Goal: Information Seeking & Learning: Compare options

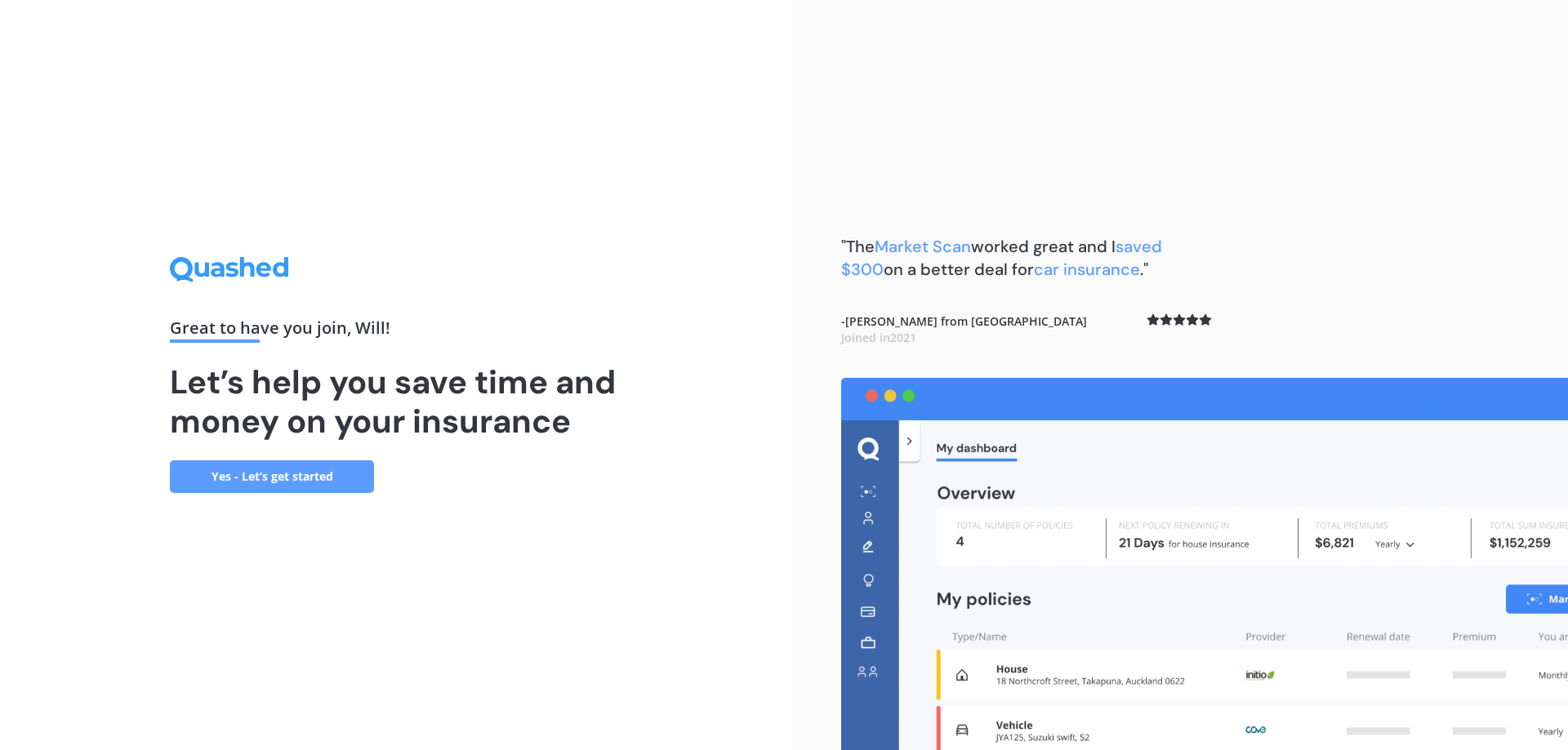
click at [262, 467] on link "Yes - Let’s get started" at bounding box center [271, 476] width 204 height 32
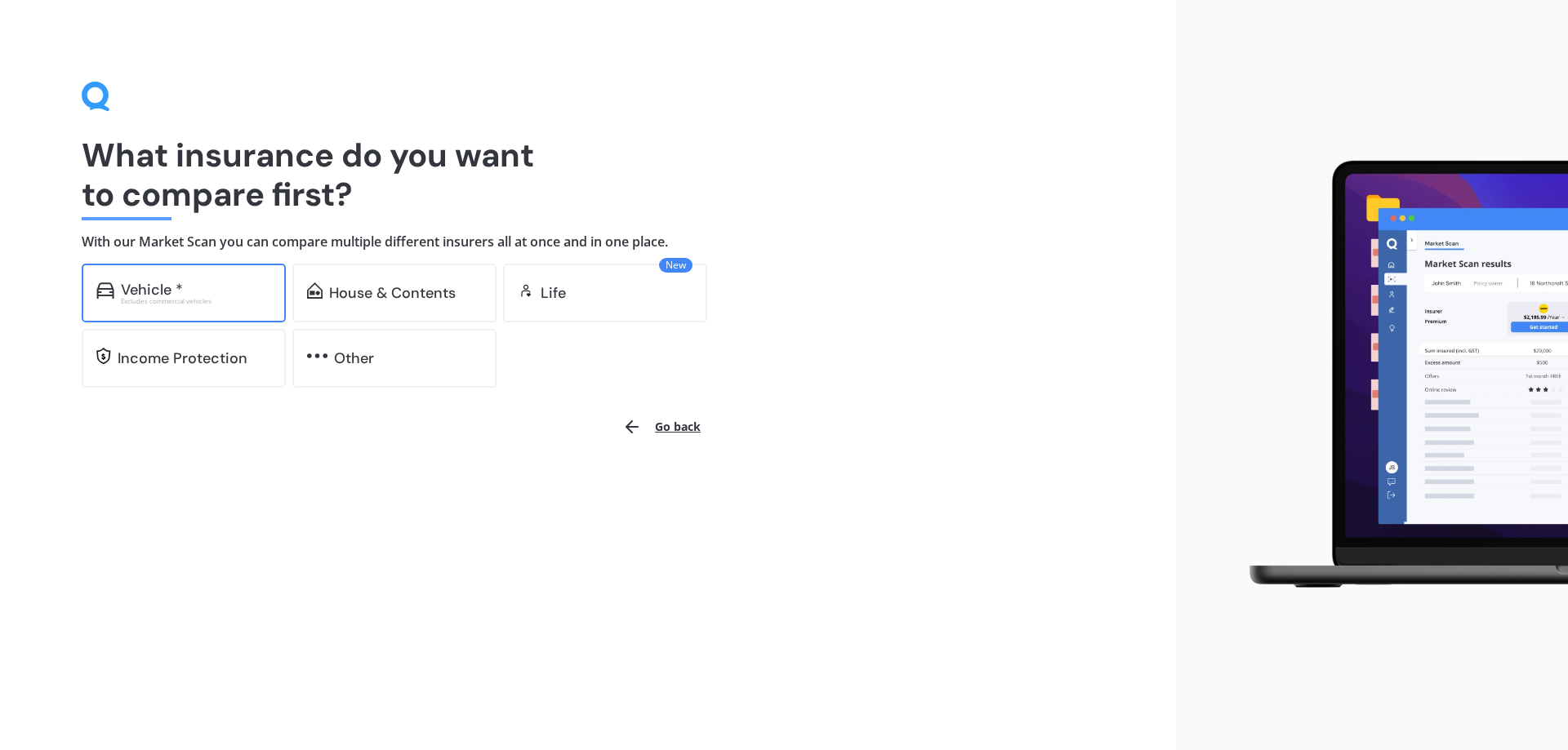
click at [241, 299] on div "Excludes commercial vehicles" at bounding box center [196, 301] width 150 height 6
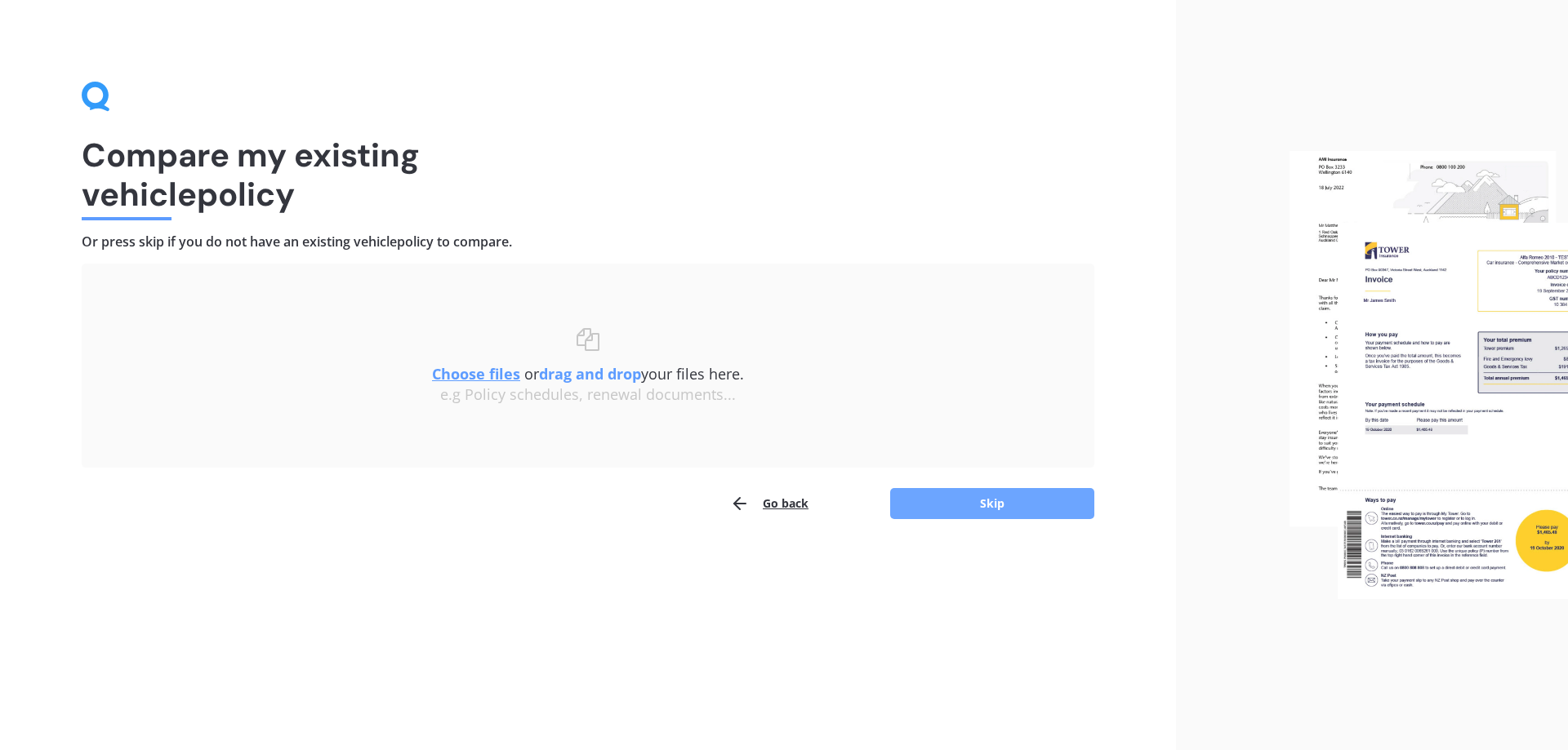
click at [977, 514] on button "Skip" at bounding box center [992, 503] width 204 height 31
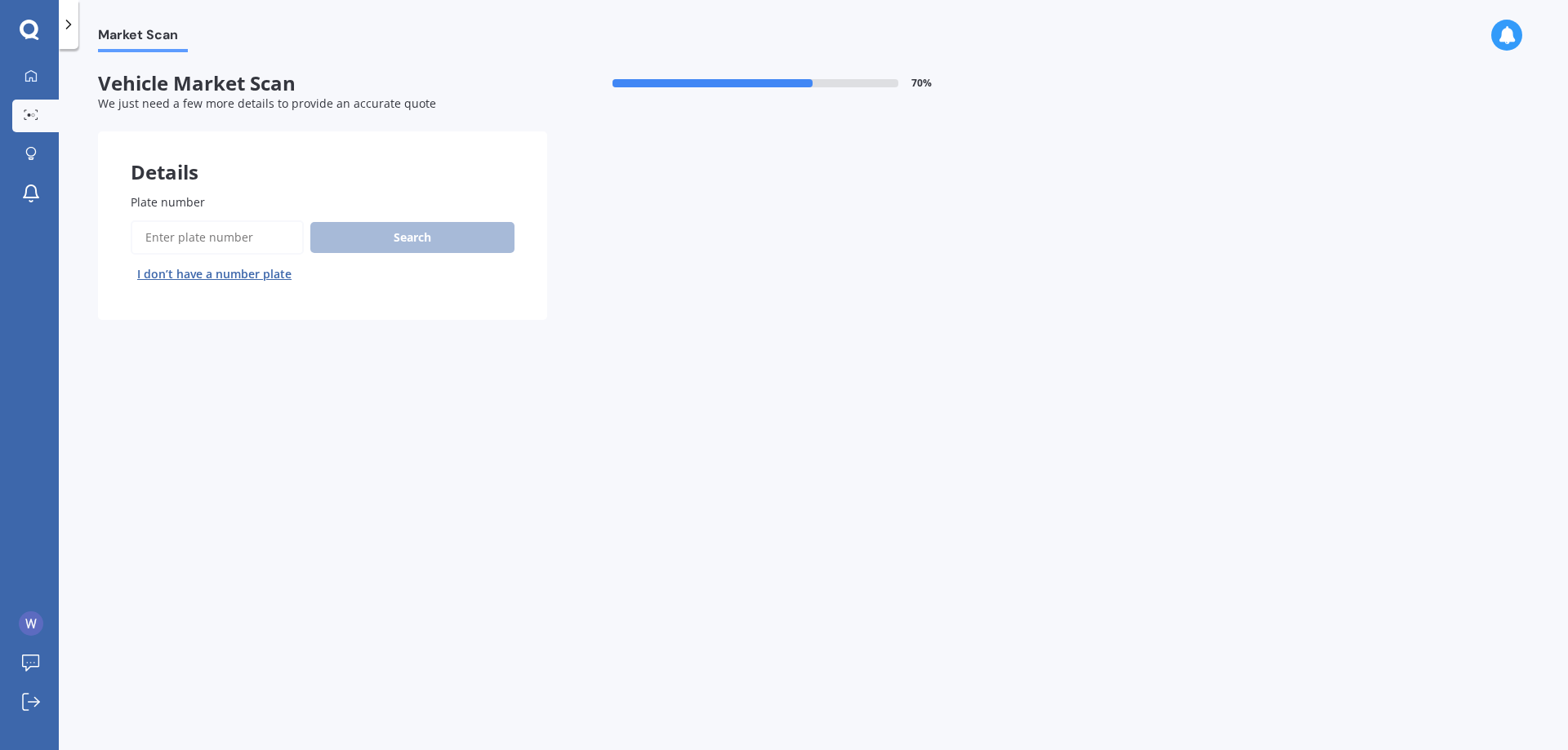
click at [204, 229] on input "Plate number" at bounding box center [217, 238] width 173 height 34
type input "NUW937"
click at [411, 240] on button "Search" at bounding box center [412, 237] width 204 height 31
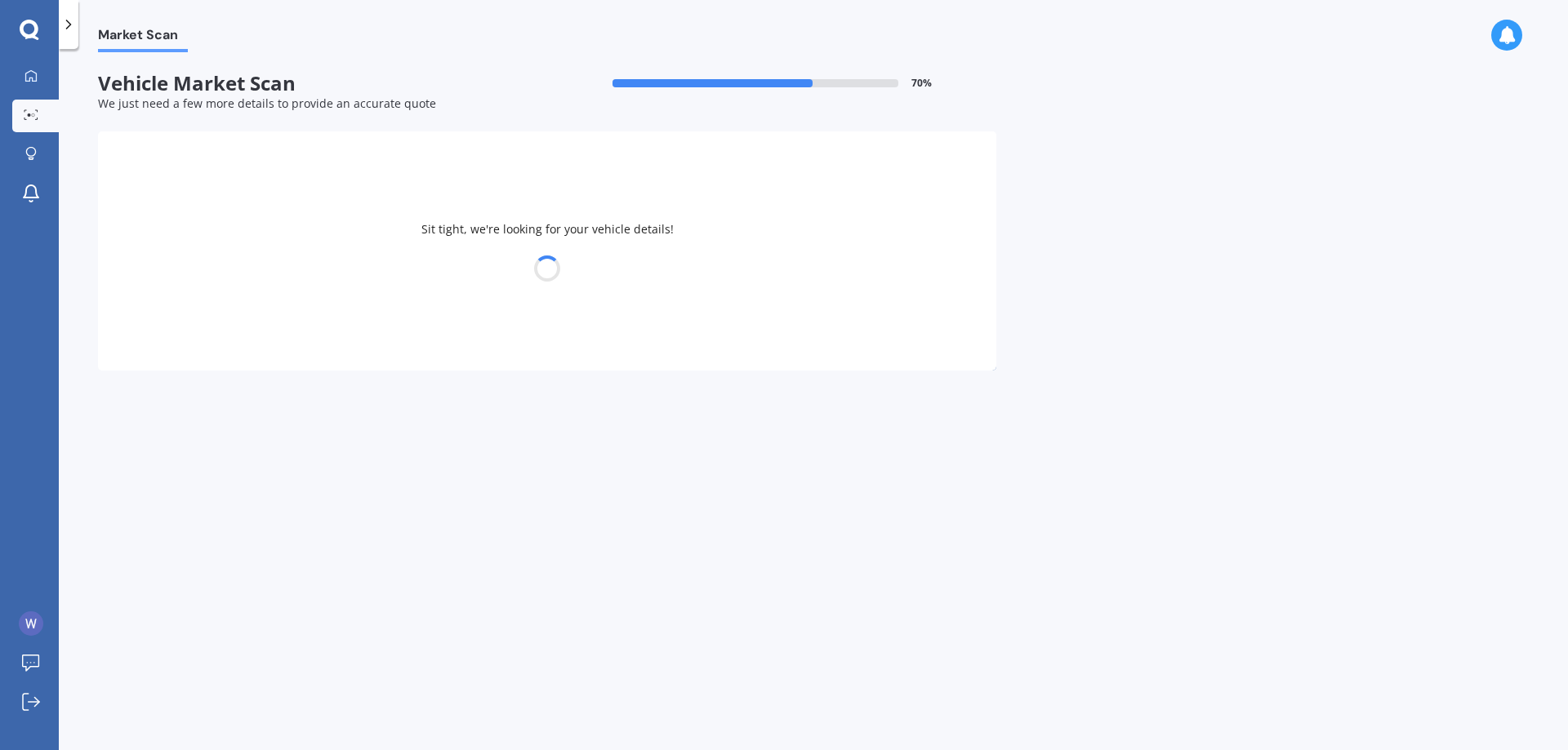
select select "MAZDA"
select select "AXELA"
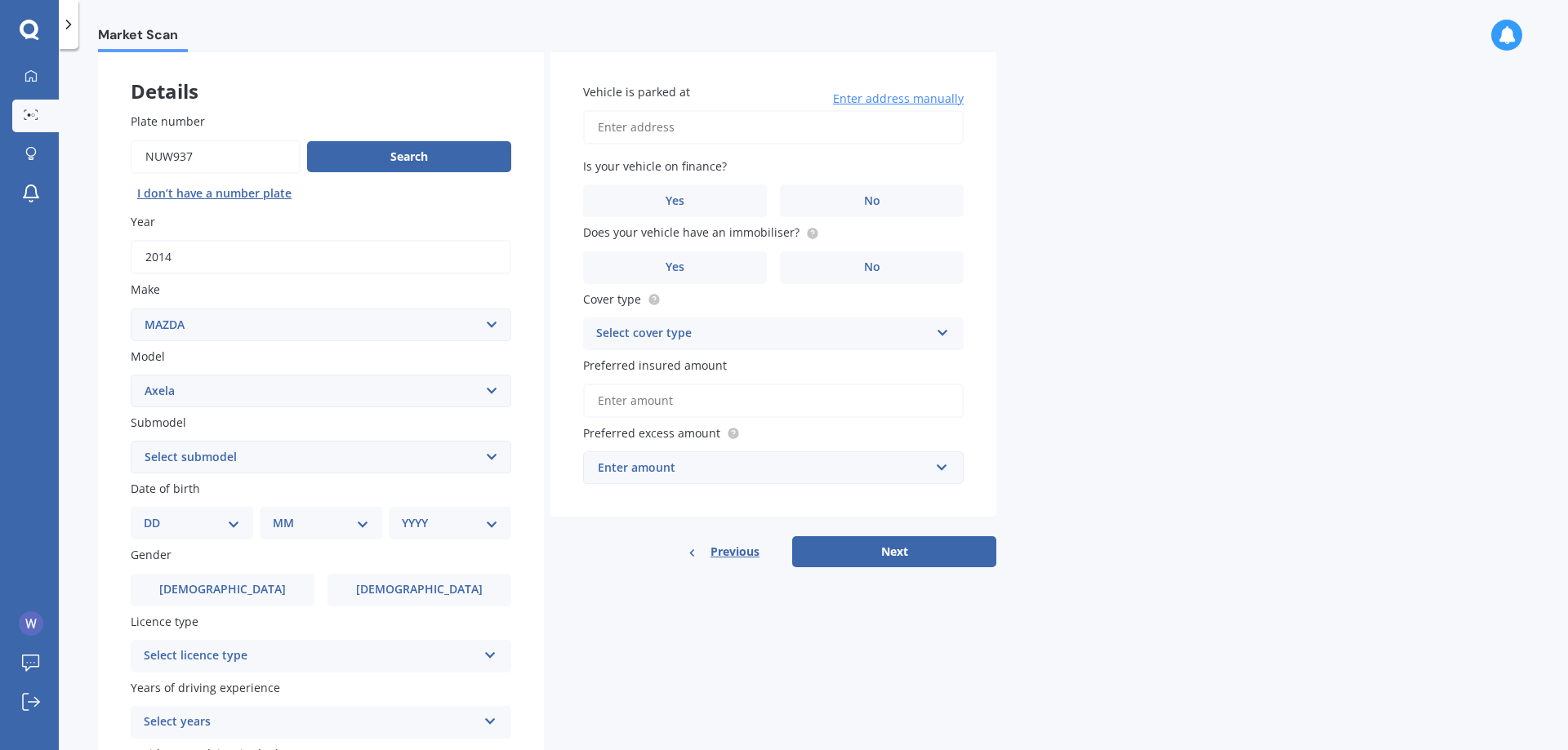
scroll to position [82, 0]
click at [243, 456] on select "Select submodel (All other) 2.3 Sporthatch 2.3 turbo Hatchback Hatchback turbo …" at bounding box center [321, 456] width 381 height 32
select select "HATCHBACK"
click at [131, 440] on select "Select submodel (All other) 2.3 Sporthatch 2.3 turbo Hatchback Hatchback turbo …" at bounding box center [321, 456] width 381 height 32
click at [229, 524] on select "DD 01 02 03 04 05 06 07 08 09 10 11 12 13 14 15 16 17 18 19 20 21 22 23 24 25 2…" at bounding box center [191, 522] width 96 height 18
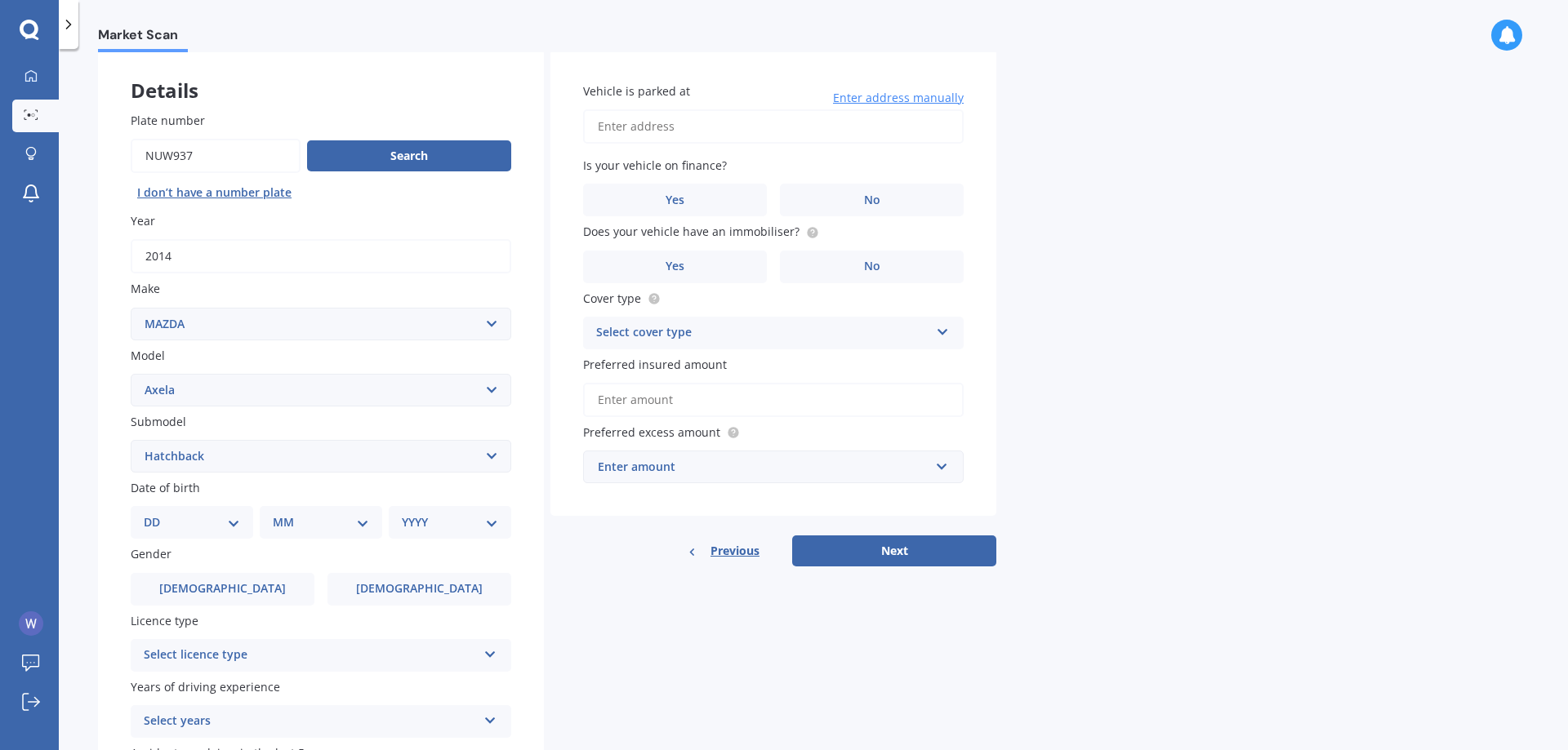
select select "24"
click at [157, 513] on select "DD 01 02 03 04 05 06 07 08 09 10 11 12 13 14 15 16 17 18 19 20 21 22 23 24 25 2…" at bounding box center [191, 522] width 96 height 18
click at [361, 518] on select "MM 01 02 03 04 05 06 07 08 09 10 11 12" at bounding box center [324, 522] width 90 height 18
select select "12"
click at [279, 513] on select "MM 01 02 03 04 05 06 07 08 09 10 11 12" at bounding box center [324, 522] width 90 height 18
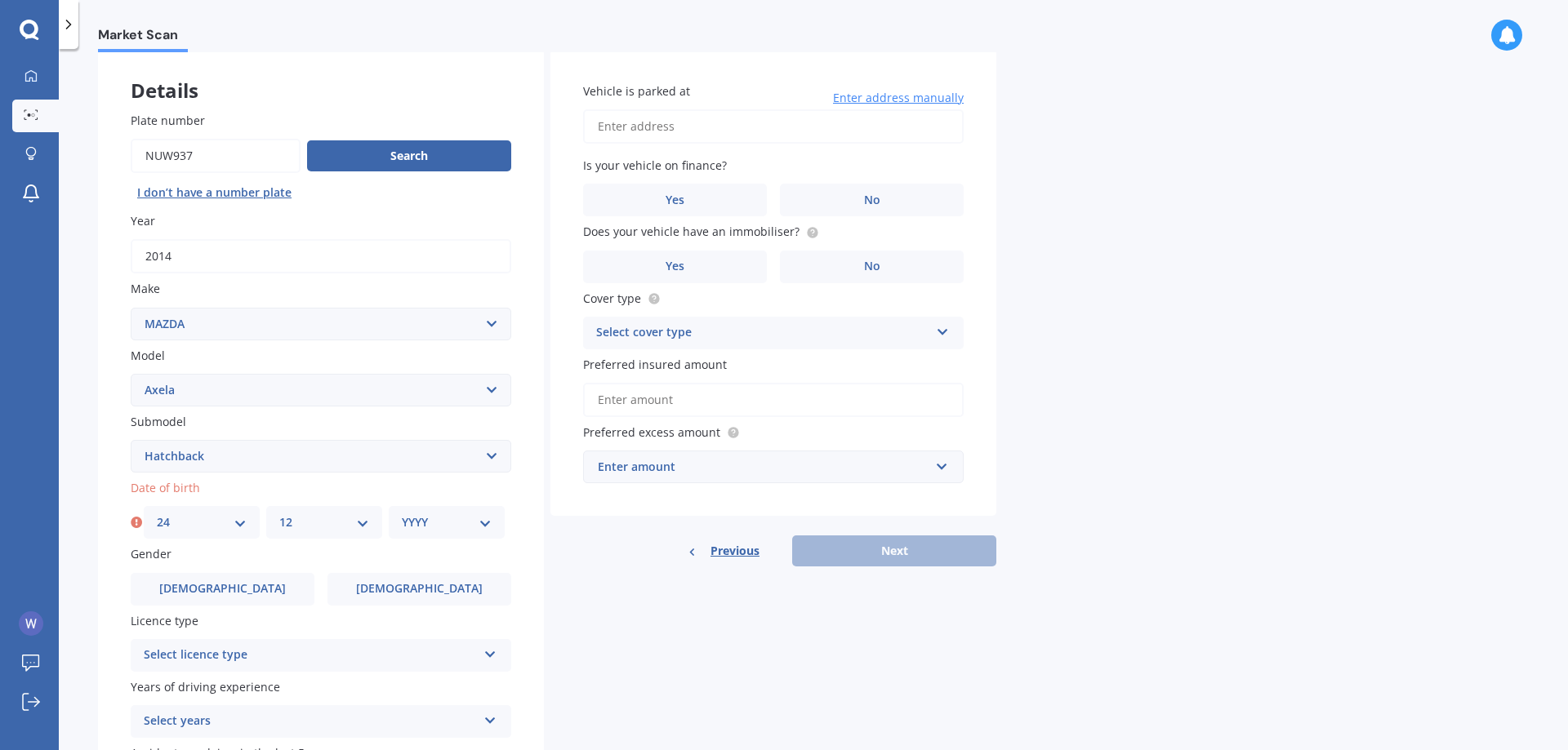
click at [445, 510] on div "YYYY 2025 2024 2023 2022 2021 2020 2019 2018 2017 2016 2015 2014 2013 2012 2011…" at bounding box center [446, 522] width 116 height 32
click at [469, 519] on select "YYYY 2025 2024 2023 2022 2021 2020 2019 2018 2017 2016 2015 2014 2013 2012 2011…" at bounding box center [447, 522] width 90 height 18
select select "1991"
click at [402, 513] on select "YYYY 2025 2024 2023 2022 2021 2020 2019 2018 2017 2016 2015 2014 2013 2012 2011…" at bounding box center [447, 522] width 90 height 18
click at [1234, 325] on div "Market Scan Vehicle Market Scan 70 % We just need a few more details to provide…" at bounding box center [813, 403] width 1509 height 702
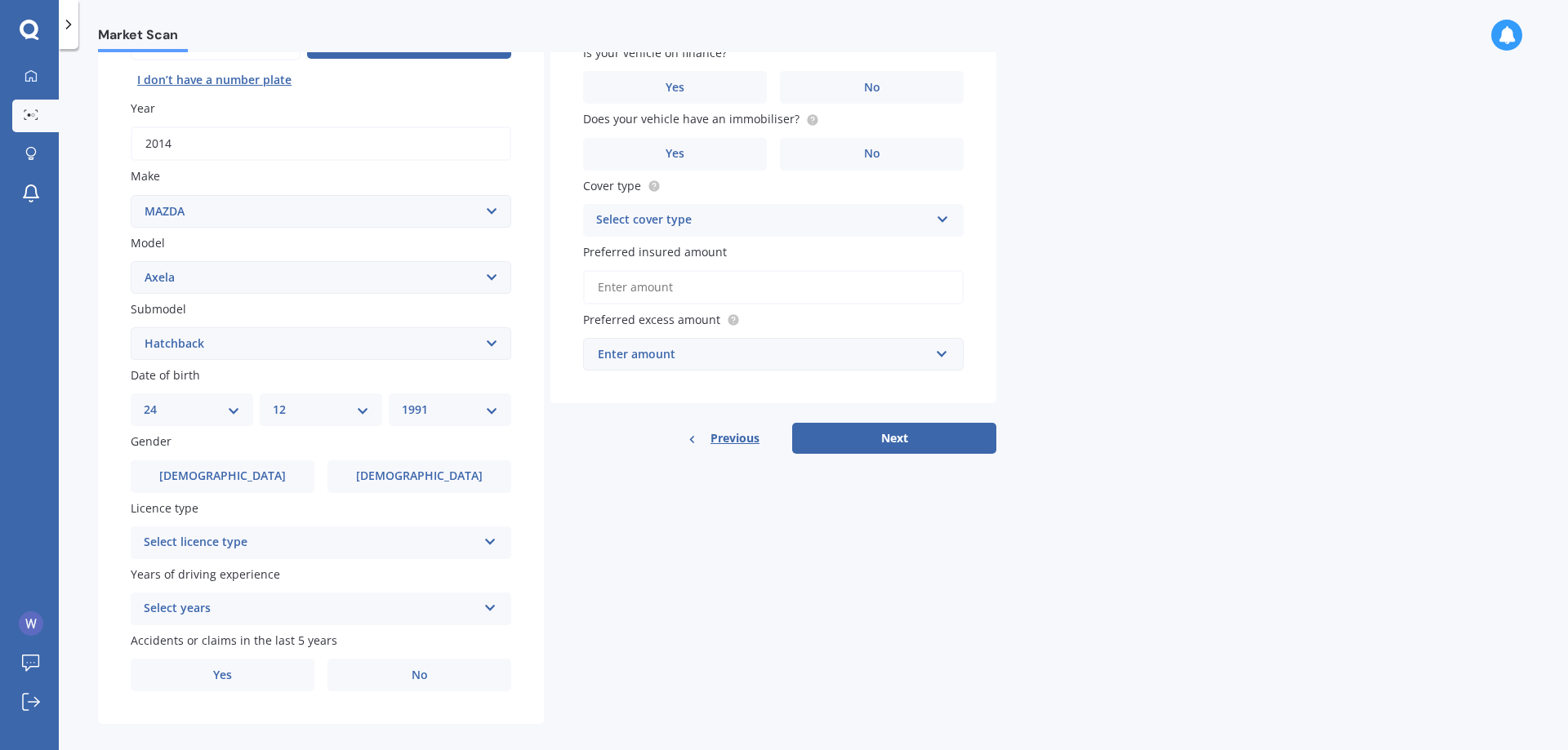
scroll to position [211, 0]
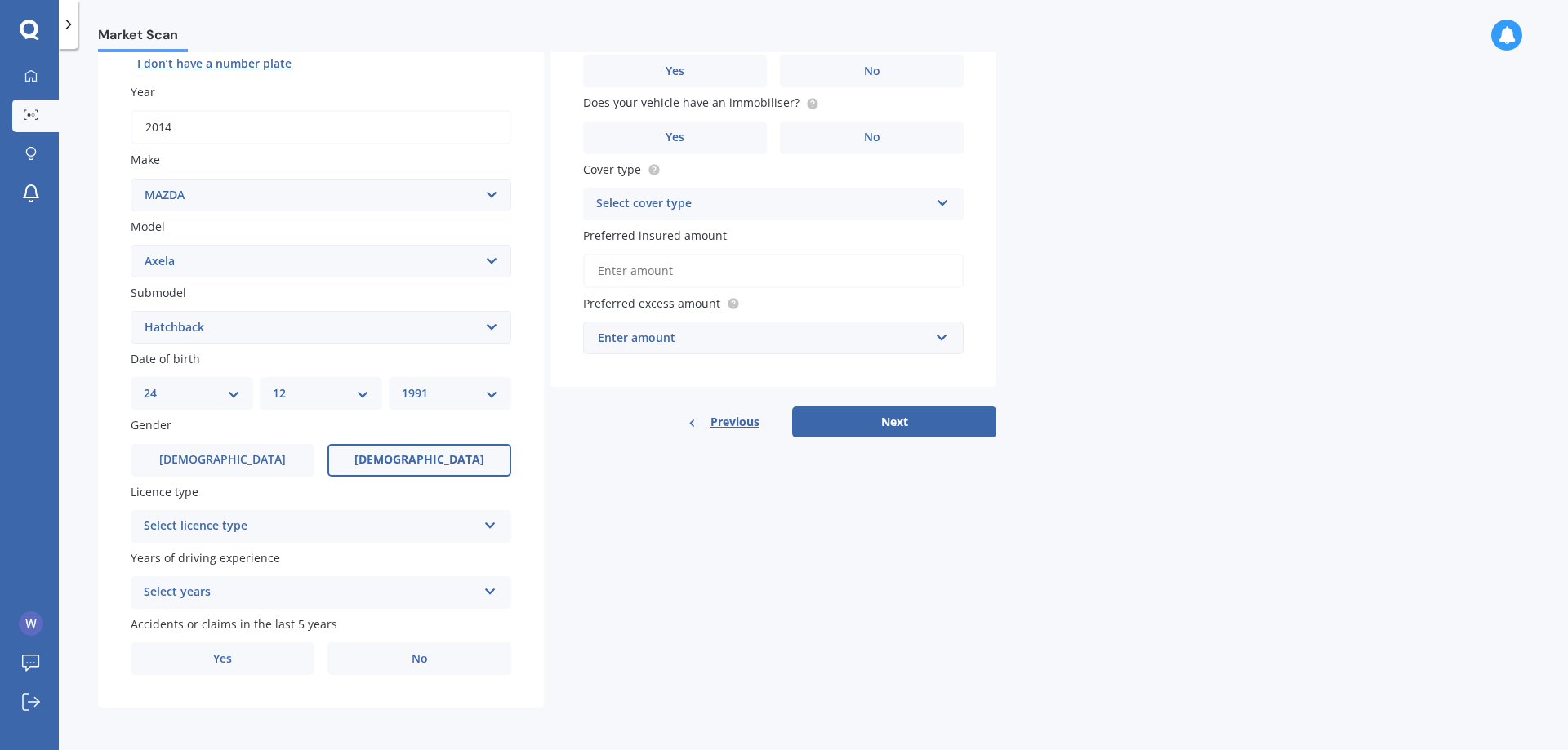
click at [406, 467] on span "[DEMOGRAPHIC_DATA]" at bounding box center [419, 459] width 130 height 13
click at [0, 0] on input "[DEMOGRAPHIC_DATA]" at bounding box center [0, 0] width 0 height 0
click at [484, 523] on icon at bounding box center [490, 522] width 13 height 12
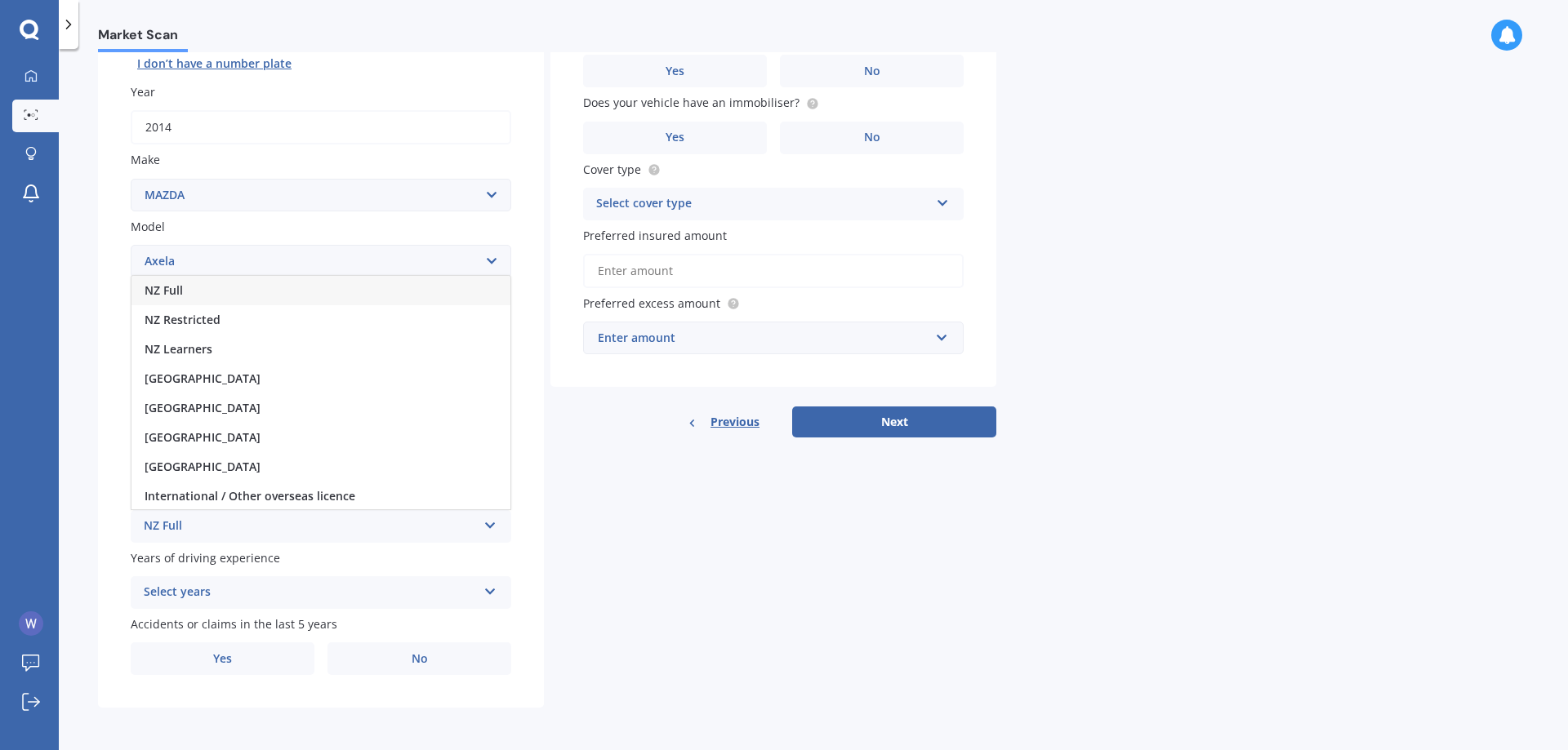
click at [275, 295] on div "NZ Full" at bounding box center [320, 291] width 379 height 30
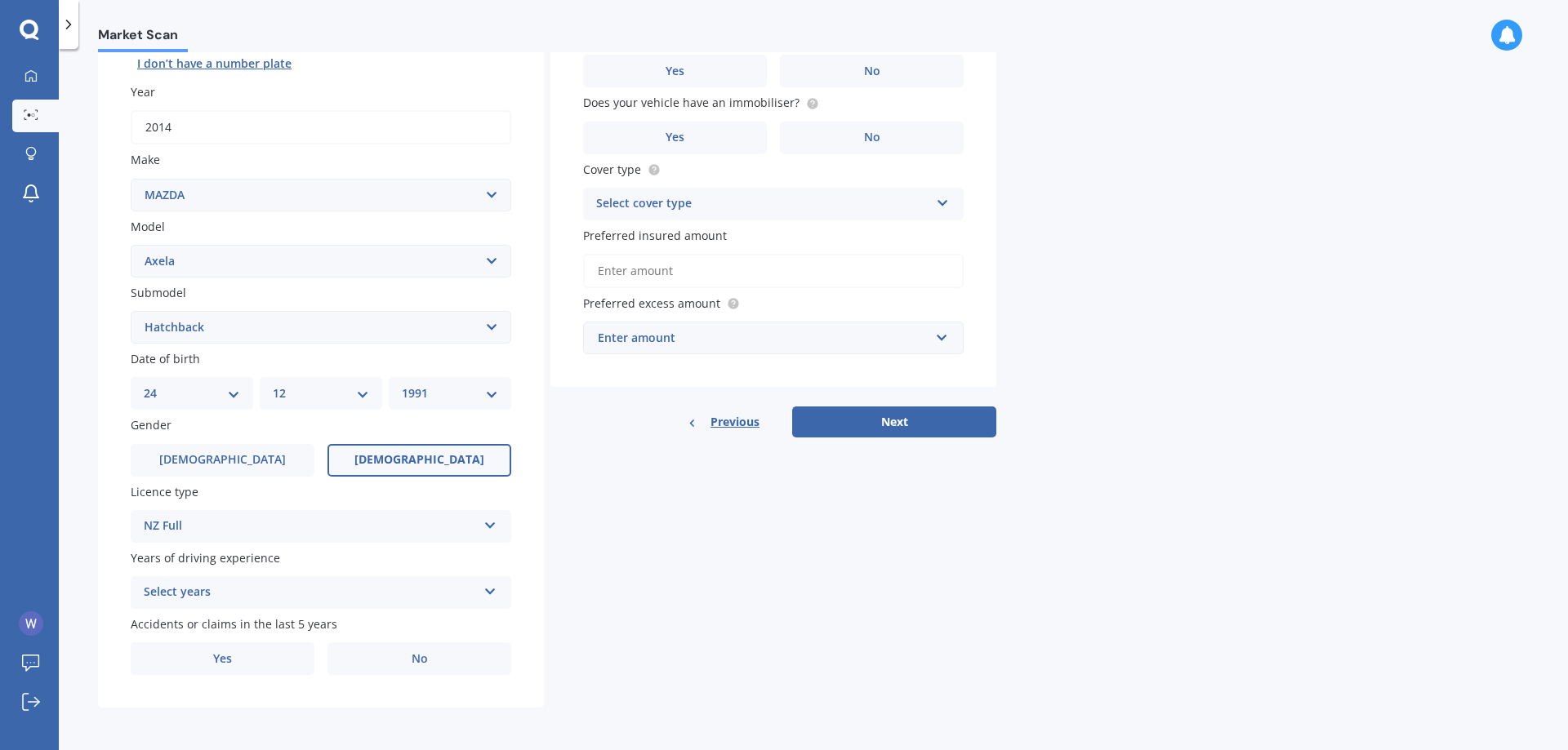
click at [477, 598] on div "Select years 5 or more years 4 years 3 years 2 years 1 year" at bounding box center [321, 592] width 381 height 32
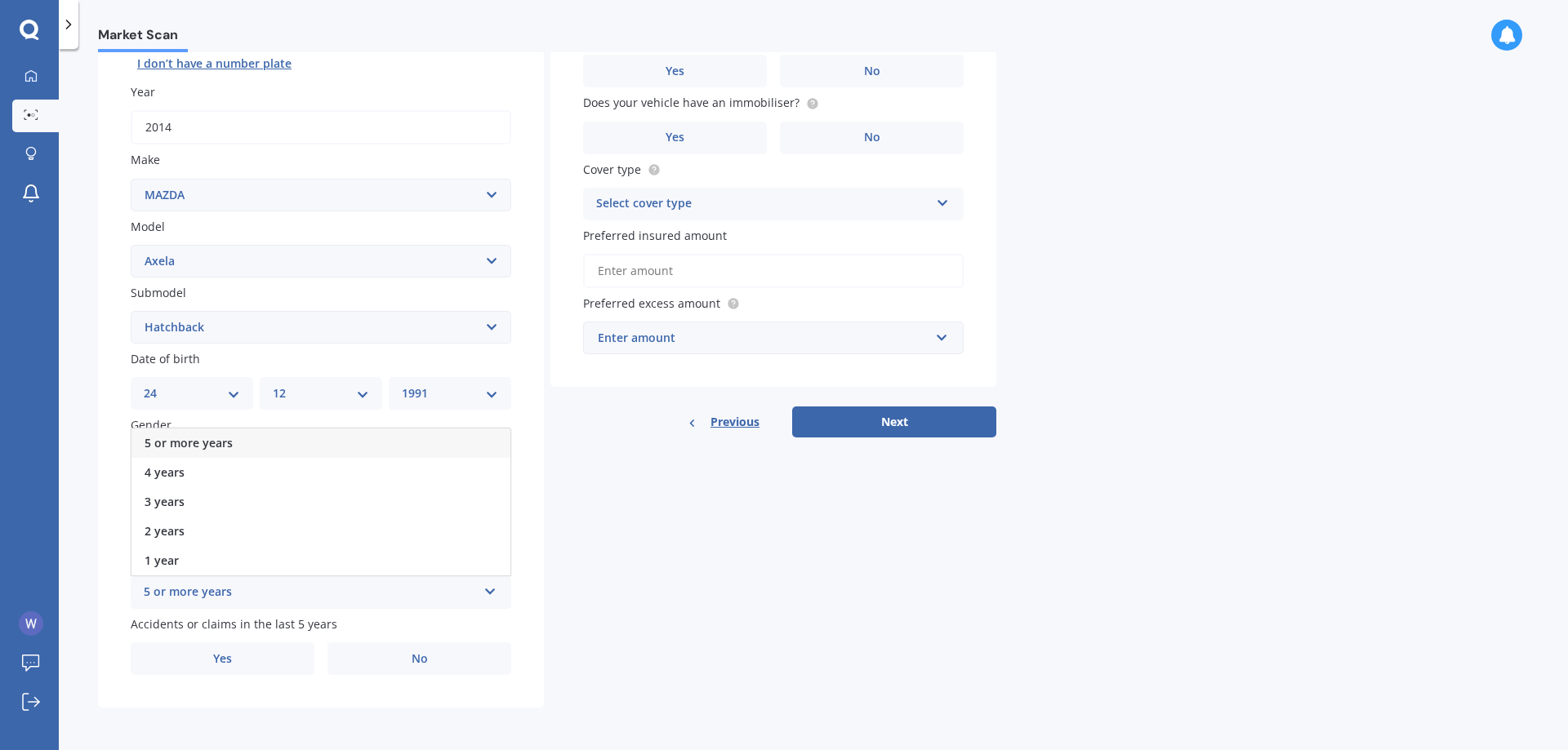
click at [195, 449] on span "5 or more years" at bounding box center [188, 442] width 88 height 15
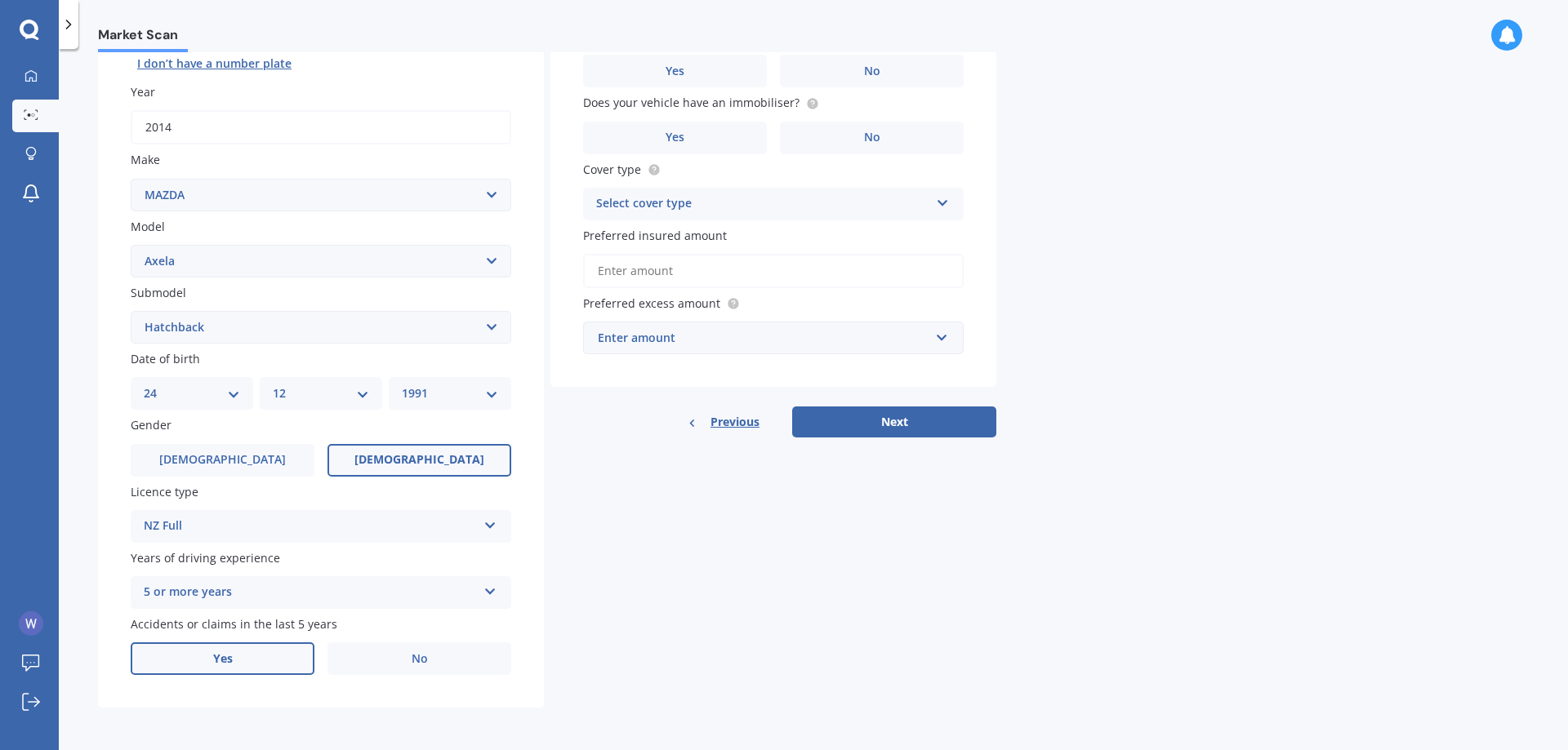
click at [294, 658] on label "Yes" at bounding box center [223, 658] width 184 height 32
click at [0, 0] on input "Yes" at bounding box center [0, 0] width 0 height 0
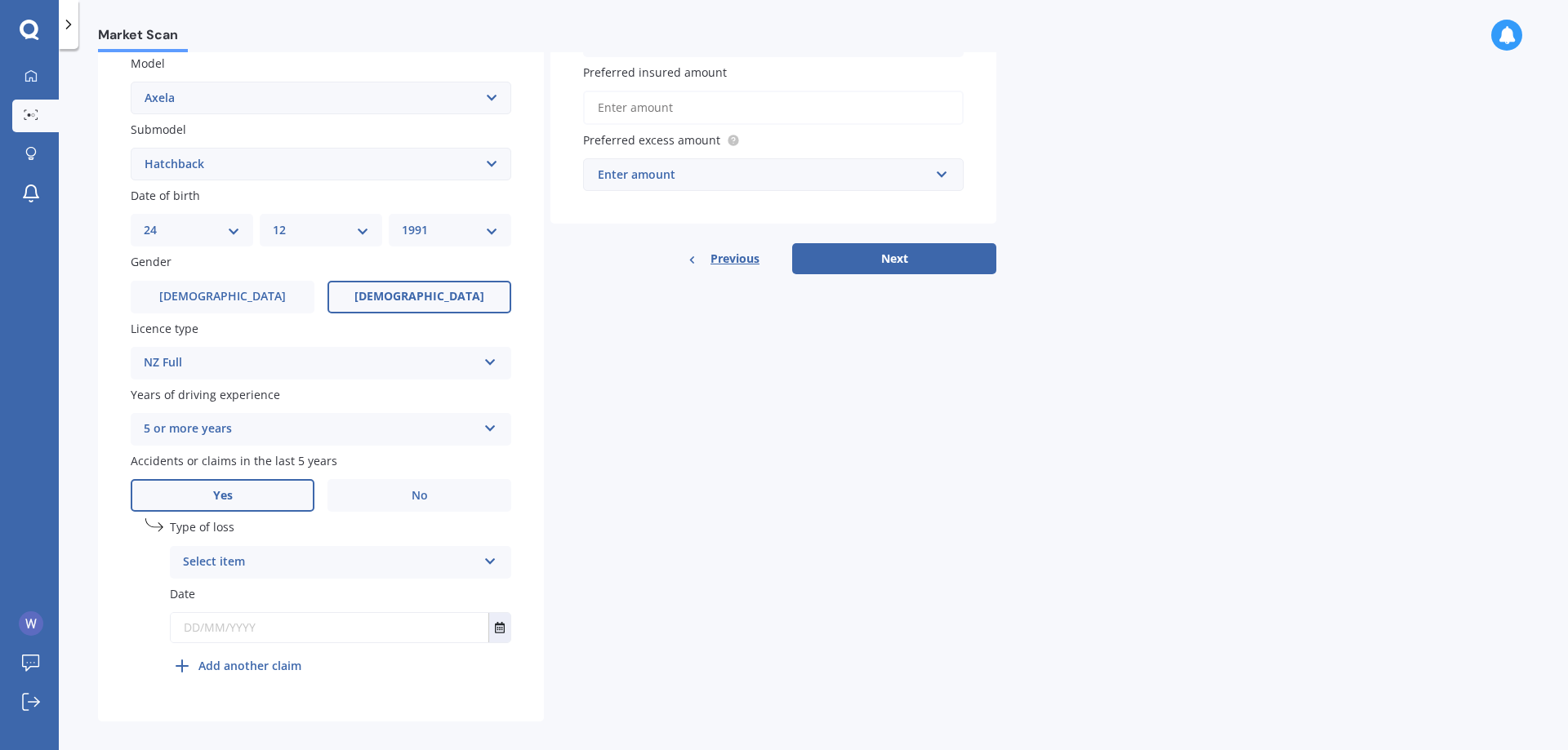
click at [476, 566] on div "Select item" at bounding box center [330, 562] width 294 height 20
click at [210, 624] on span "Not at fault accident" at bounding box center [241, 623] width 116 height 15
click at [505, 630] on button "Select date" at bounding box center [499, 627] width 22 height 30
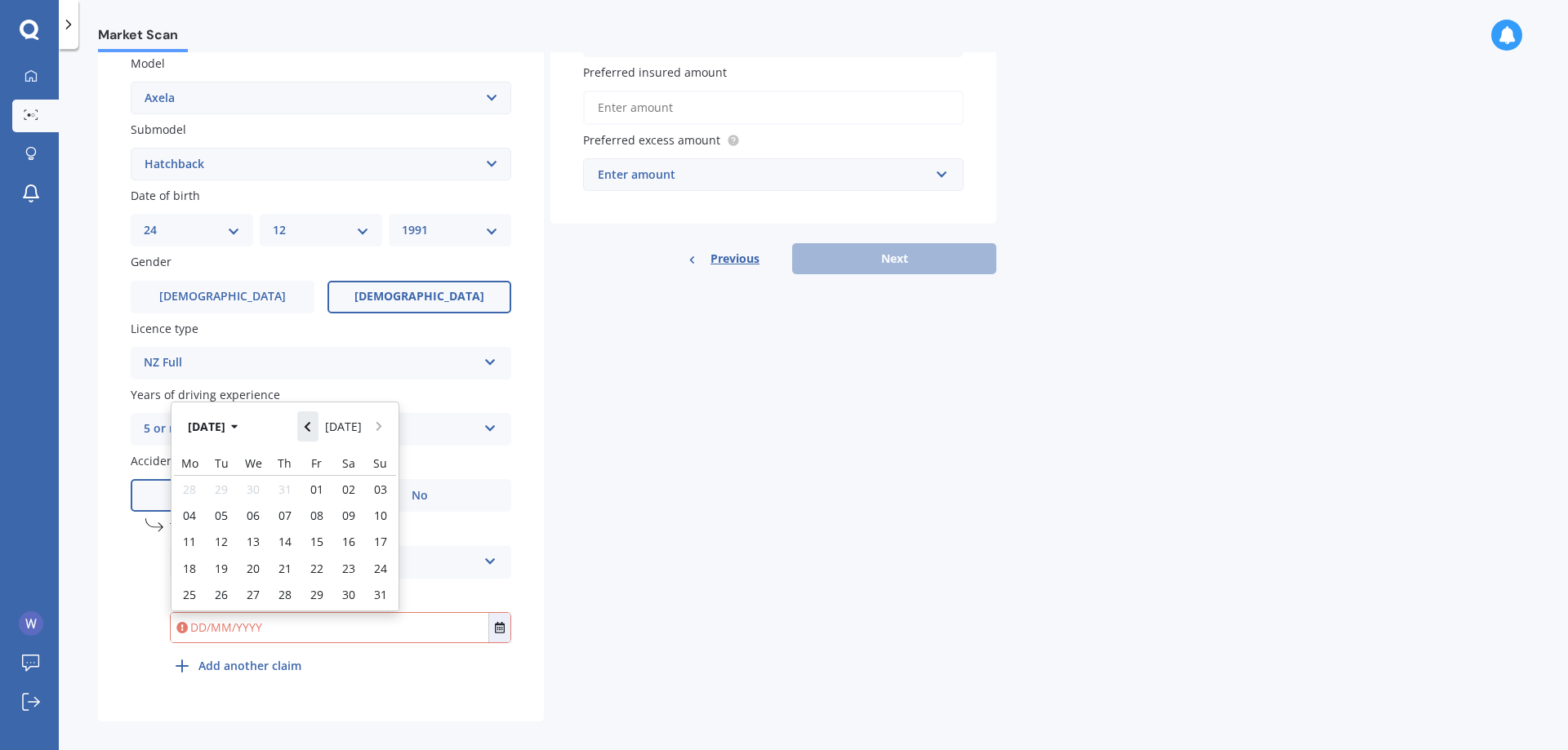
click at [303, 437] on button "Navigate back" at bounding box center [308, 426] width 22 height 30
click at [303, 437] on div "[DATE] [DATE]" at bounding box center [285, 422] width 227 height 48
click at [238, 421] on icon "button" at bounding box center [233, 423] width 6 height 4
click at [231, 442] on div "2025 [DATE]" at bounding box center [285, 427] width 227 height 48
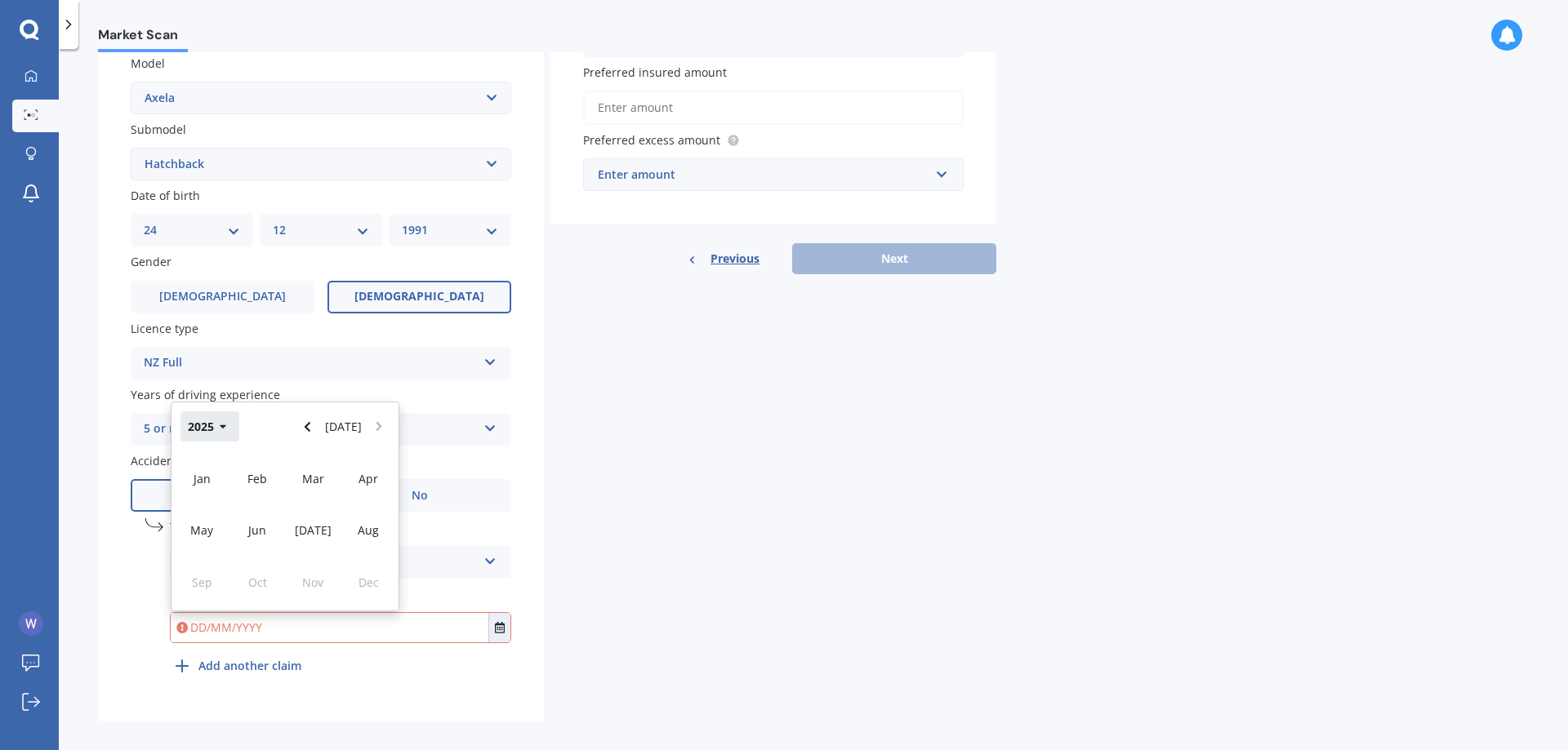
click at [223, 434] on button "2025" at bounding box center [210, 426] width 59 height 30
click at [219, 535] on div "2023" at bounding box center [202, 529] width 56 height 51
click at [220, 527] on div "May" at bounding box center [202, 529] width 56 height 51
click at [289, 493] on span "04" at bounding box center [285, 489] width 13 height 15
type input "[DATE]"
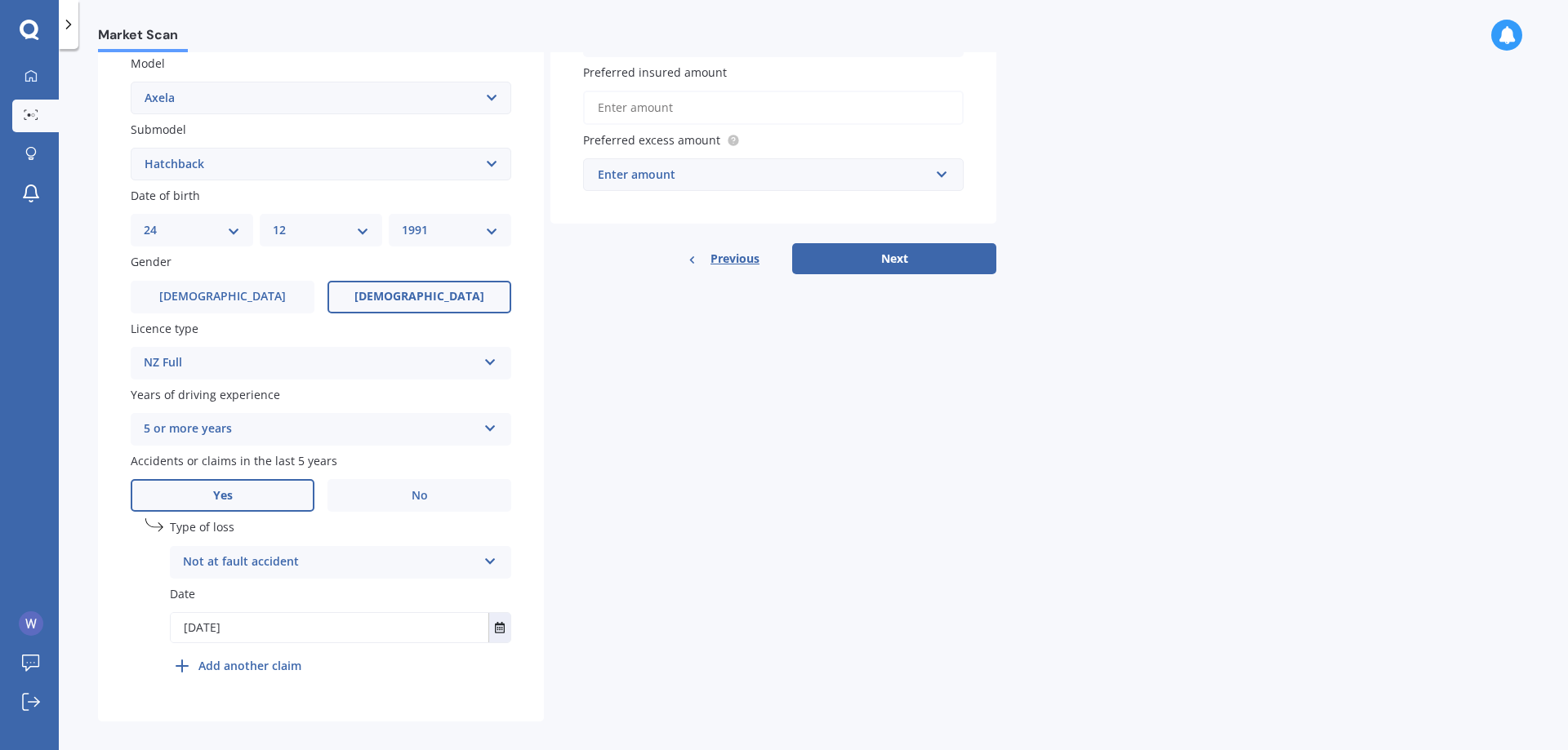
click at [666, 528] on div "Details Plate number Search I don’t have a number plate Year [DATE] Make Select…" at bounding box center [547, 240] width 898 height 964
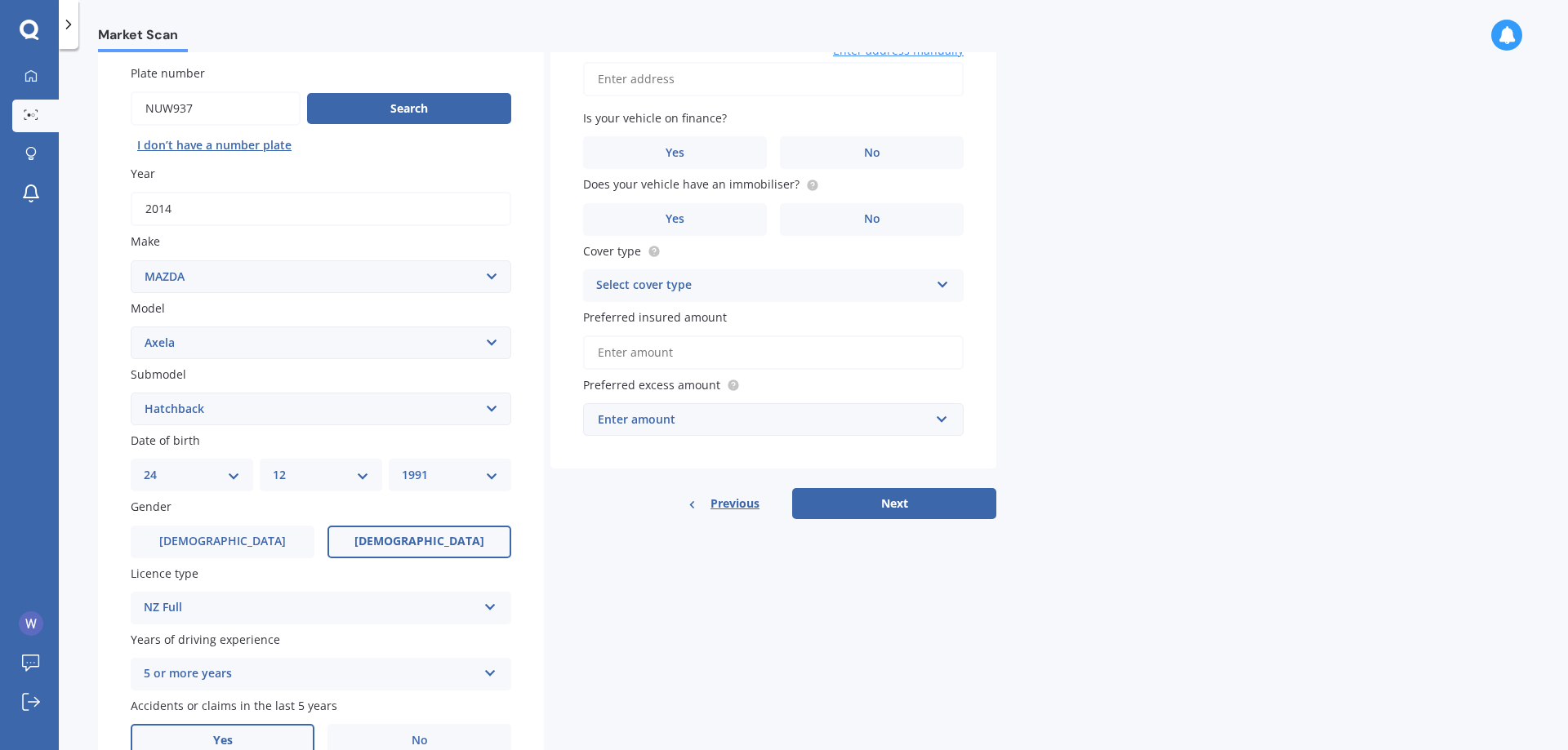
scroll to position [0, 0]
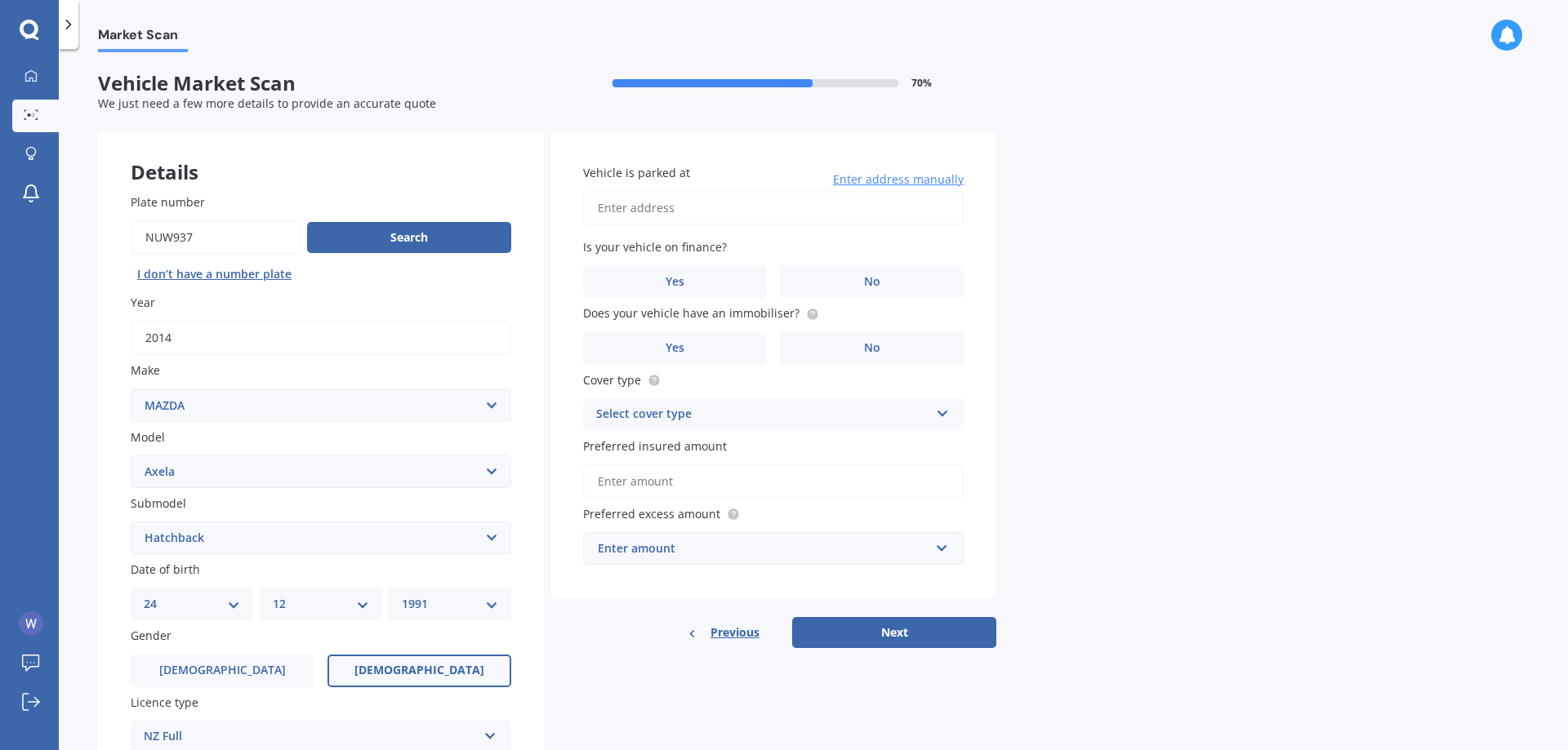
click at [777, 214] on input "Vehicle is parked at" at bounding box center [774, 208] width 381 height 34
type input "[STREET_ADDRESS]"
click at [816, 292] on label "No" at bounding box center [872, 282] width 184 height 32
click at [0, 0] on input "No" at bounding box center [0, 0] width 0 height 0
click at [802, 321] on span "Does your vehicle have an immobiliser?" at bounding box center [701, 312] width 236 height 17
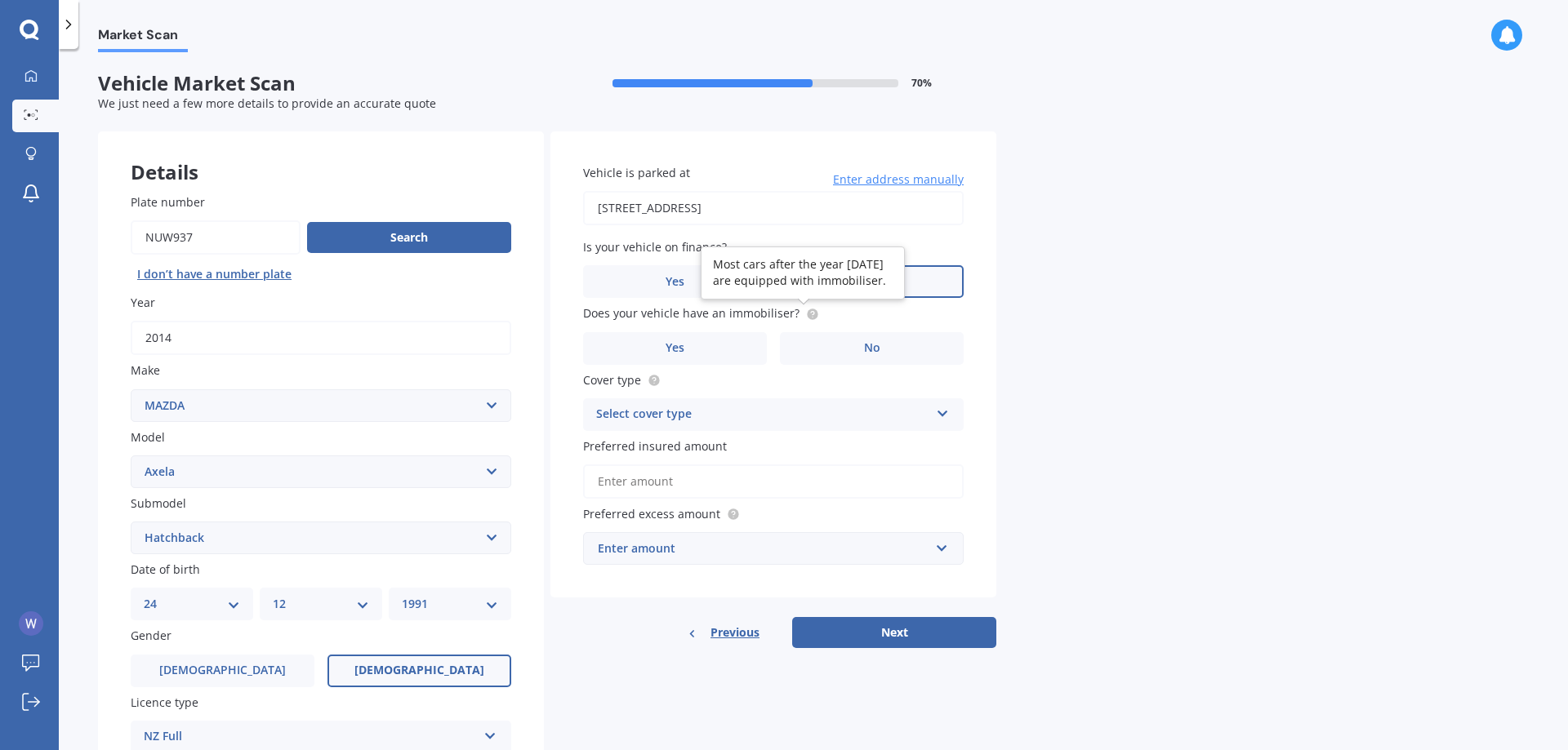
click at [806, 318] on icon at bounding box center [812, 314] width 13 height 13
click at [718, 338] on label "Yes" at bounding box center [675, 348] width 184 height 32
click at [0, 0] on input "Yes" at bounding box center [0, 0] width 0 height 0
click at [721, 436] on div "Vehicle is parked at [STREET_ADDRESS] Enter address manually Is your vehicle on…" at bounding box center [773, 364] width 446 height 467
click at [718, 421] on div "Select cover type" at bounding box center [762, 414] width 333 height 20
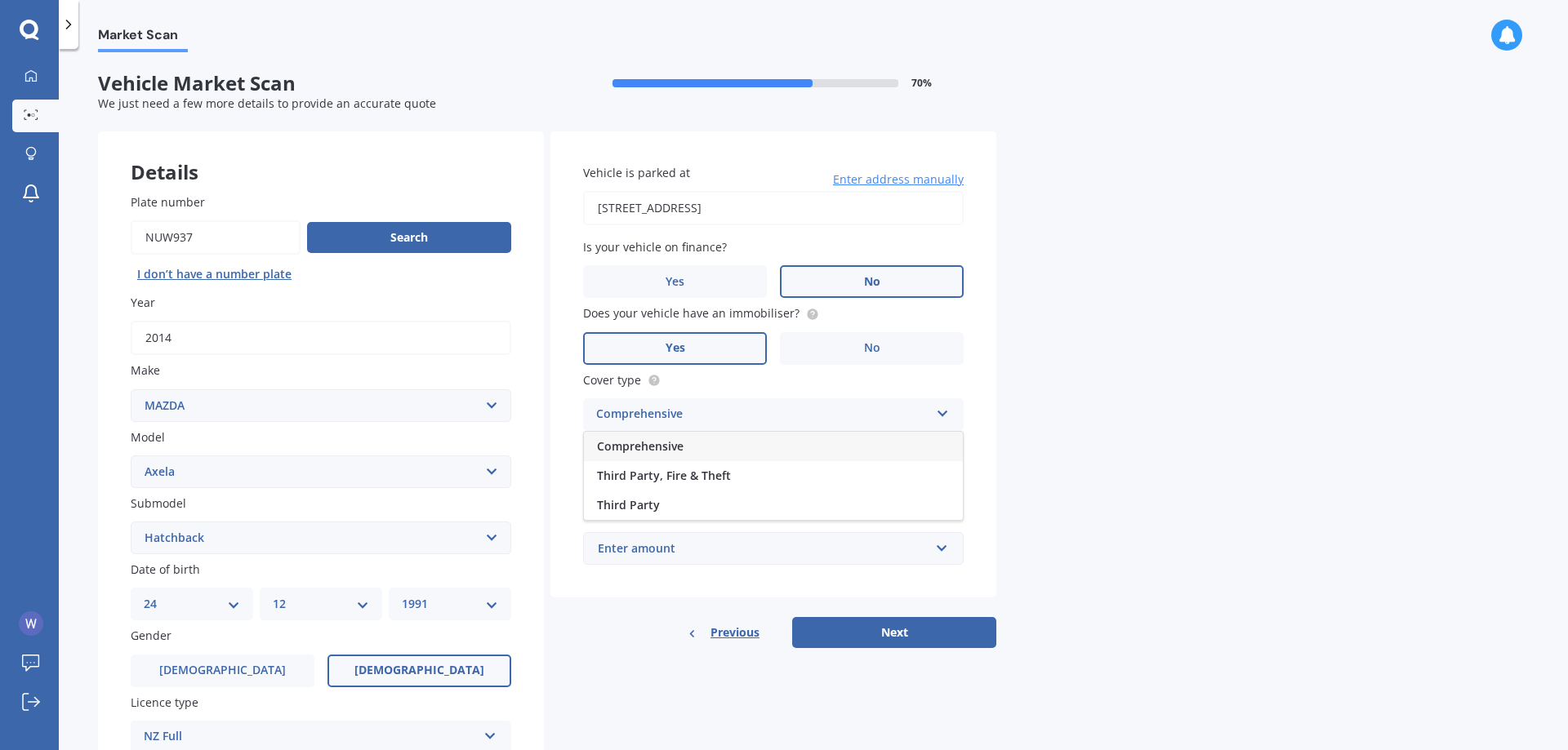
click at [729, 454] on div "Comprehensive" at bounding box center [774, 446] width 379 height 30
click at [723, 474] on input "Preferred insured amount" at bounding box center [774, 482] width 381 height 34
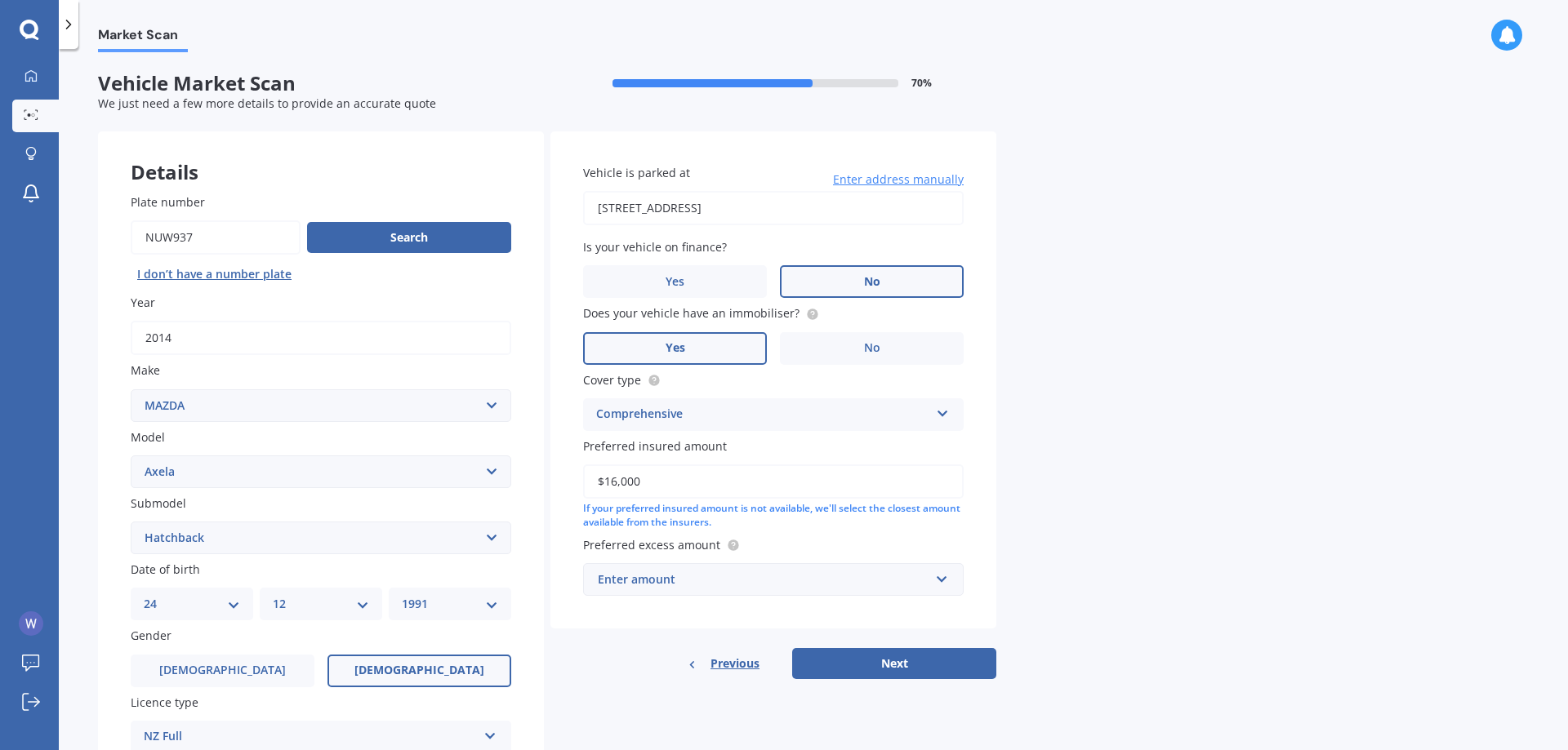
type input "$16,000"
click at [1222, 440] on div "Market Scan Vehicle Market Scan 70 % We just need a few more details to provide…" at bounding box center [813, 403] width 1509 height 702
click at [938, 576] on input "text" at bounding box center [767, 580] width 366 height 31
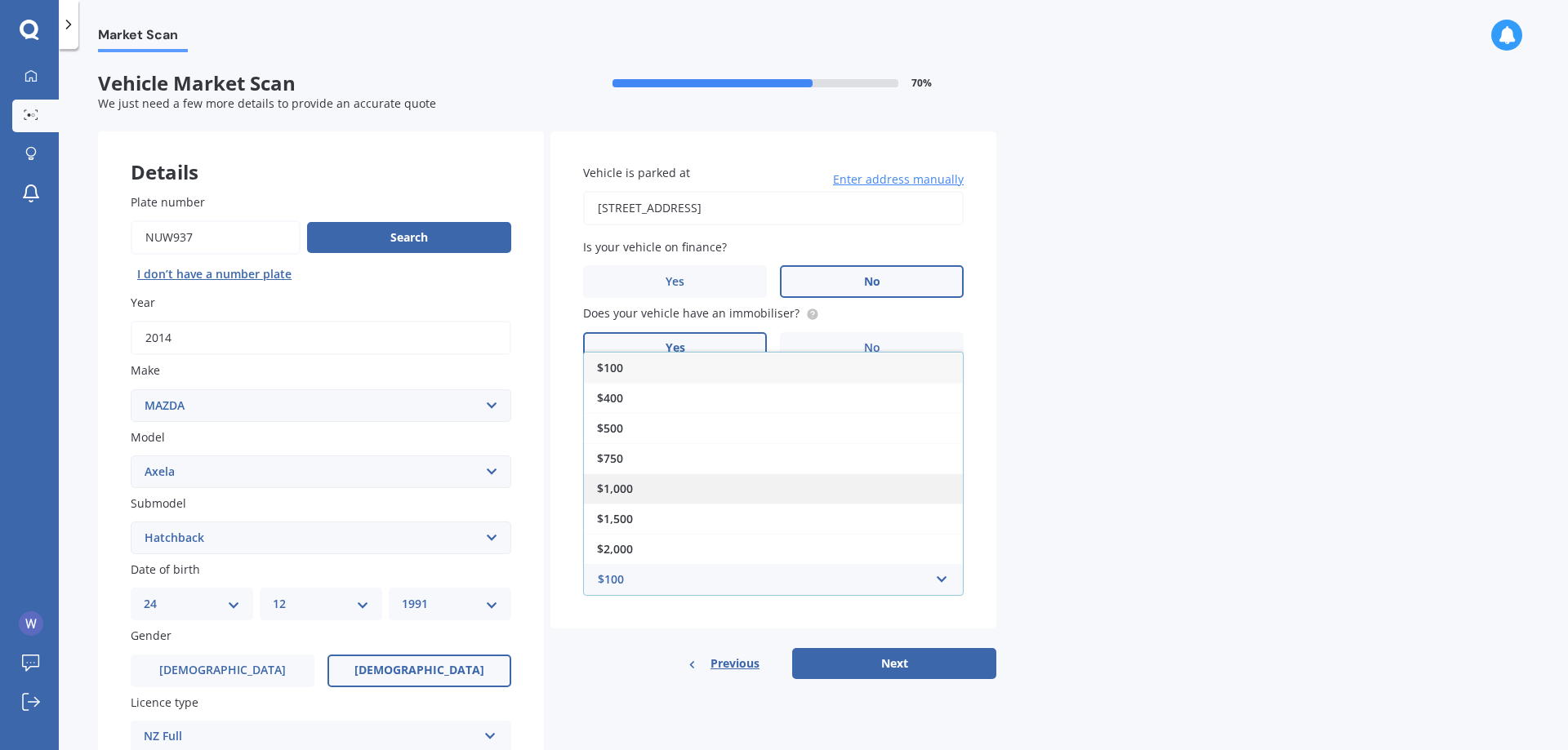
click at [634, 493] on div "$1,000" at bounding box center [774, 489] width 379 height 31
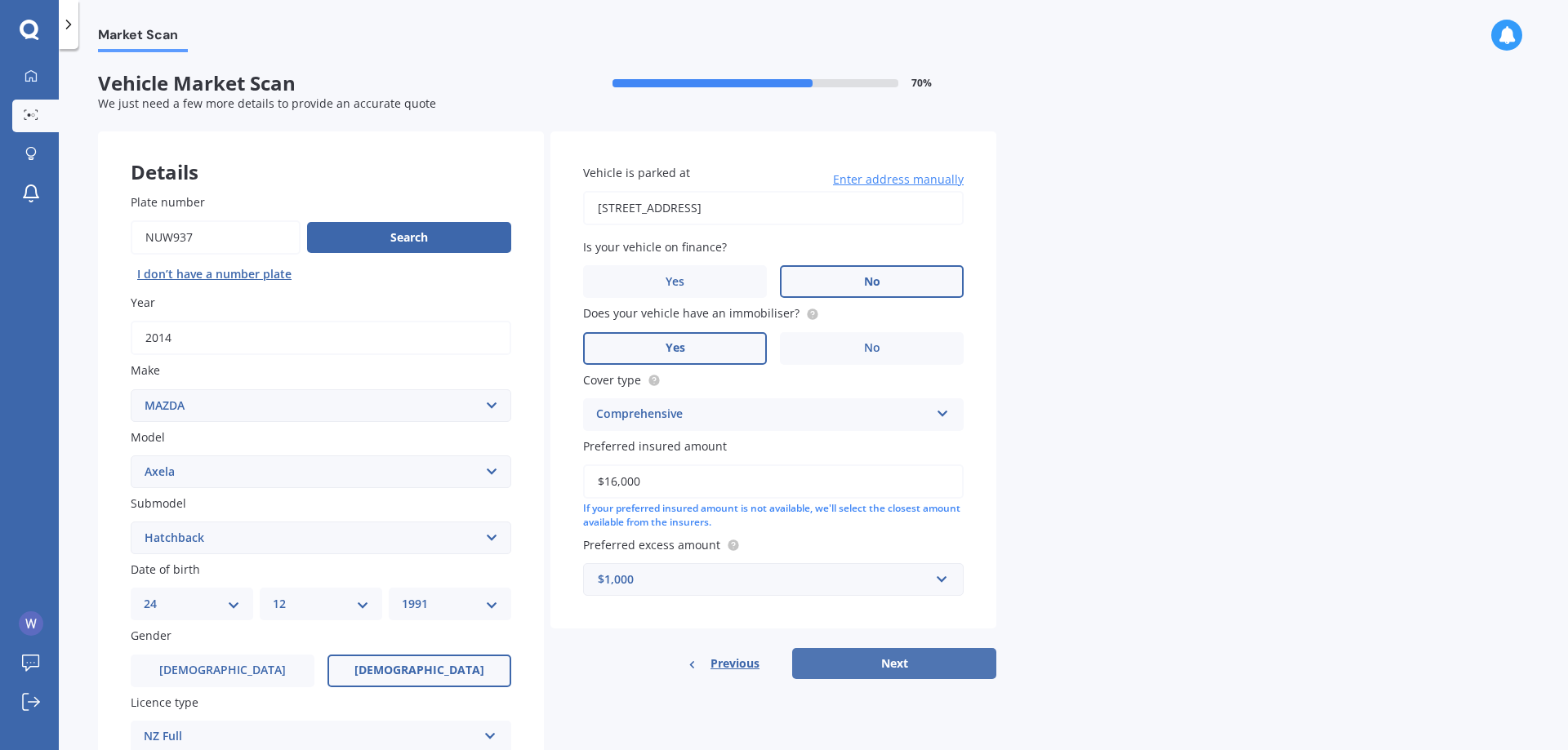
click at [923, 676] on button "Next" at bounding box center [894, 663] width 204 height 31
select select "24"
select select "12"
select select "1991"
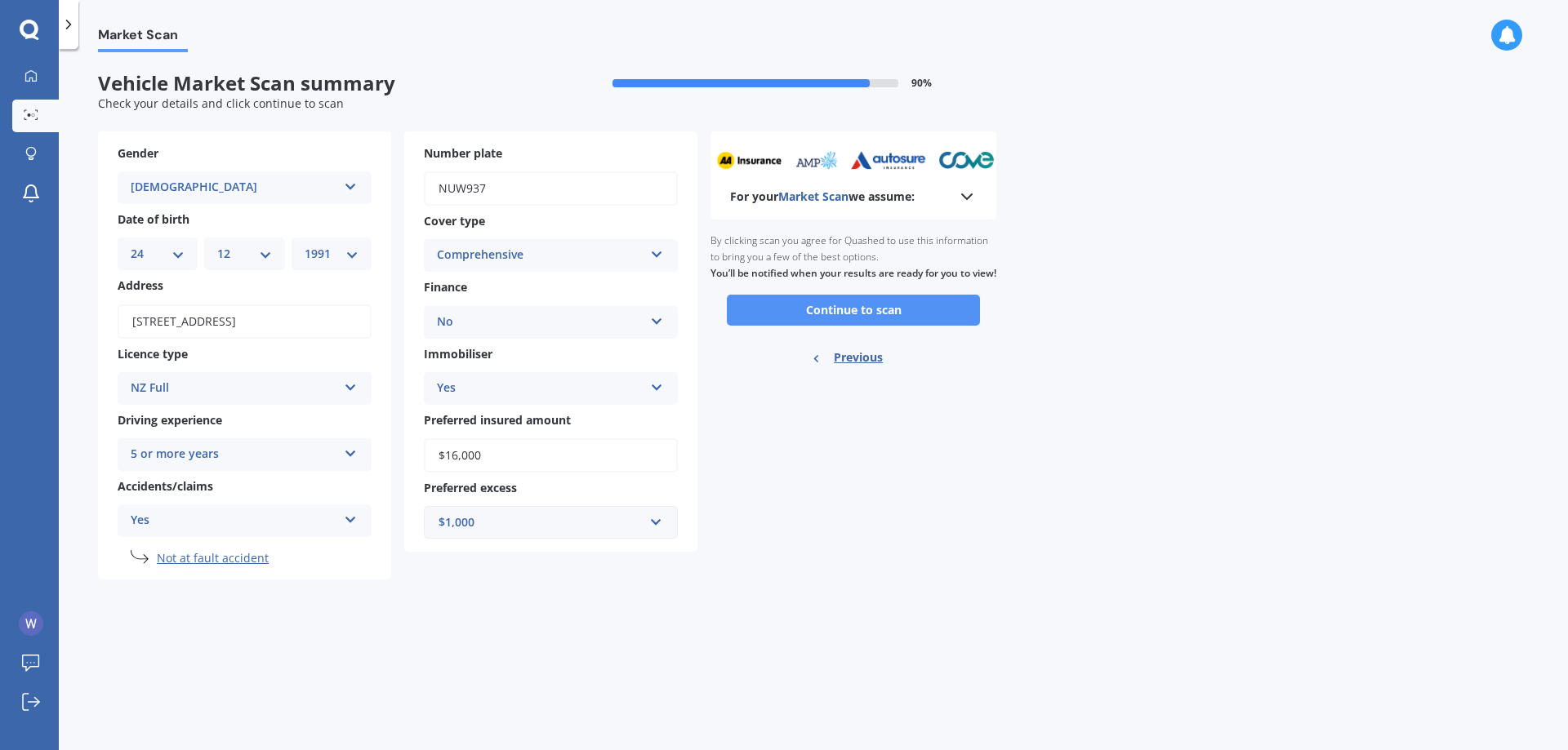
click at [859, 319] on button "Continue to scan" at bounding box center [854, 310] width 253 height 31
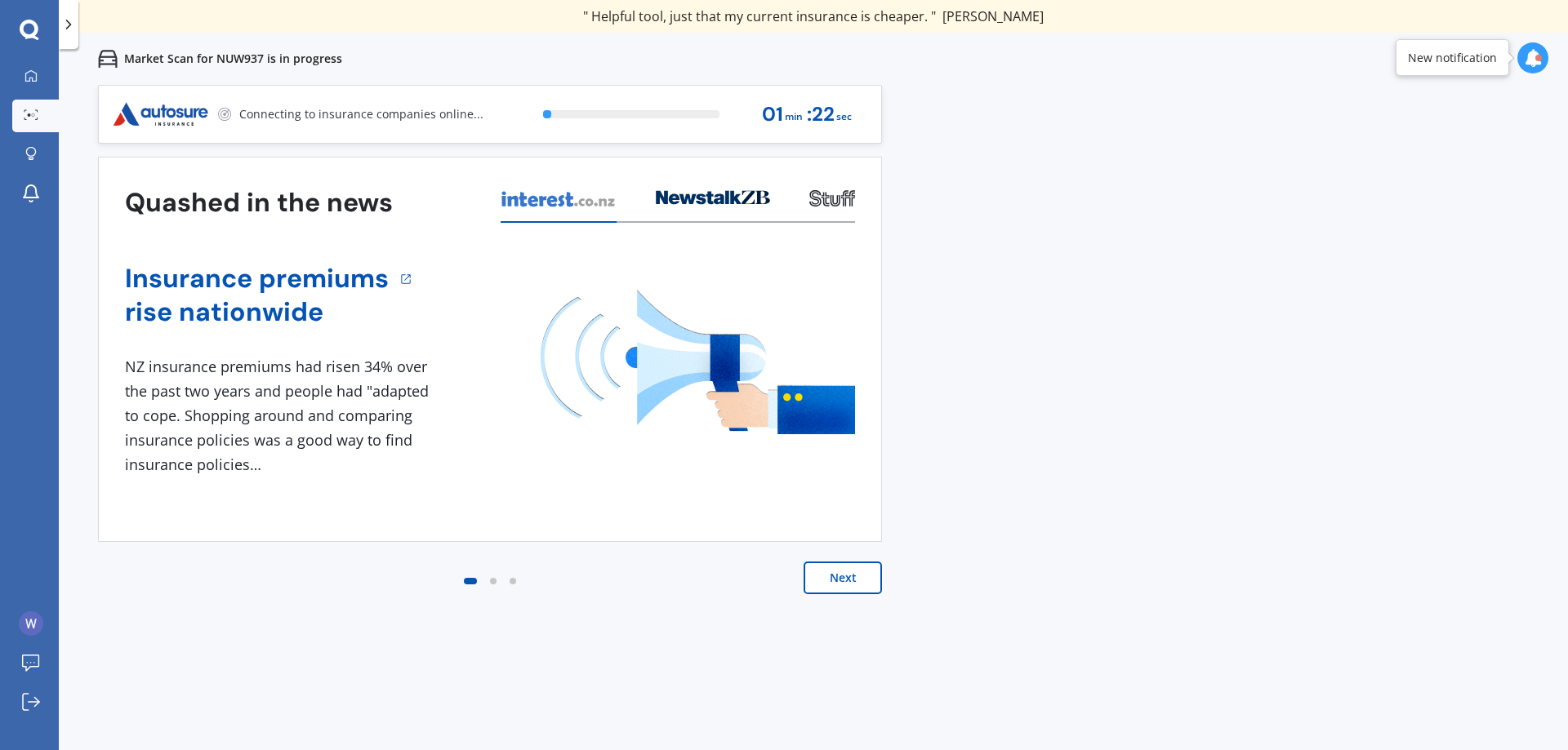
click at [838, 587] on button "Next" at bounding box center [842, 578] width 78 height 32
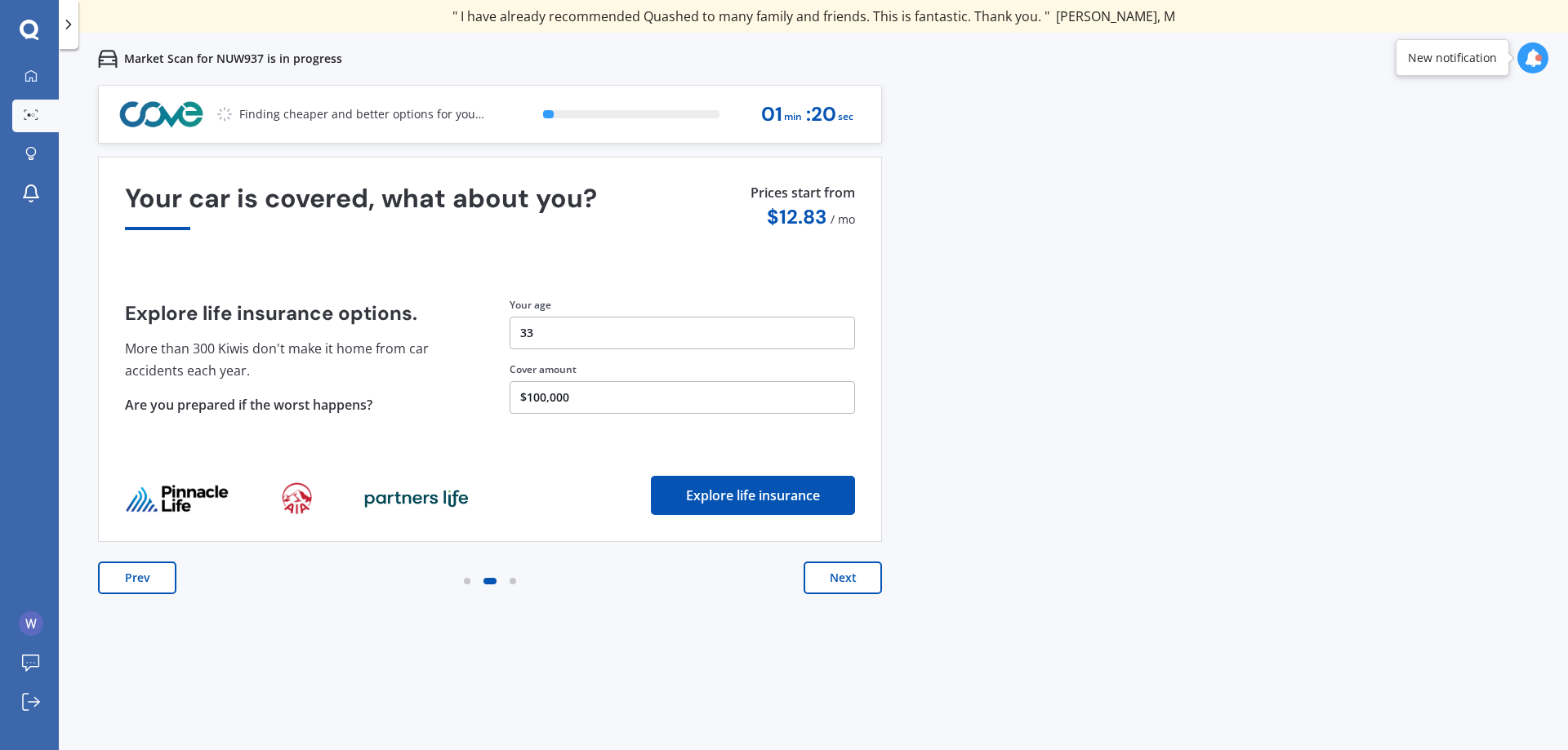
click at [838, 587] on button "Next" at bounding box center [842, 578] width 78 height 32
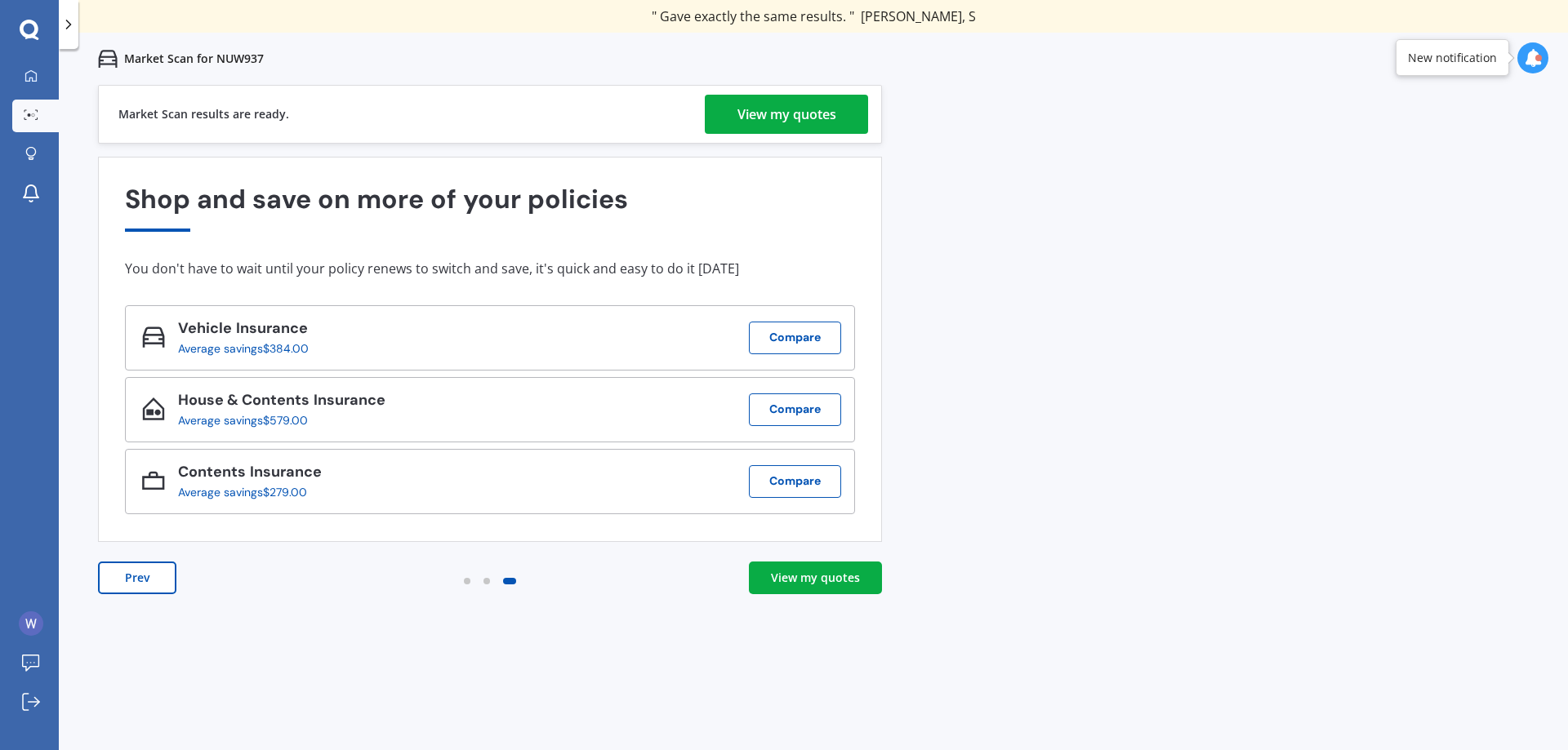
click at [746, 118] on div "View my quotes" at bounding box center [787, 115] width 99 height 39
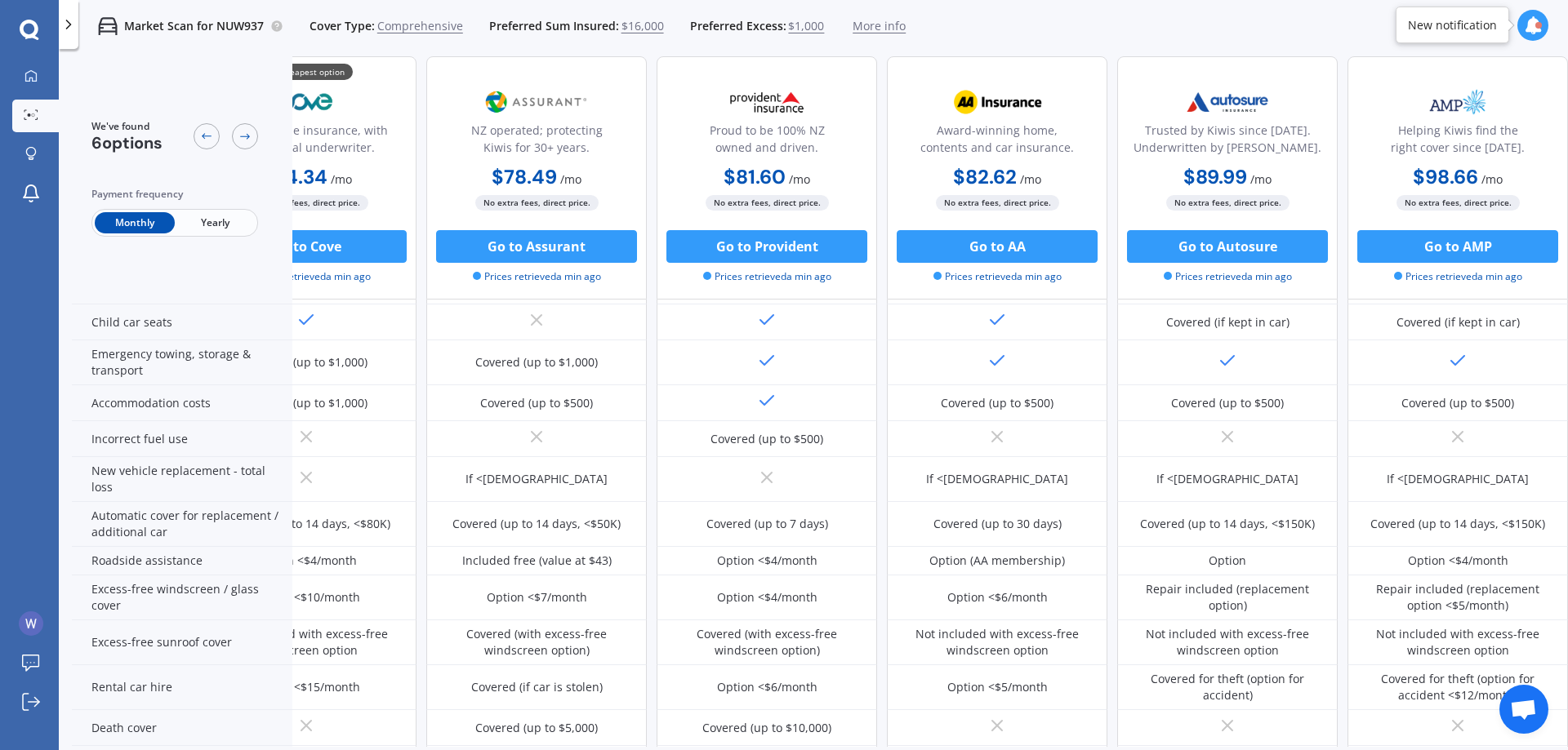
scroll to position [327, 0]
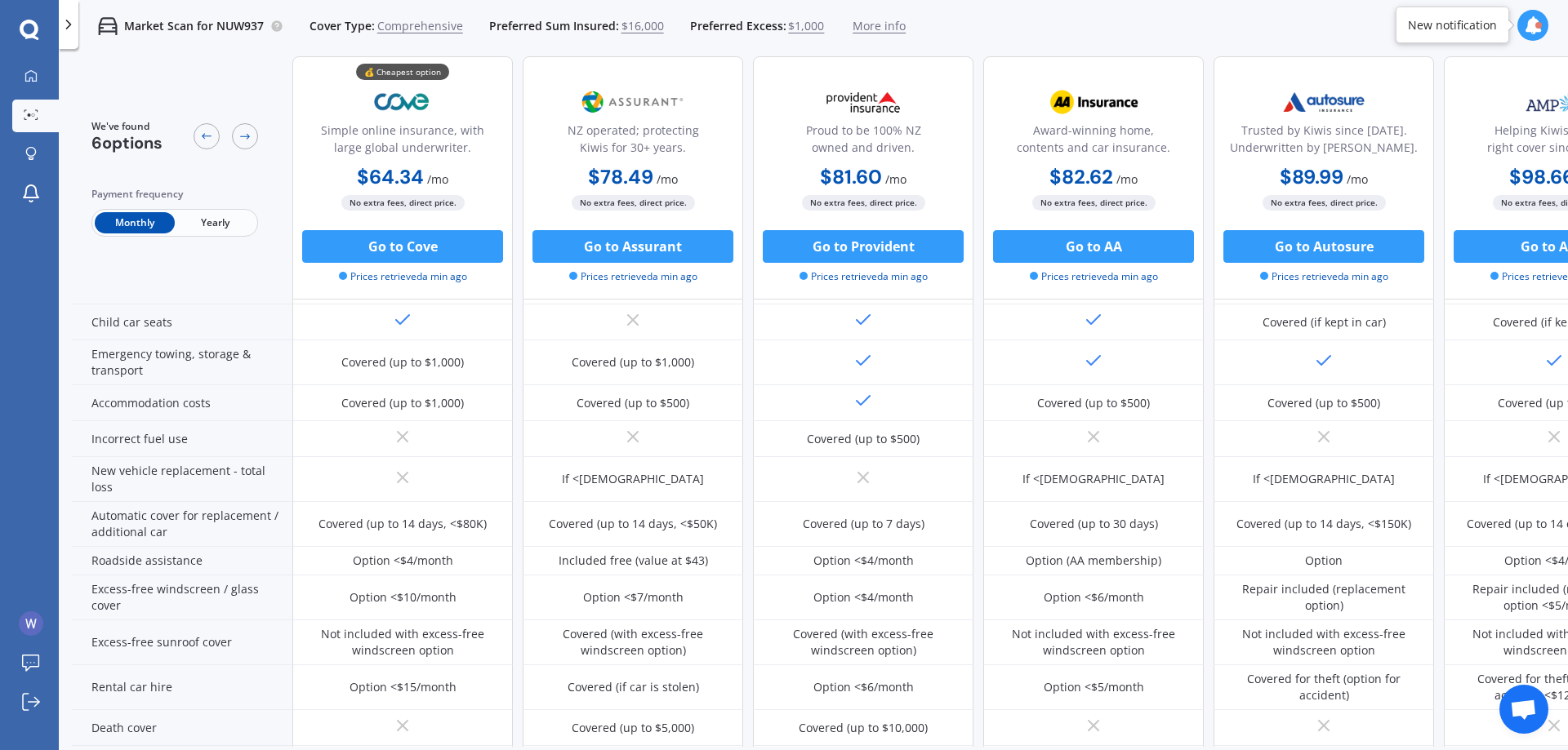
click at [211, 231] on span "Yearly" at bounding box center [215, 223] width 80 height 22
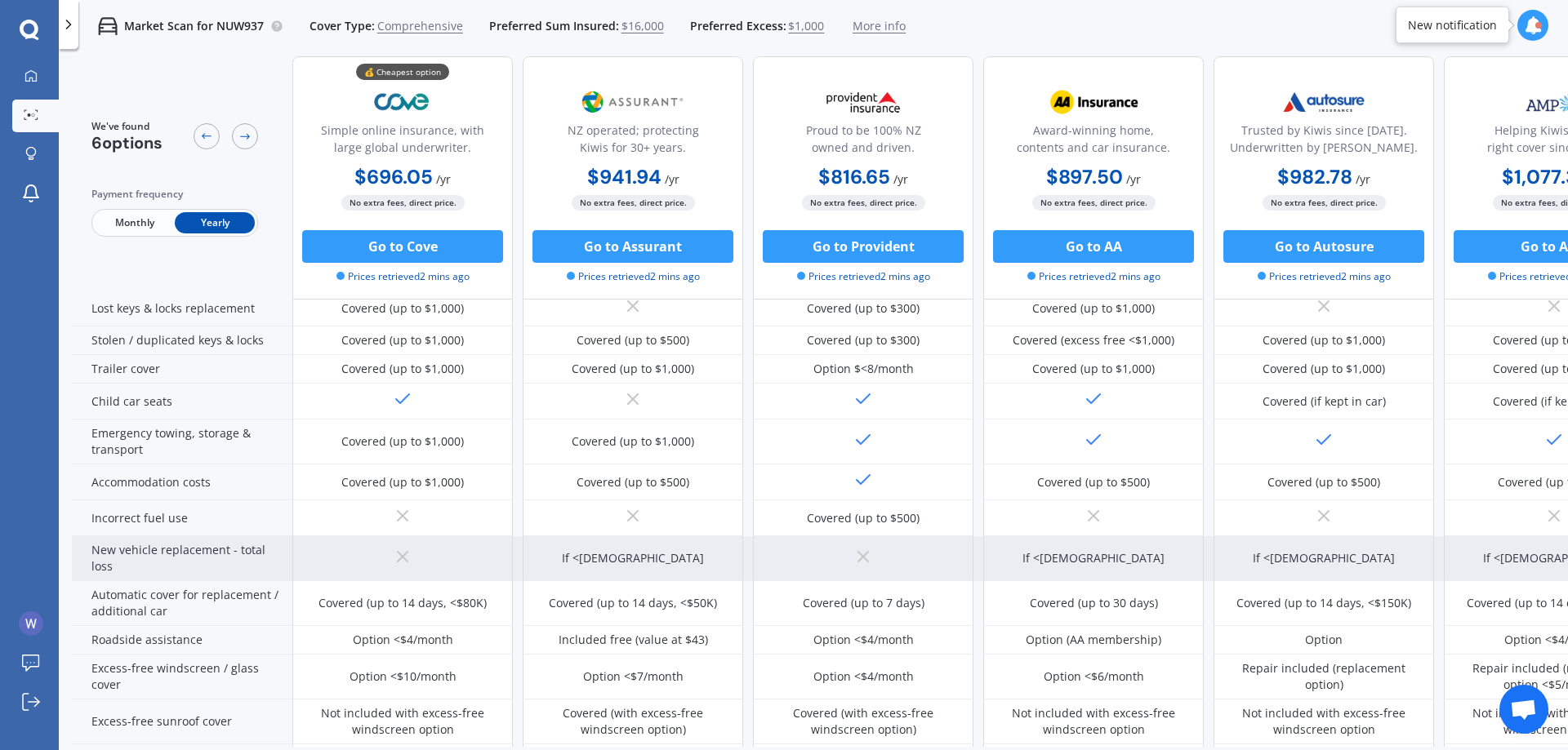
scroll to position [0, 0]
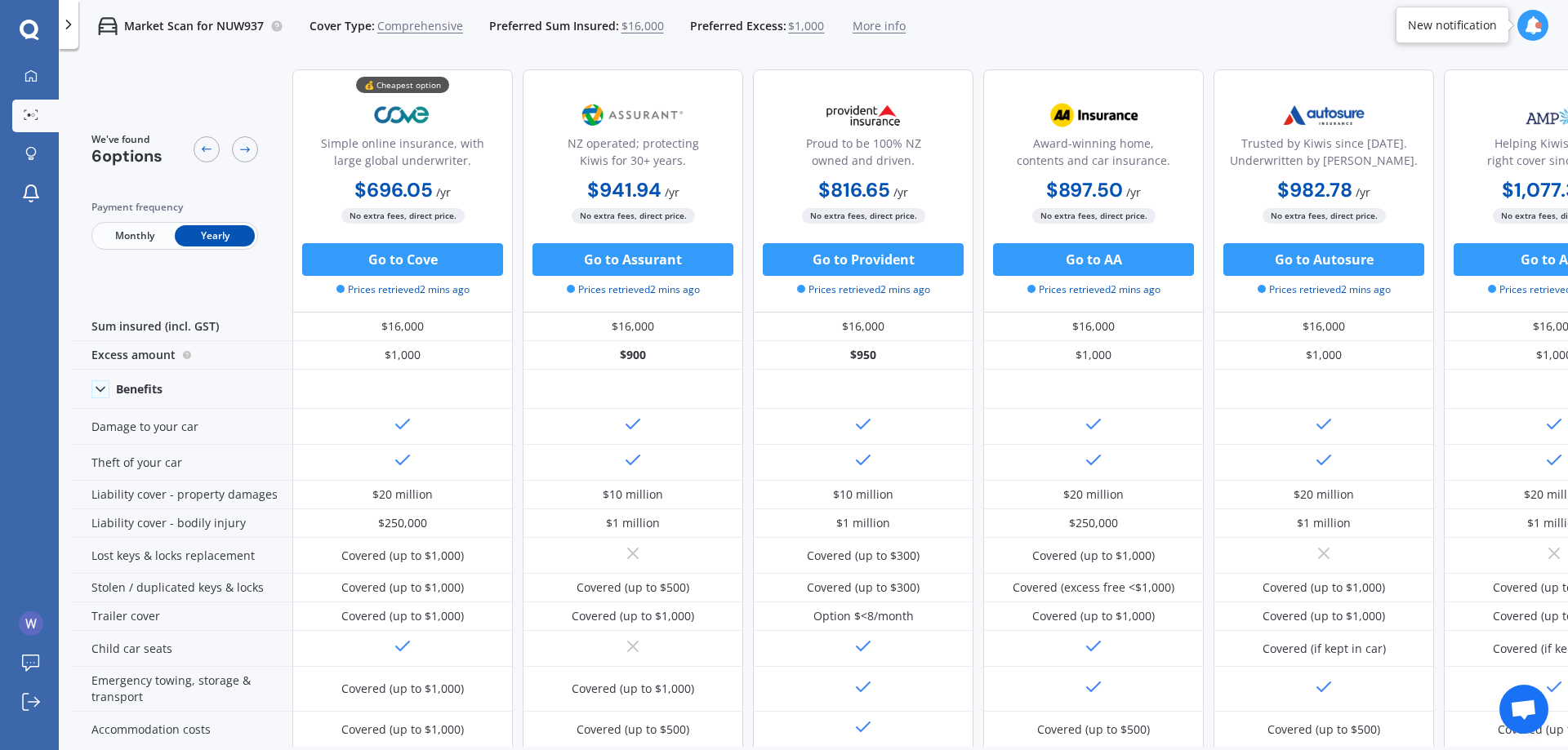
click at [131, 243] on span "Monthly" at bounding box center [135, 236] width 80 height 22
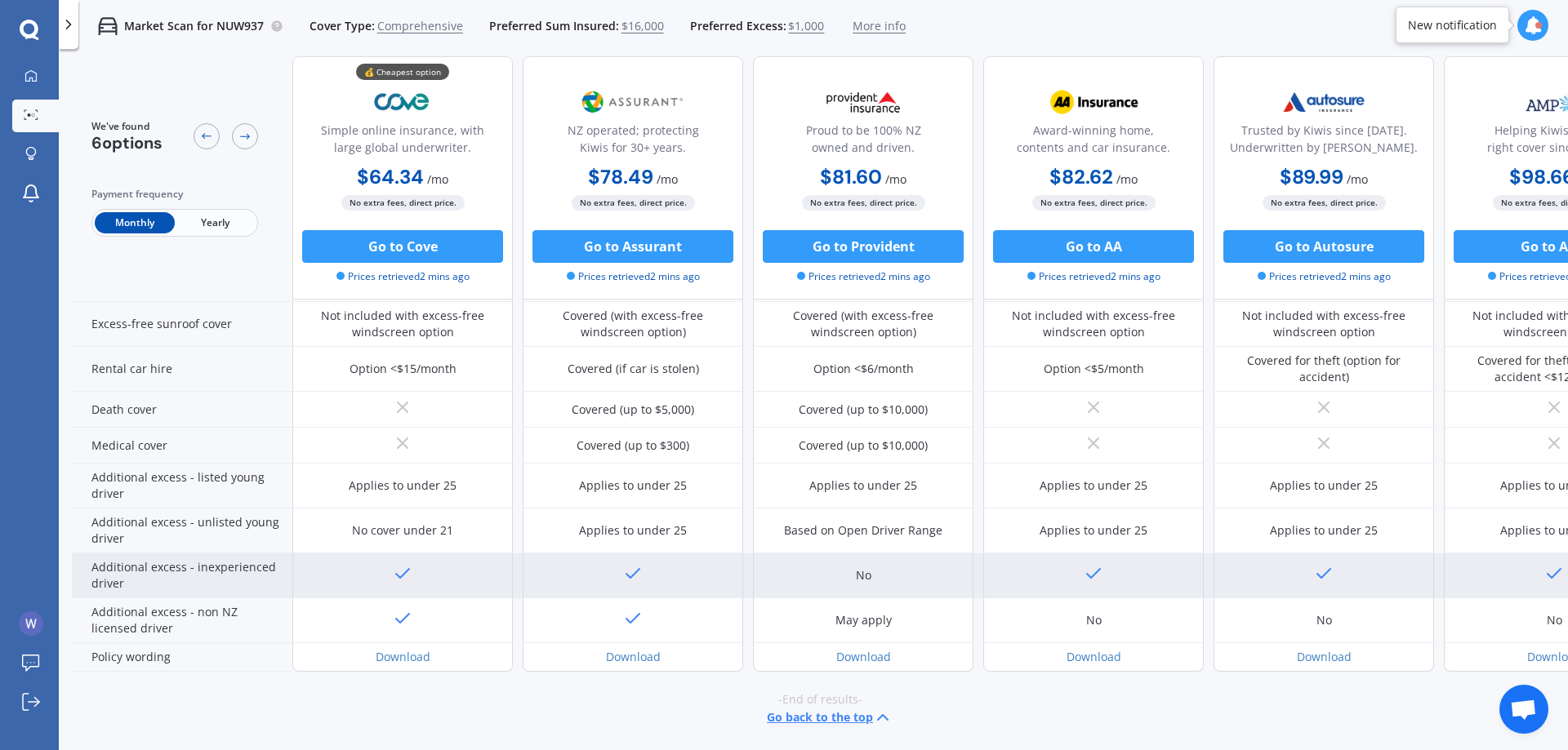
scroll to position [656, 0]
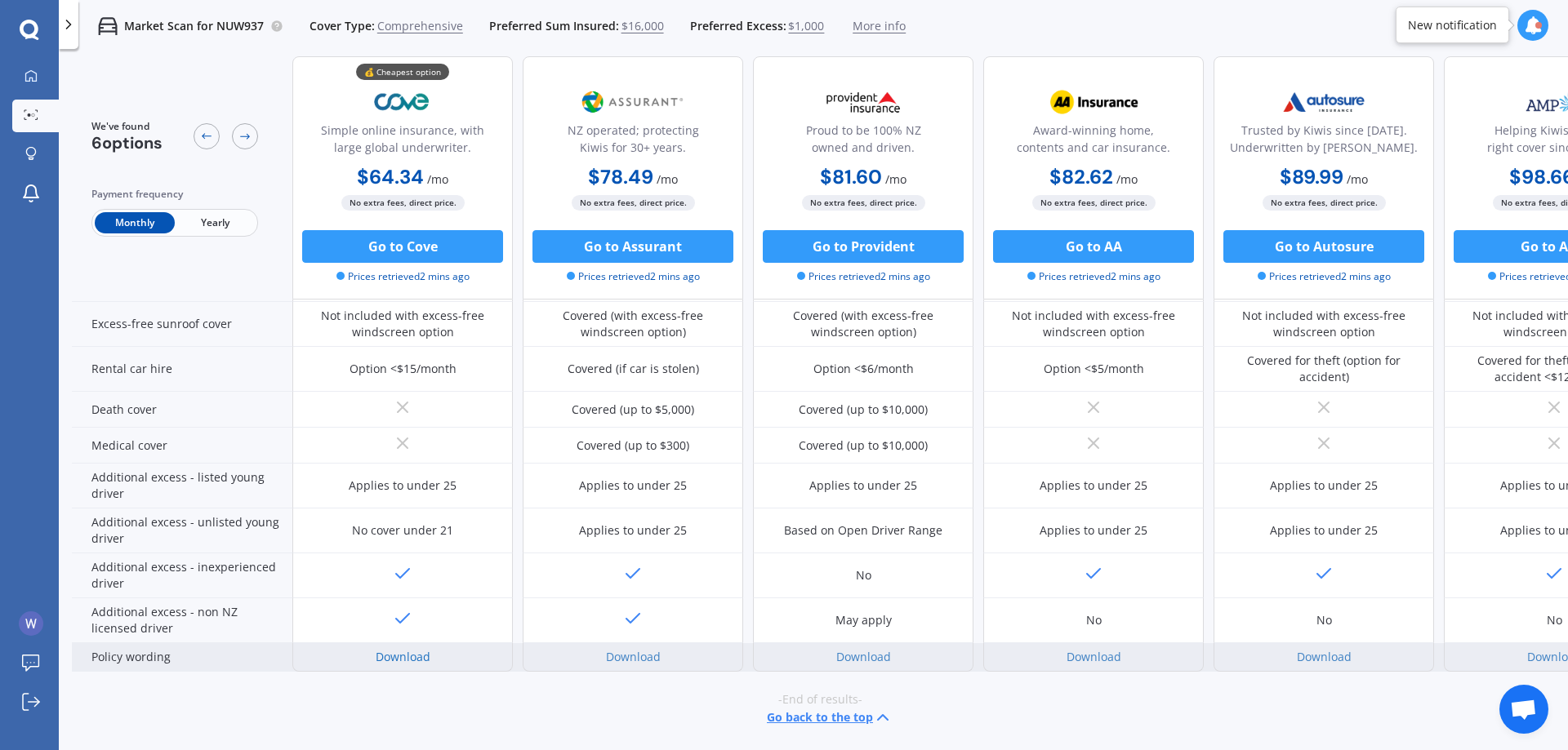
click at [390, 653] on link "Download" at bounding box center [403, 656] width 55 height 15
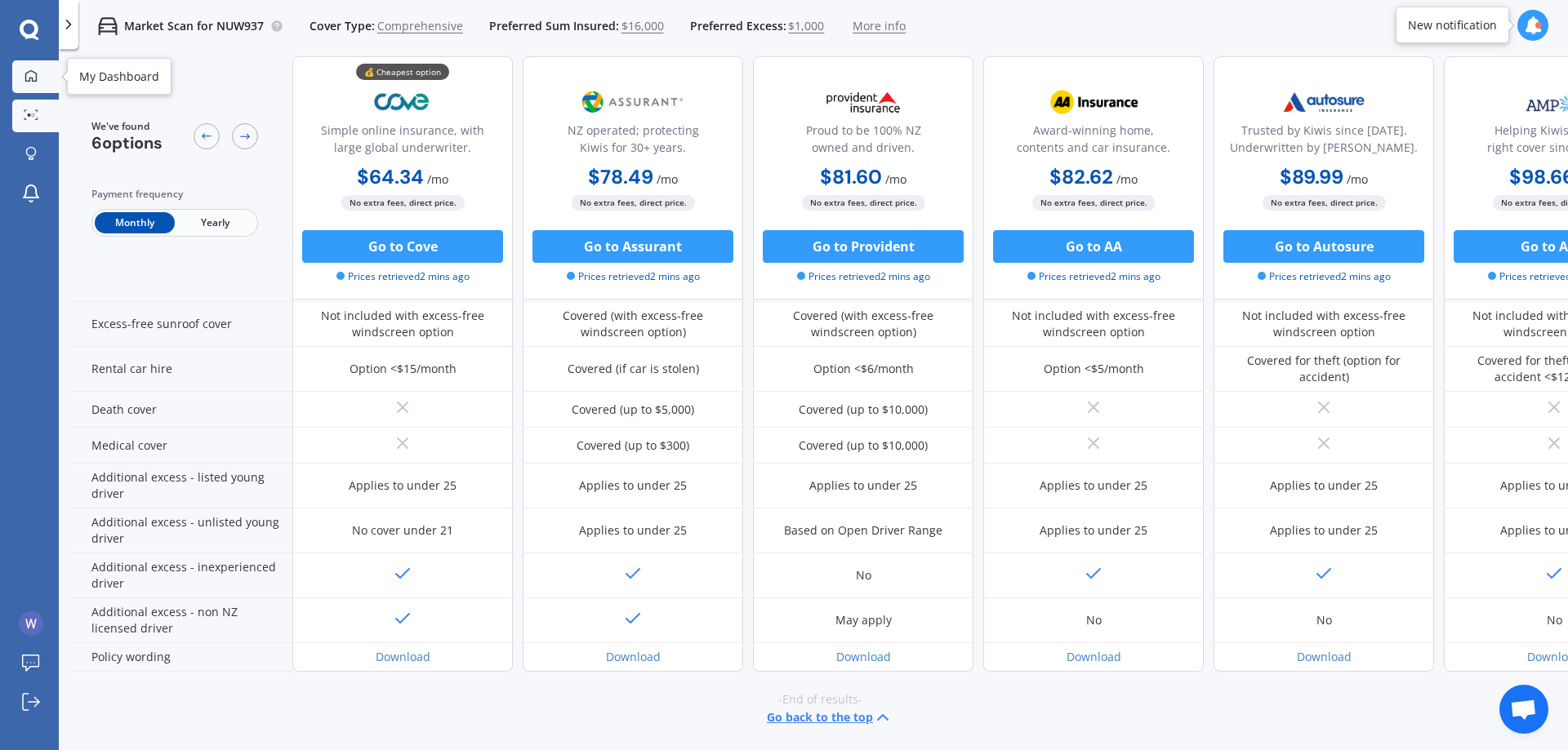
click at [24, 63] on link "My Dashboard" at bounding box center [36, 76] width 47 height 32
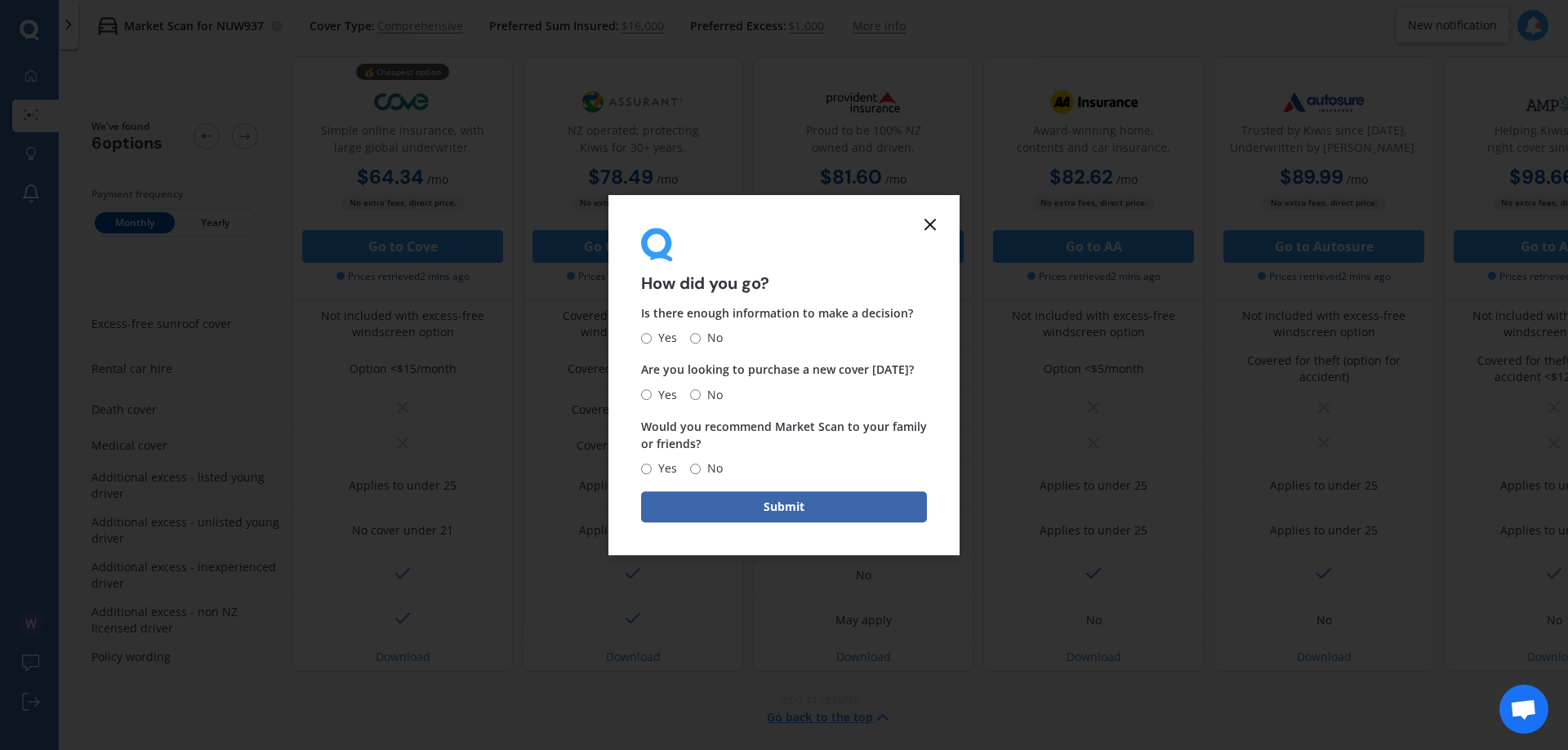
click at [927, 221] on line at bounding box center [930, 224] width 10 height 10
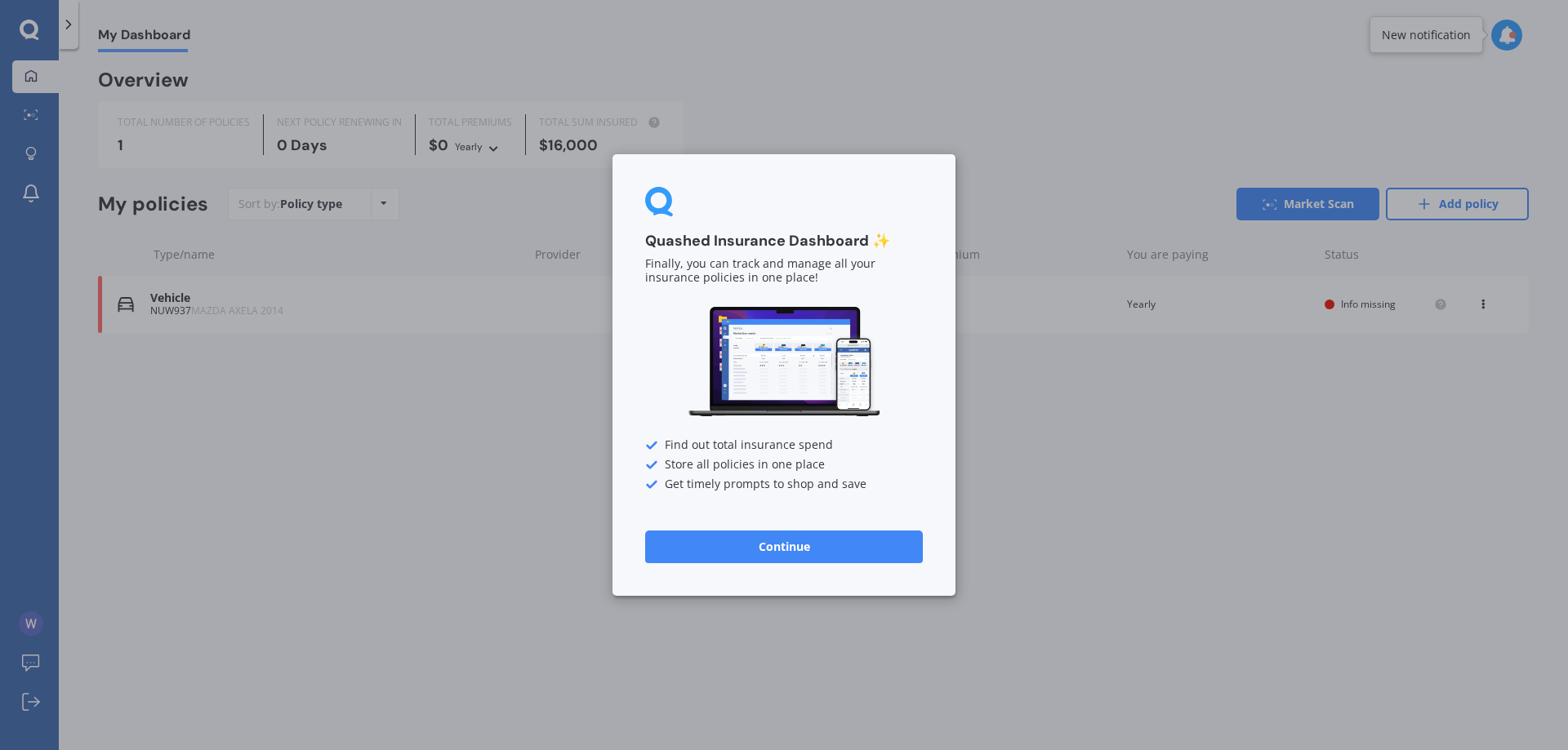
click at [789, 539] on button "Continue" at bounding box center [784, 546] width 277 height 32
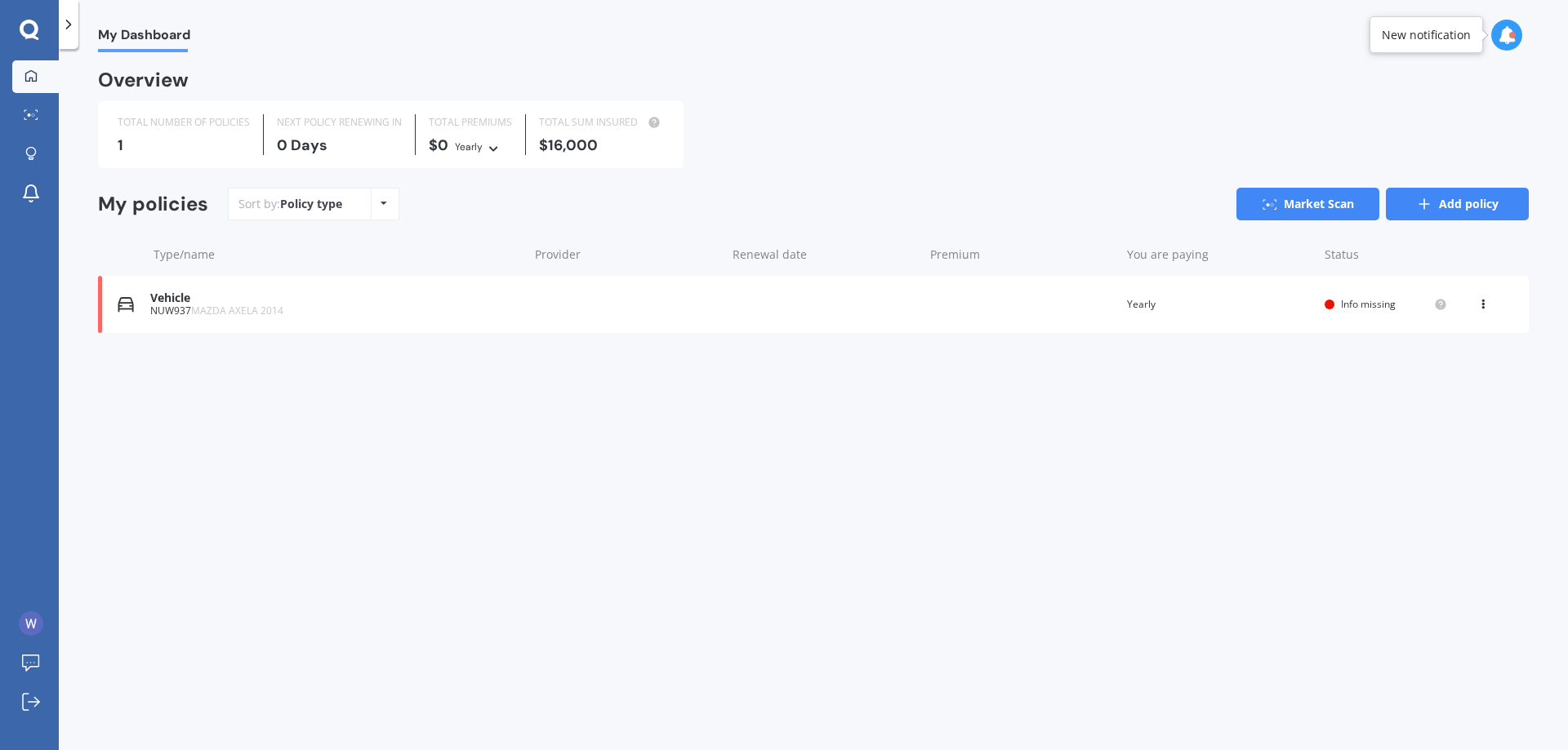
click at [1436, 210] on link "Add policy" at bounding box center [1457, 204] width 143 height 32
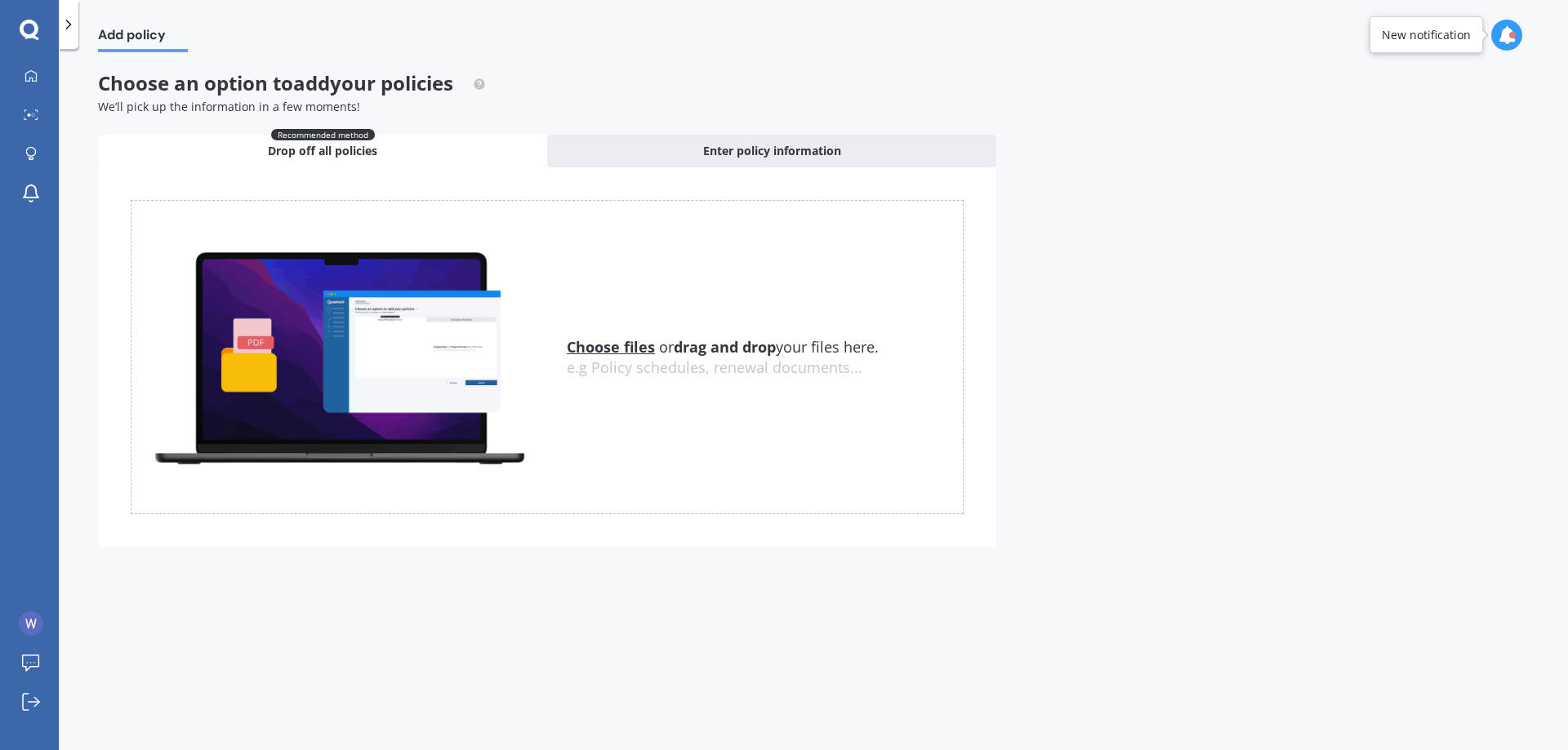
click at [77, 13] on div at bounding box center [69, 24] width 20 height 49
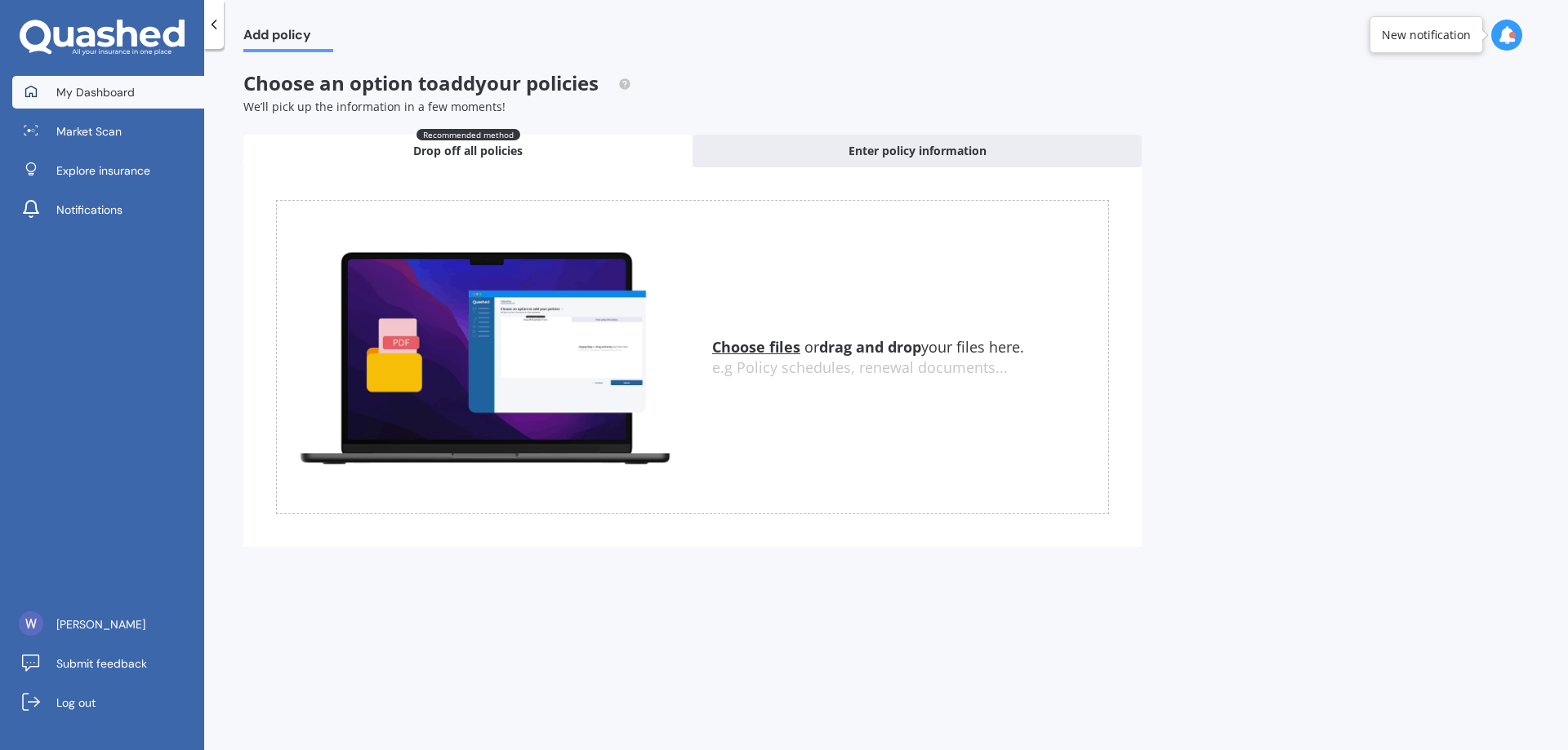
click at [49, 108] on link "My Dashboard" at bounding box center [109, 92] width 192 height 32
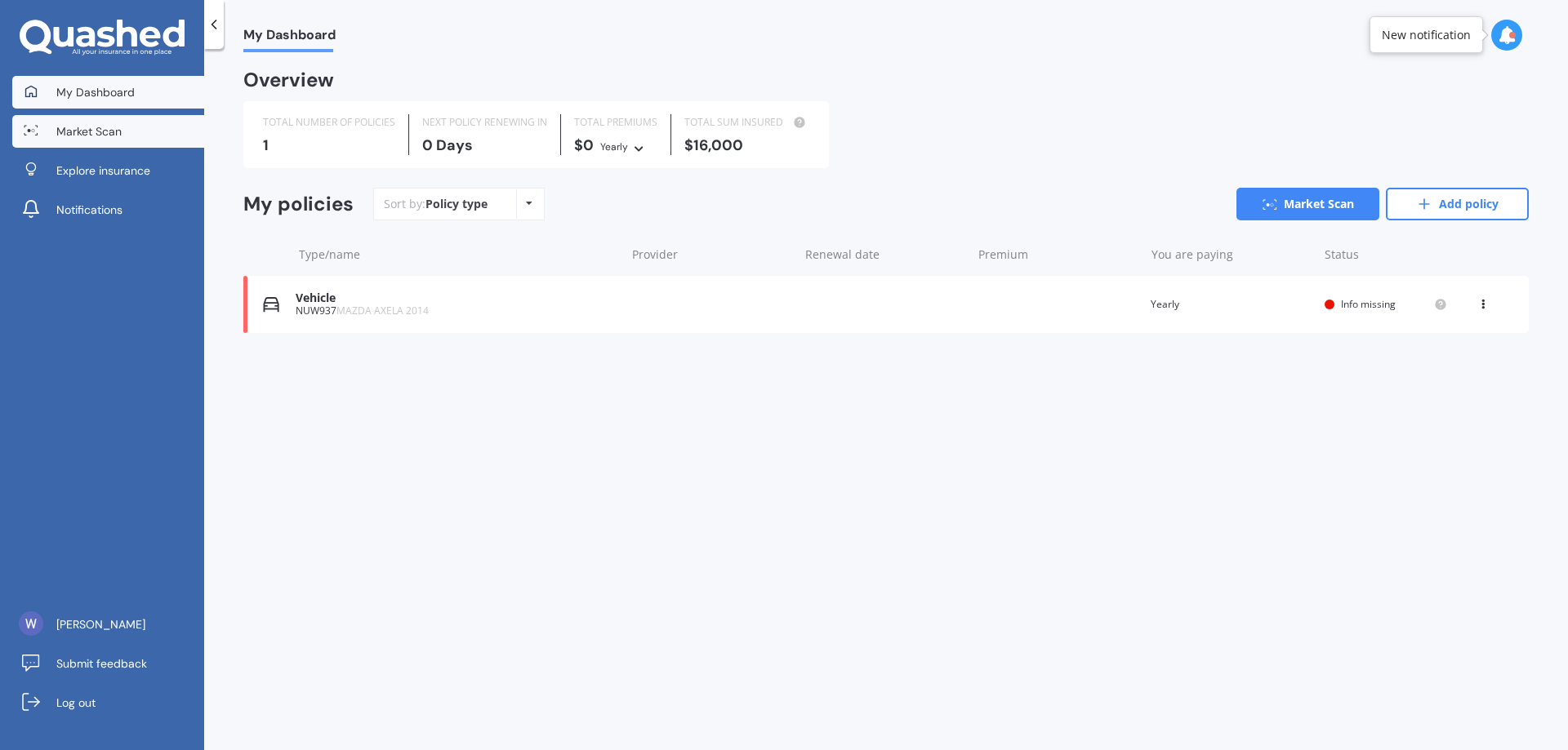
click at [113, 139] on span "Market Scan" at bounding box center [89, 131] width 66 height 16
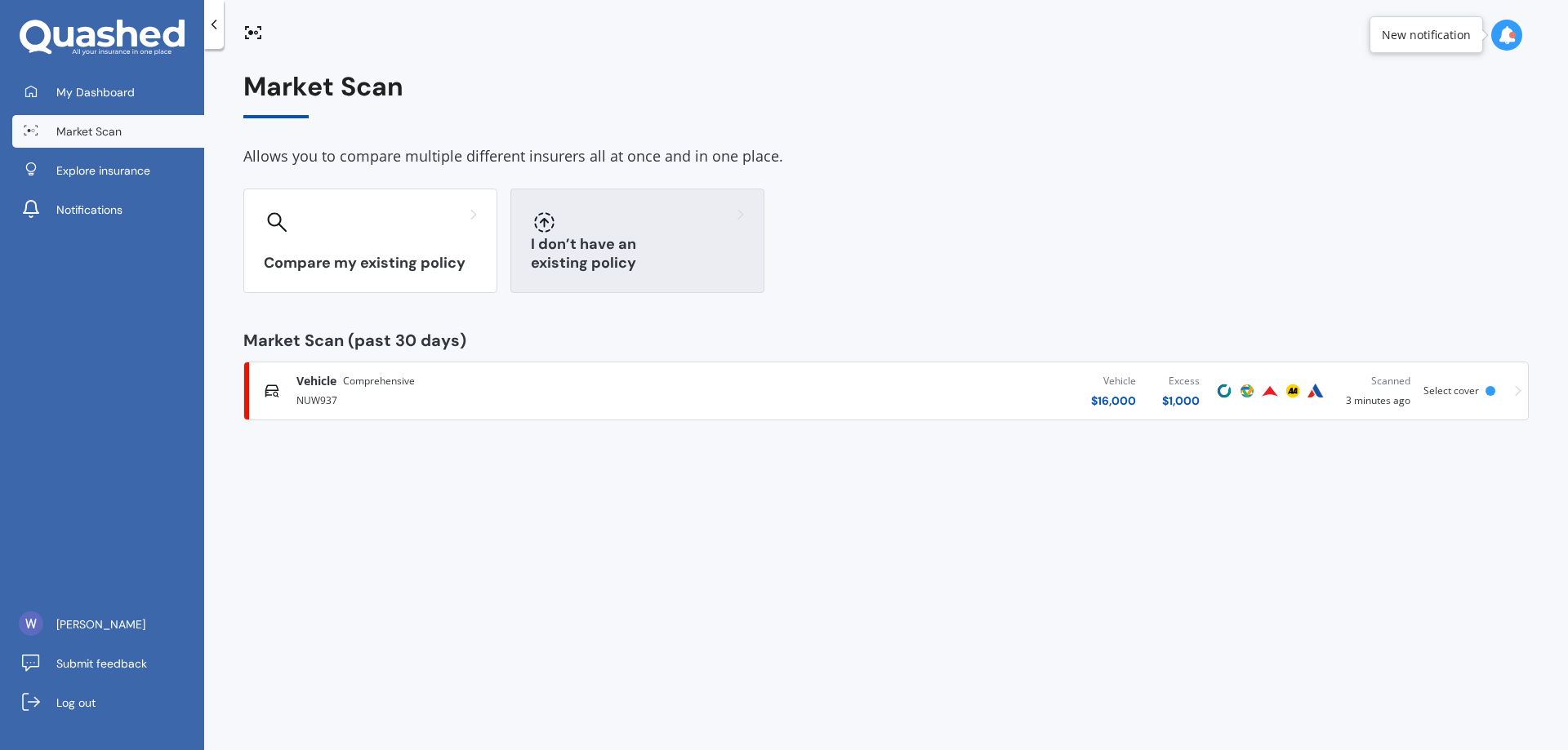
click at [550, 263] on h3 "I don’t have an existing policy" at bounding box center [636, 254] width 213 height 38
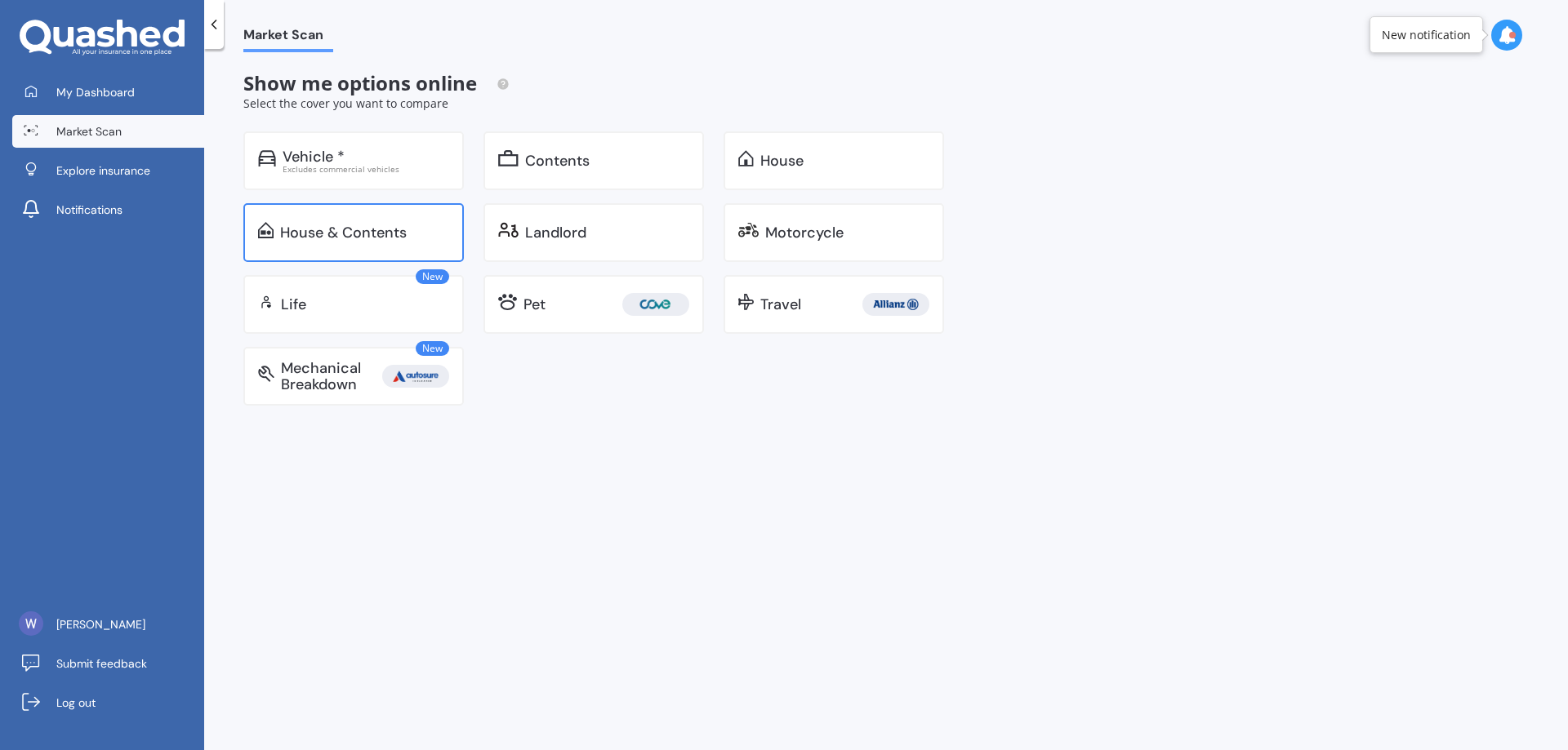
click at [415, 239] on div "House & Contents" at bounding box center [364, 232] width 169 height 16
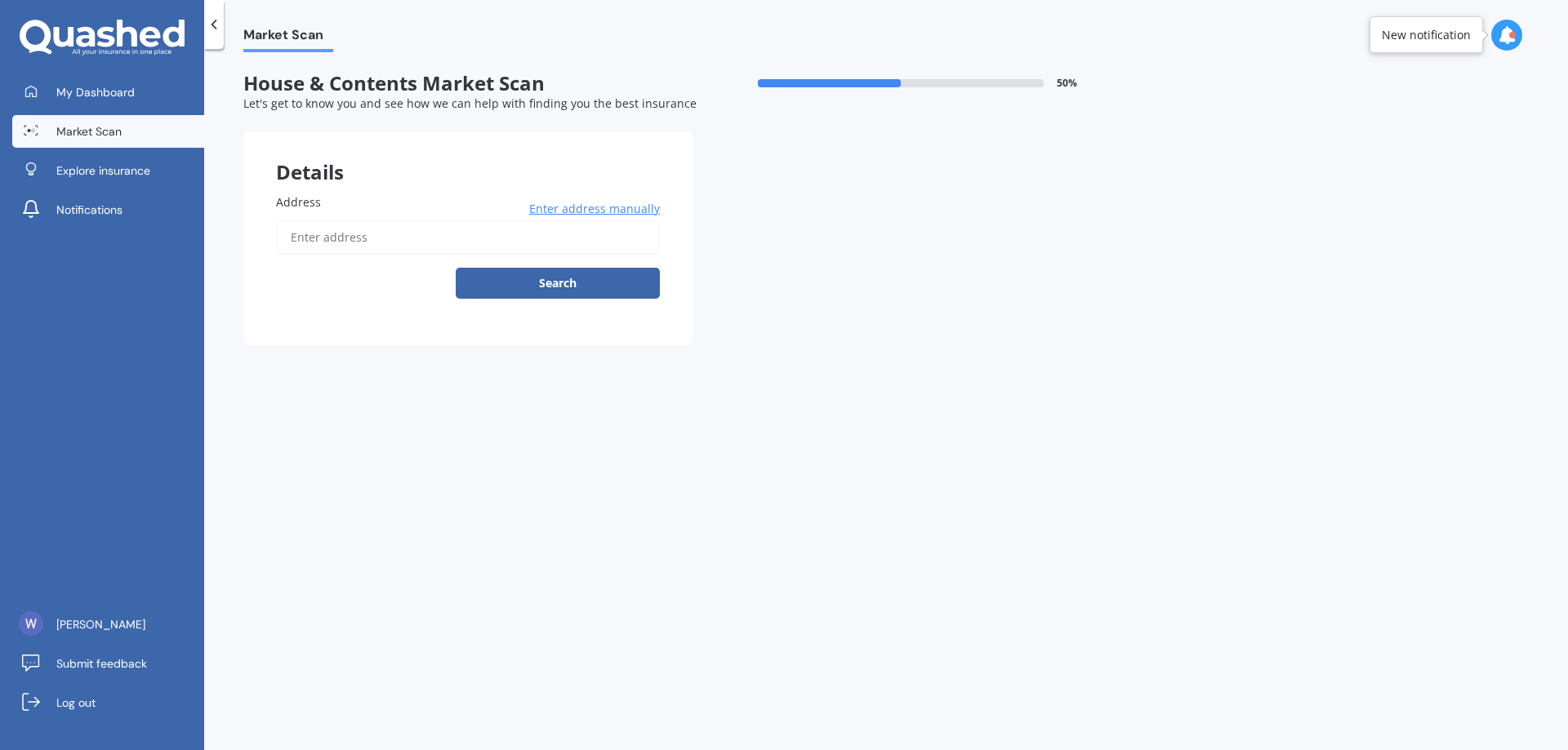
click at [420, 245] on input "Address" at bounding box center [469, 238] width 384 height 34
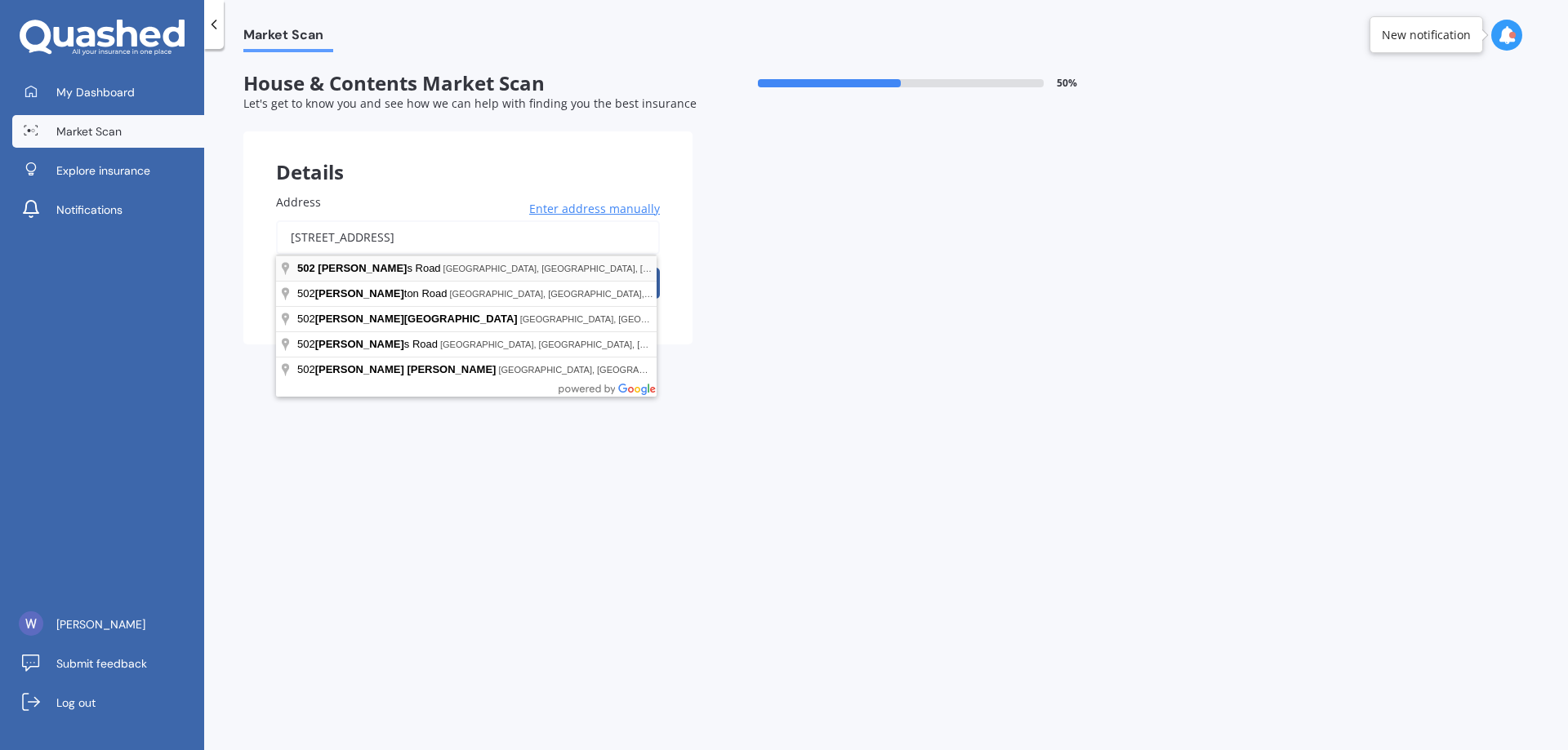
type input "[STREET_ADDRESS]"
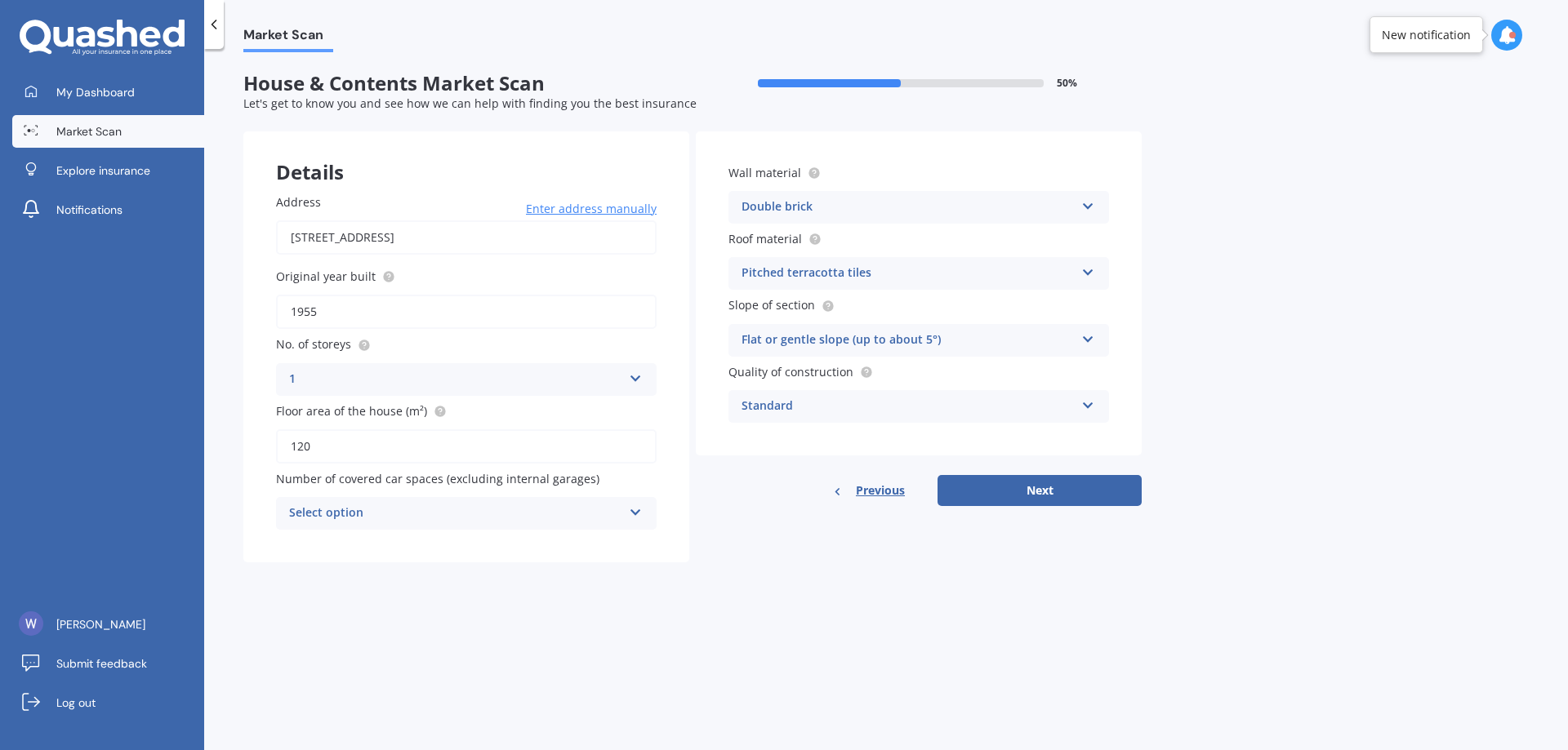
click at [637, 533] on div "Address [STREET_ADDRESS] Enter address manually Search Original year built 1955…" at bounding box center [466, 362] width 446 height 402
click at [635, 528] on div "Select option 0 1 2 3 4 5+" at bounding box center [467, 513] width 381 height 32
click at [911, 497] on div "Previous Next" at bounding box center [918, 491] width 446 height 31
click at [949, 272] on div "Pitched terracotta tiles" at bounding box center [907, 274] width 333 height 20
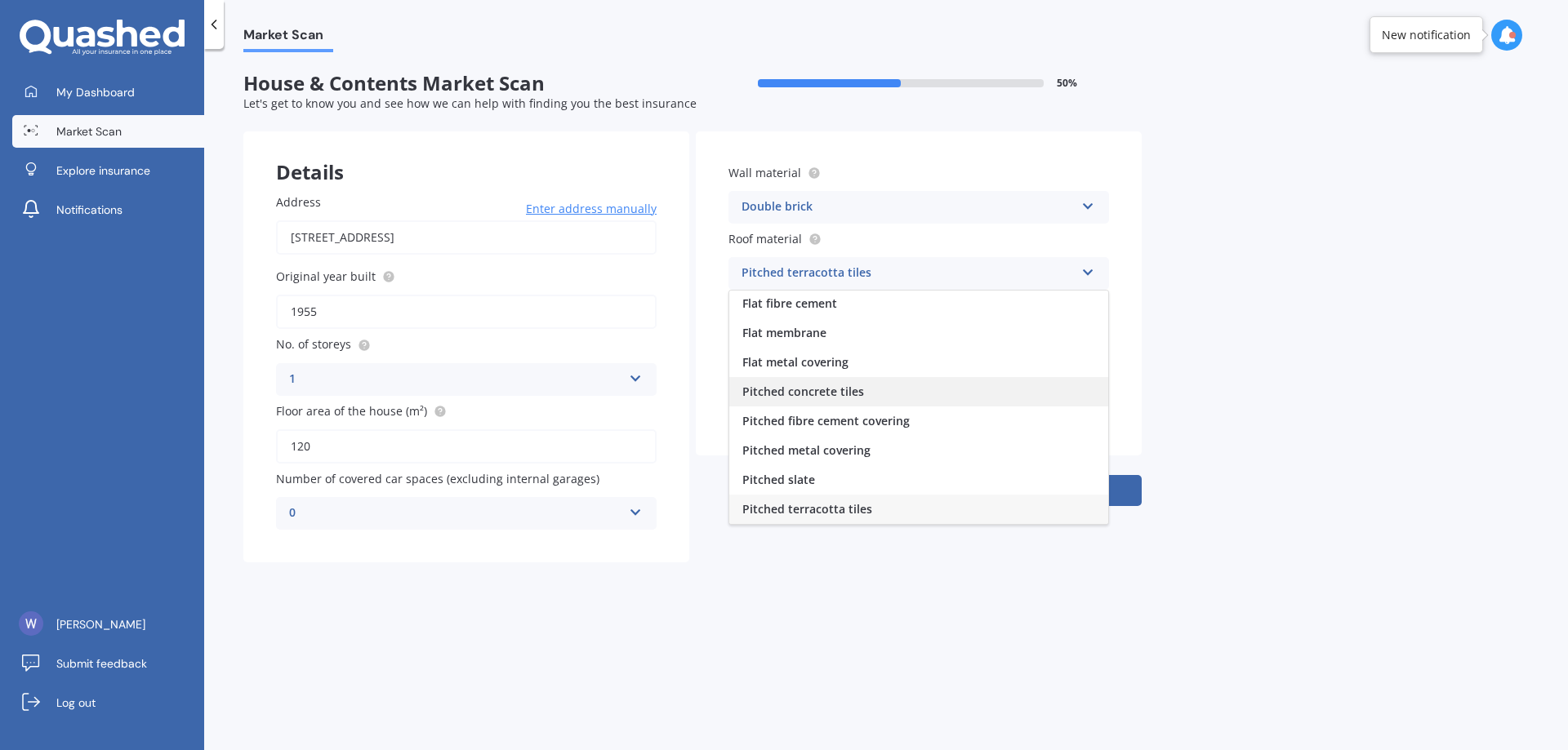
click at [838, 397] on span "Pitched concrete tiles" at bounding box center [803, 391] width 122 height 15
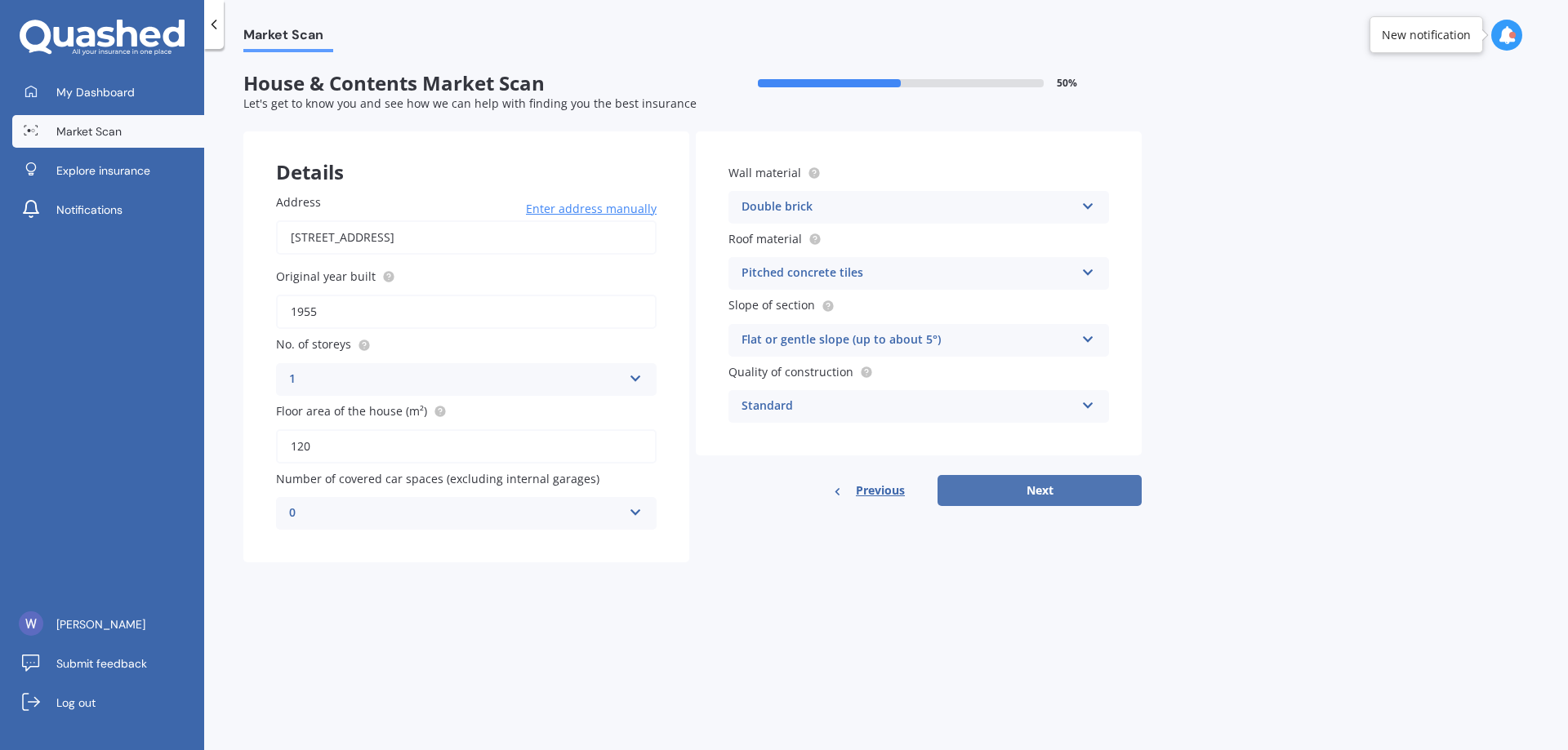
click at [1060, 497] on button "Next" at bounding box center [1039, 491] width 204 height 31
select select "24"
select select "12"
select select "1991"
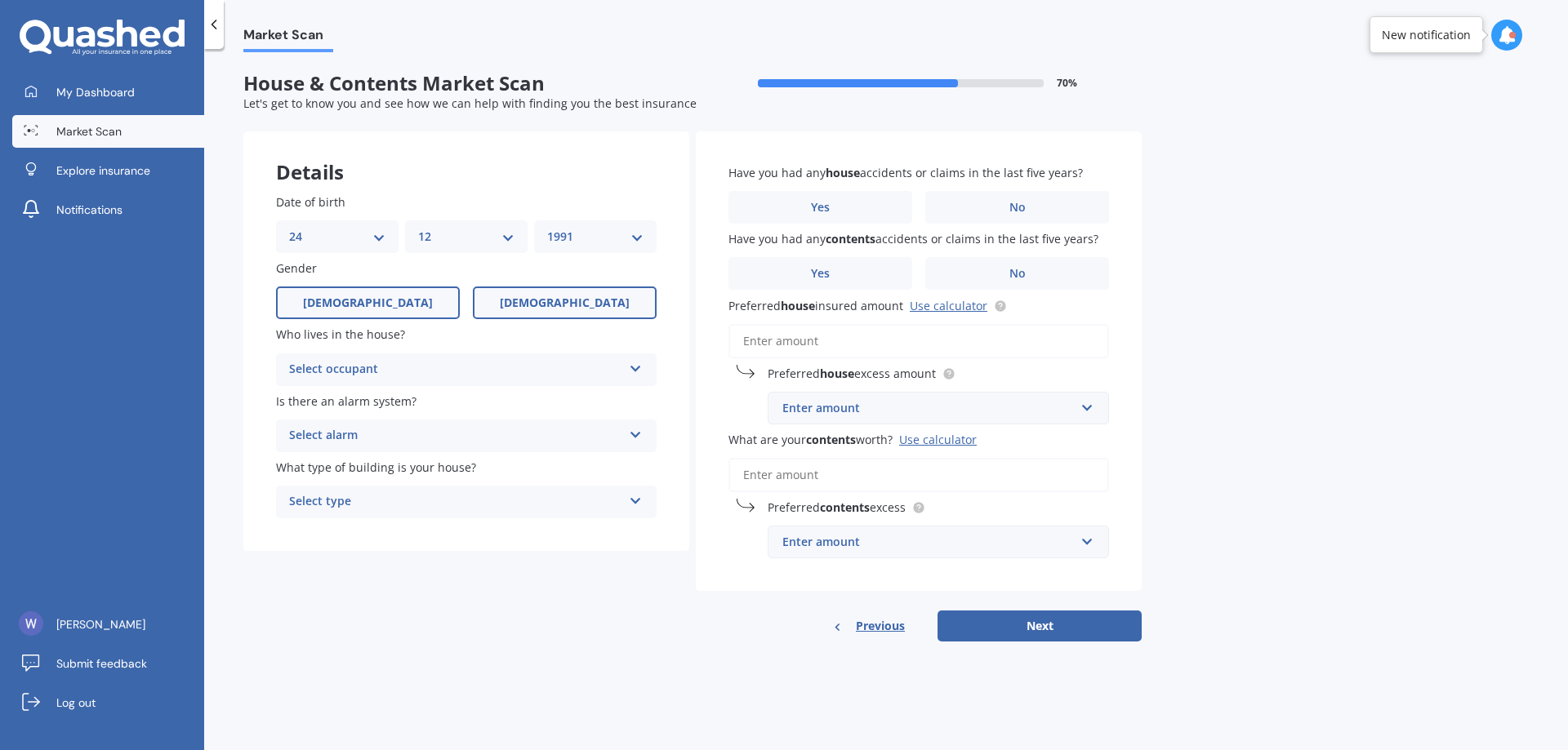
click at [365, 301] on span "[DEMOGRAPHIC_DATA]" at bounding box center [368, 302] width 130 height 13
click at [0, 0] on input "[DEMOGRAPHIC_DATA]" at bounding box center [0, 0] width 0 height 0
click at [382, 231] on select "DD 01 02 03 04 05 06 07 08 09 10 11 12 13 14 15 16 17 18 19 20 21 22 23 24 25 2…" at bounding box center [337, 237] width 96 height 18
select select "03"
click at [289, 228] on select "DD 01 02 03 04 05 06 07 08 09 10 11 12 13 14 15 16 17 18 19 20 21 22 23 24 25 2…" at bounding box center [337, 237] width 96 height 18
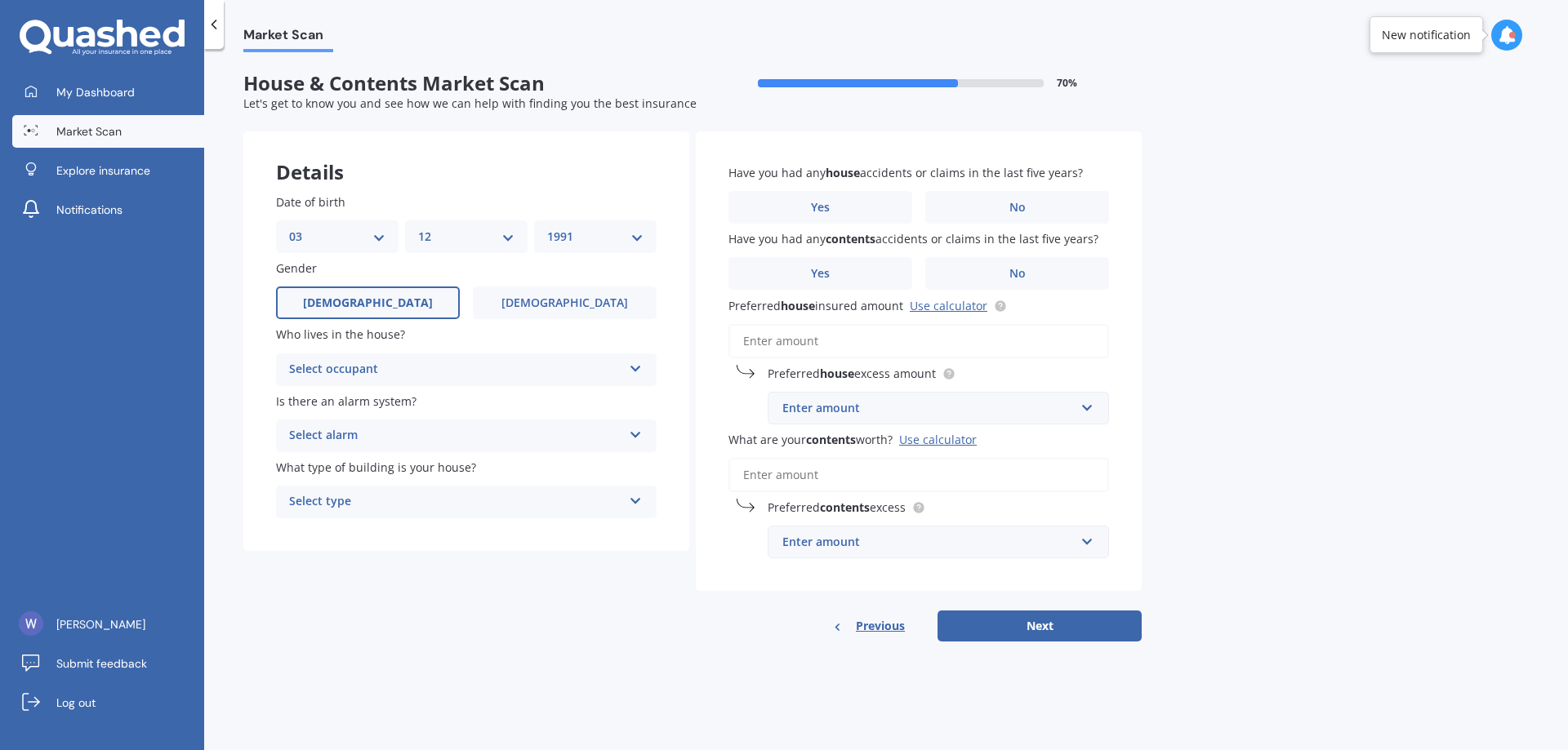
click at [469, 228] on select "MM 01 02 03 04 05 06 07 08 09 10 11 12" at bounding box center [466, 237] width 96 height 18
select select "06"
click at [418, 228] on select "MM 01 02 03 04 05 06 07 08 09 10 11 12" at bounding box center [466, 237] width 96 height 18
click at [604, 247] on div "YYYY 2009 2008 2007 2006 2005 2004 2003 2002 2001 2000 1999 1998 1997 1996 1995…" at bounding box center [595, 237] width 122 height 32
click at [602, 240] on select "YYYY 2009 2008 2007 2006 2005 2004 2003 2002 2001 2000 1999 1998 1997 1996 1995…" at bounding box center [595, 237] width 96 height 18
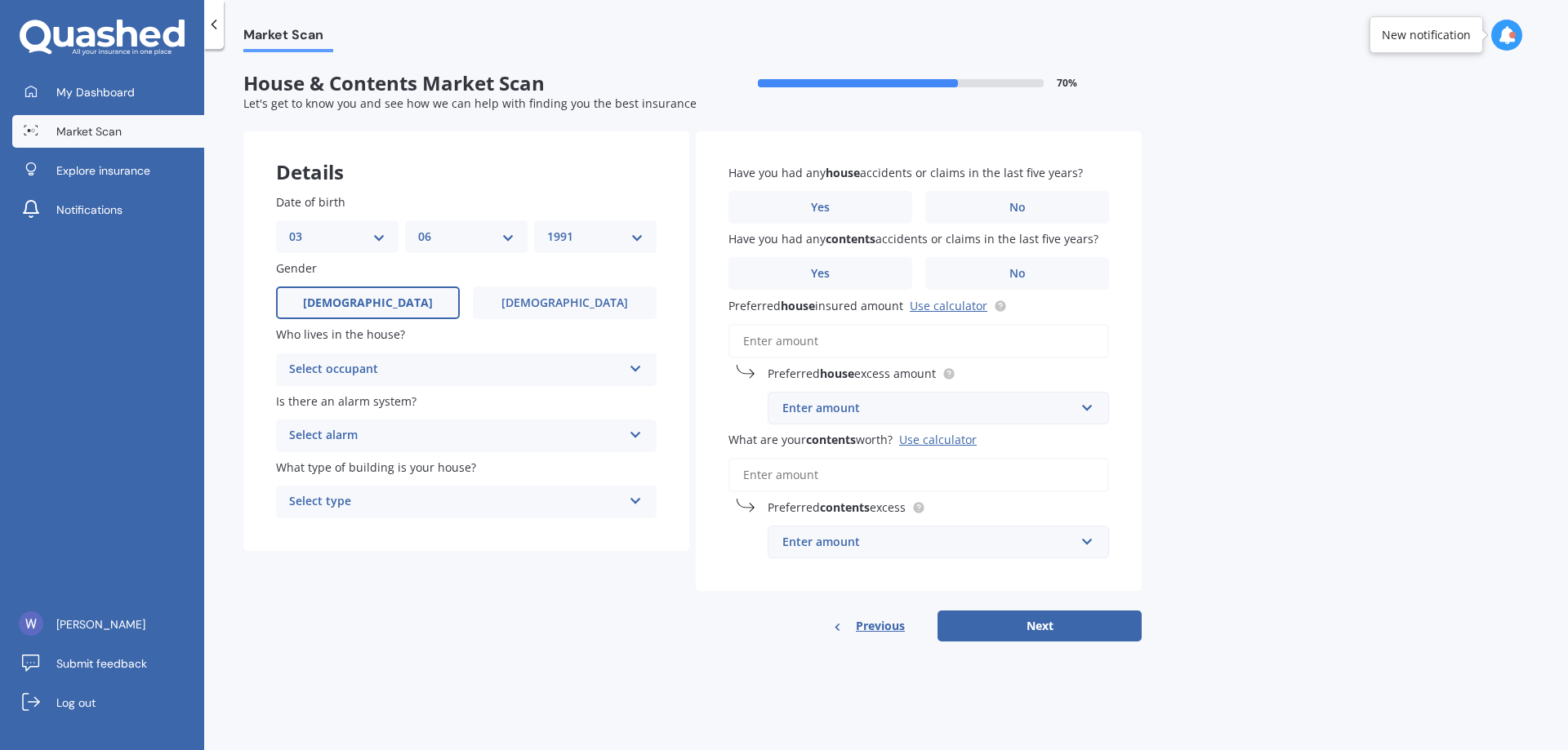
select select "1994"
click at [547, 228] on select "YYYY 2009 2008 2007 2006 2005 2004 2003 2002 2001 2000 1999 1998 1997 1996 1995…" at bounding box center [595, 237] width 96 height 18
click at [521, 379] on div "Select occupant" at bounding box center [455, 370] width 333 height 20
click at [504, 402] on div "Owner" at bounding box center [466, 401] width 379 height 30
click at [506, 433] on div "Select alarm" at bounding box center [455, 436] width 333 height 20
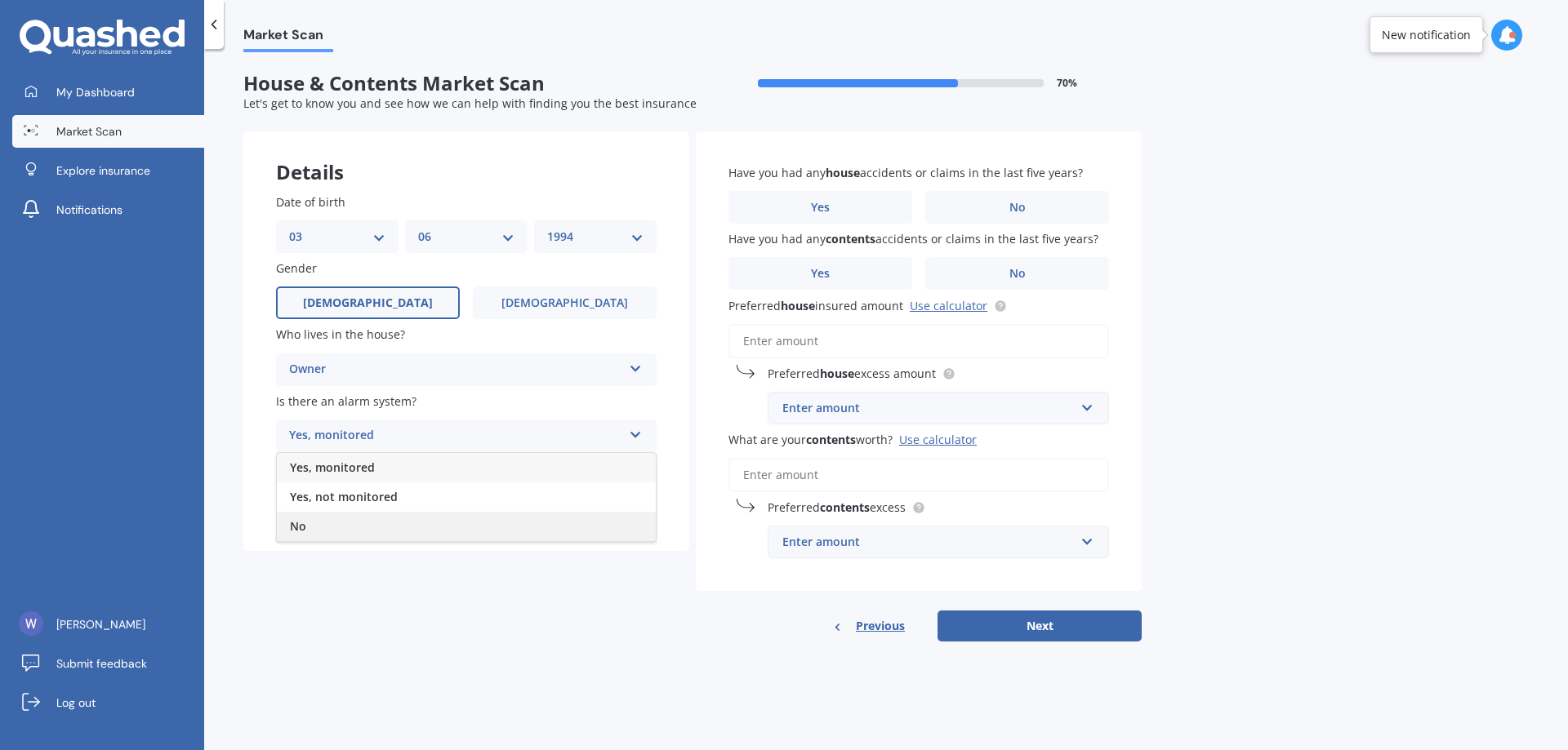
click at [372, 519] on div "No" at bounding box center [466, 526] width 379 height 30
click at [500, 502] on div "Select type" at bounding box center [455, 502] width 333 height 20
click at [500, 545] on div "Freestanding" at bounding box center [466, 534] width 379 height 30
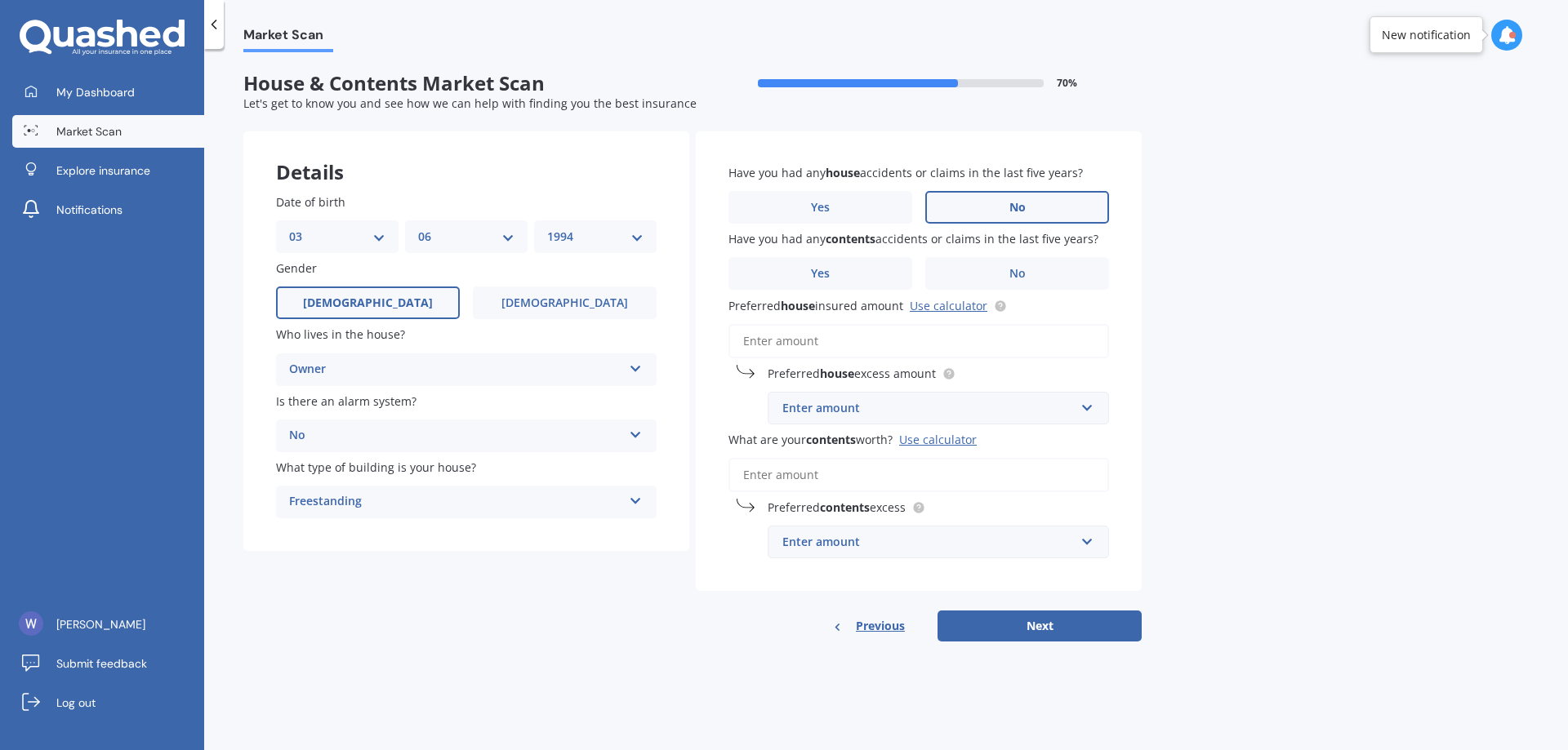
click at [1029, 212] on label "No" at bounding box center [1017, 207] width 184 height 32
click at [0, 0] on input "No" at bounding box center [0, 0] width 0 height 0
click at [1057, 287] on label "No" at bounding box center [1017, 274] width 184 height 32
click at [0, 0] on input "No" at bounding box center [0, 0] width 0 height 0
click at [1061, 356] on input "Preferred house insured amount Use calculator" at bounding box center [919, 341] width 381 height 34
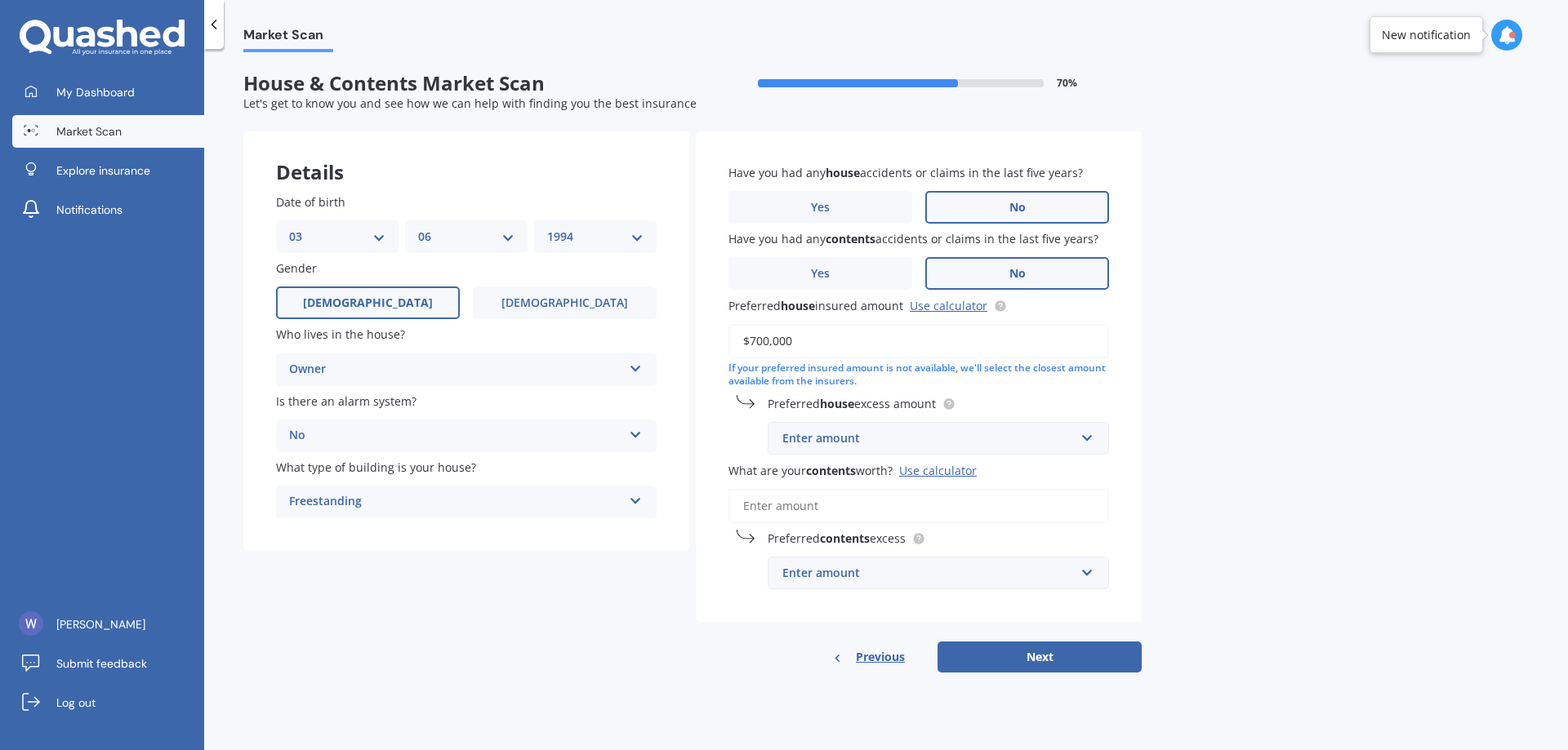
type input "$700,000"
click at [1074, 437] on input "text" at bounding box center [933, 438] width 327 height 31
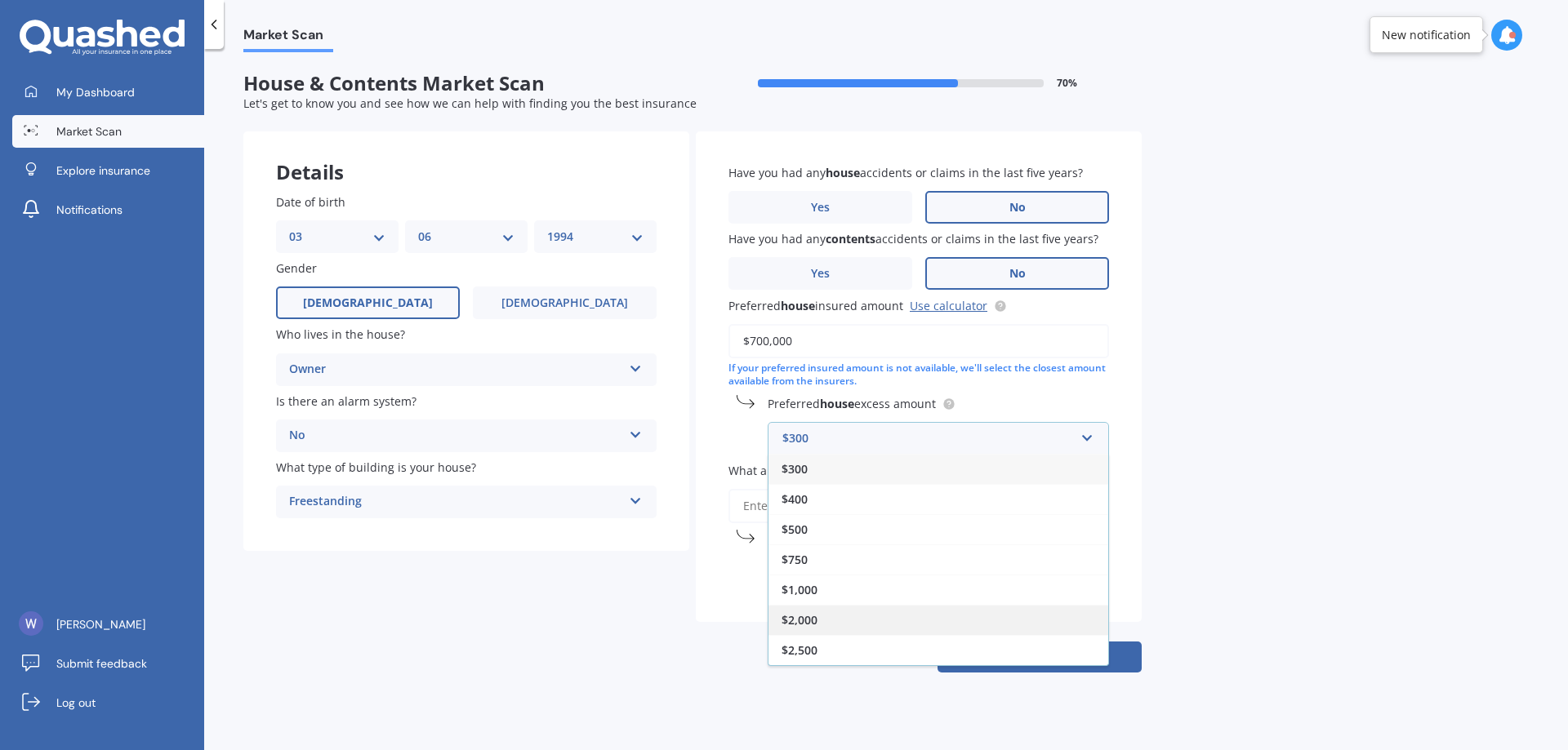
click at [810, 630] on div "$2,000" at bounding box center [938, 620] width 340 height 31
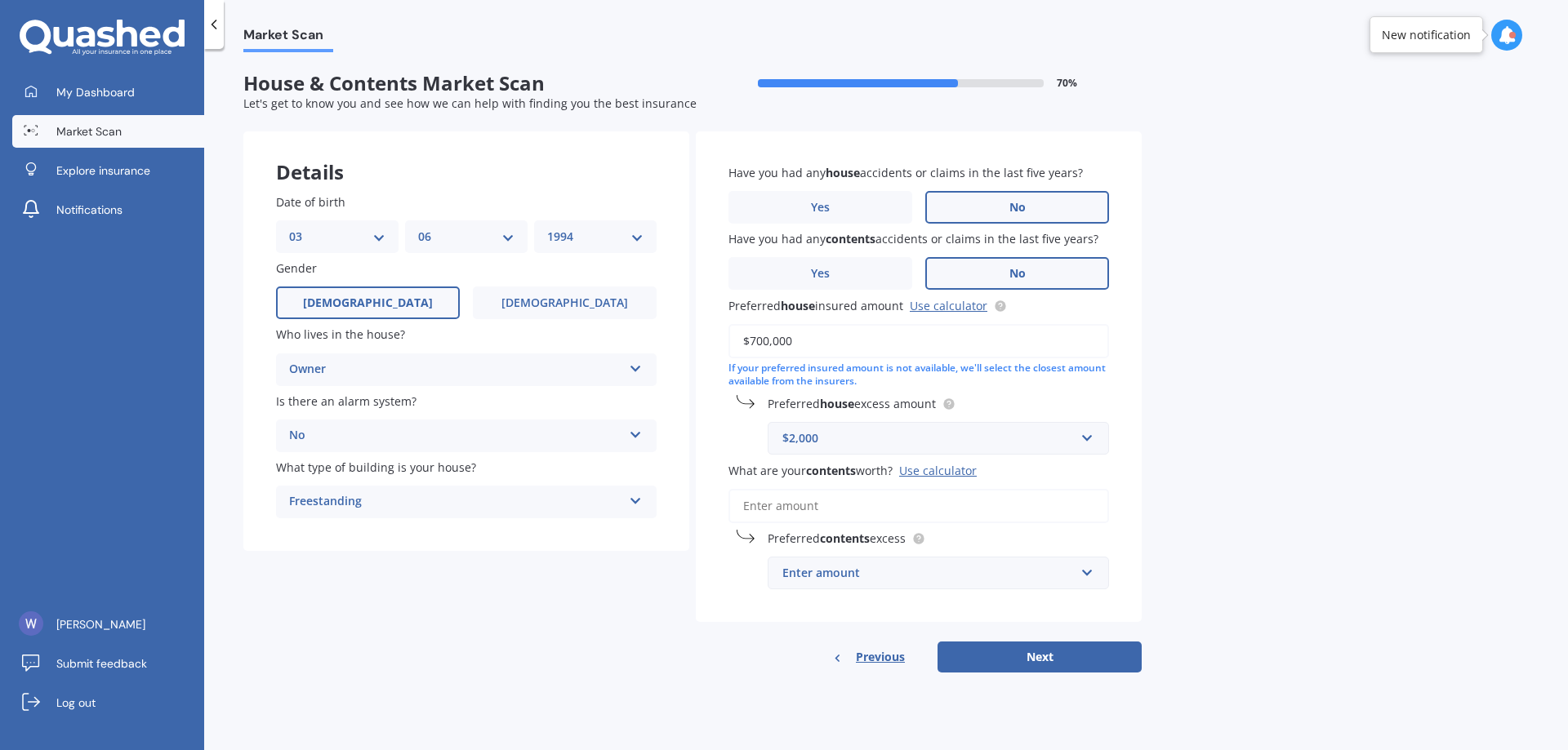
click at [1014, 509] on input "What are your contents worth? Use calculator" at bounding box center [919, 506] width 381 height 34
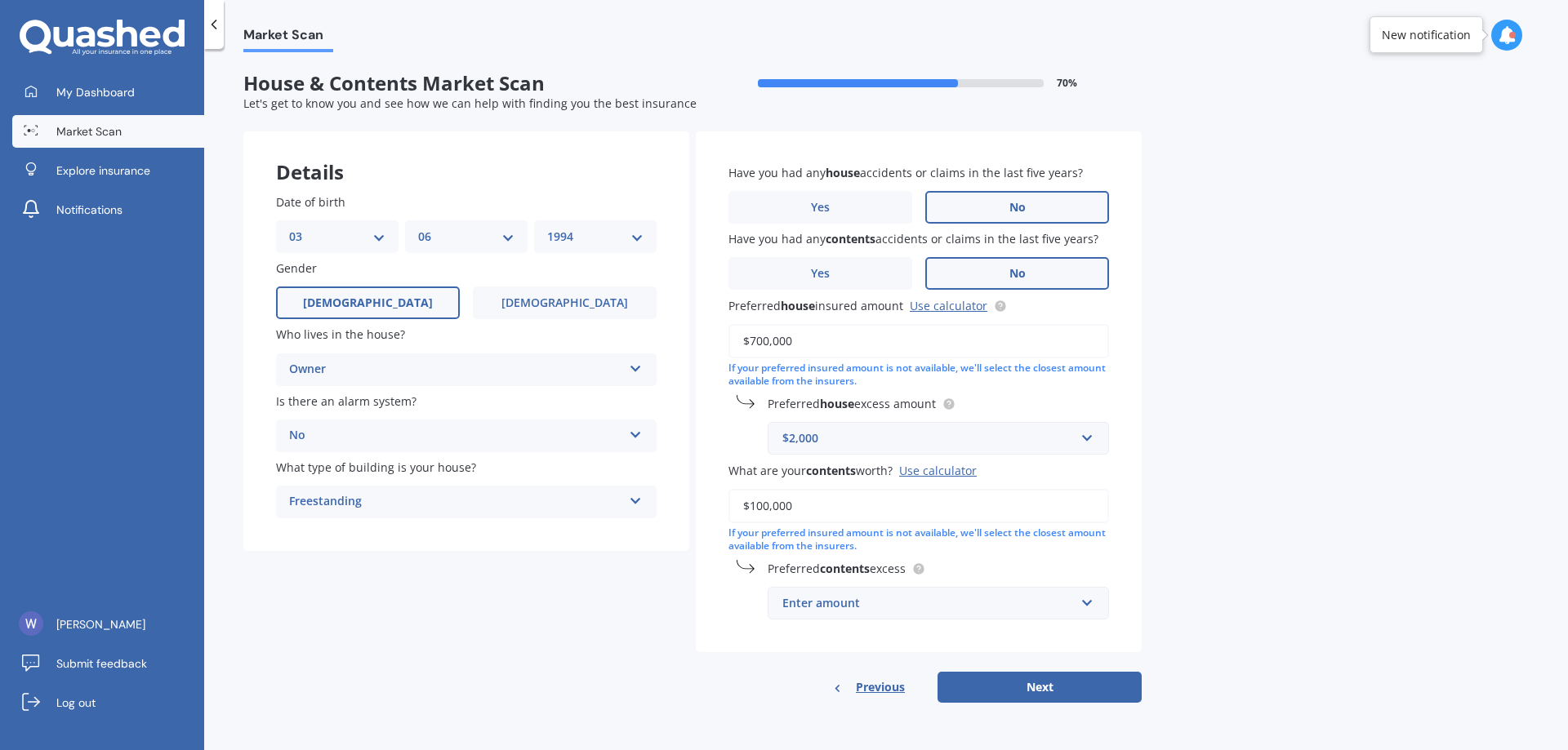
type input "$100,000"
click at [1187, 557] on div "Market Scan House & Contents Market Scan 70 % Let's get to know you and see how…" at bounding box center [885, 403] width 1363 height 702
click at [1029, 610] on div "Enter amount" at bounding box center [929, 603] width 293 height 18
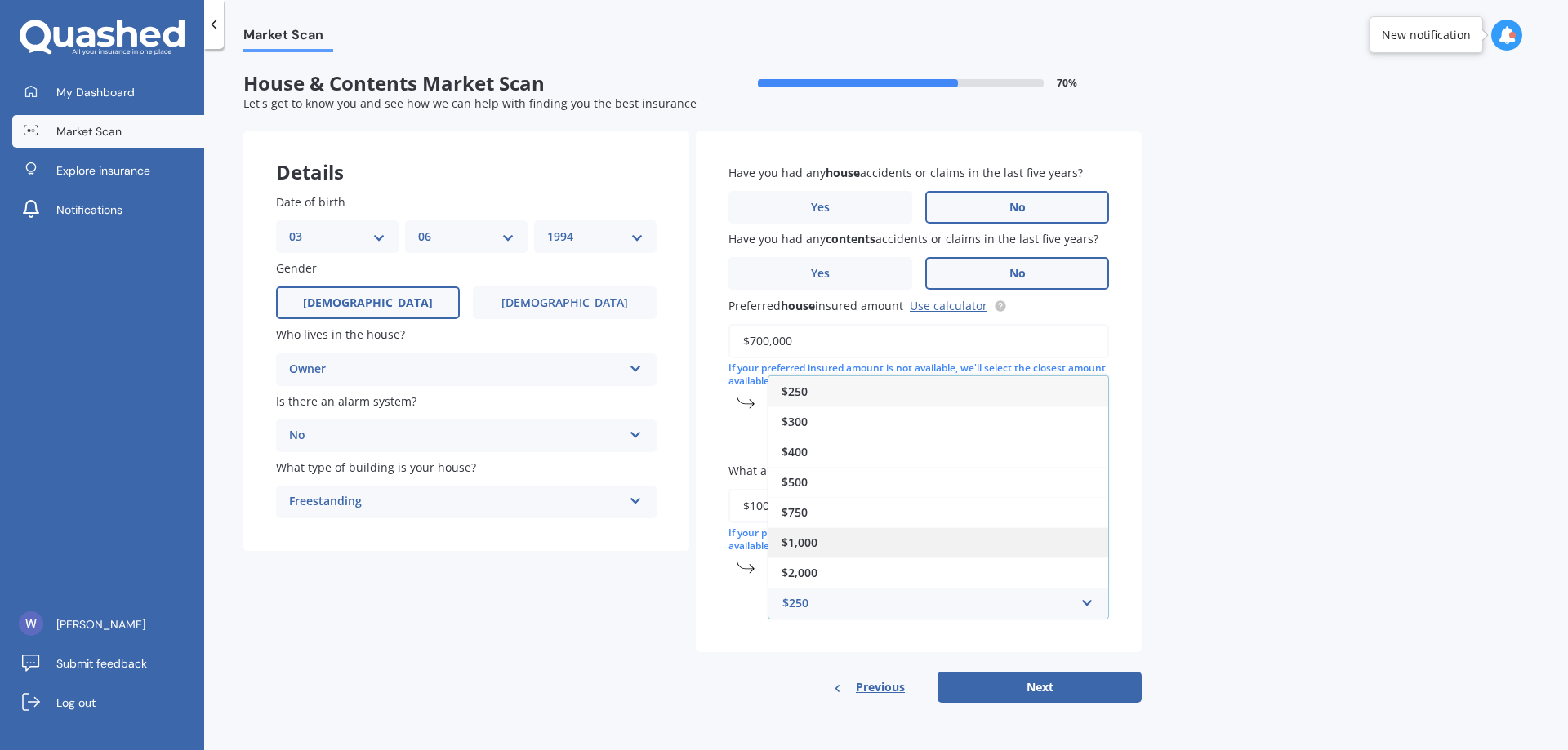
click at [924, 545] on div "$1,000" at bounding box center [938, 543] width 340 height 31
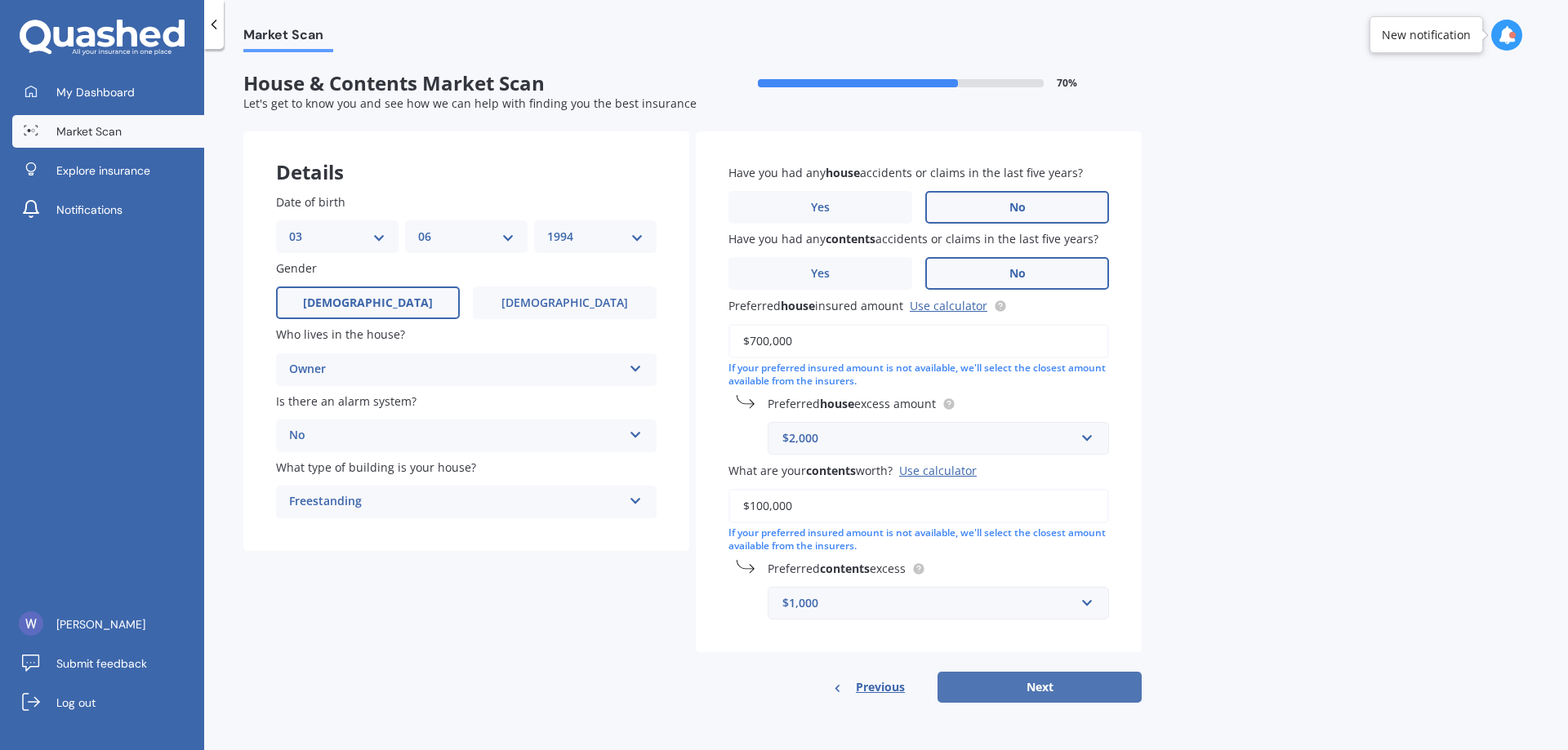
click at [1050, 681] on button "Next" at bounding box center [1039, 687] width 204 height 31
select select "03"
select select "06"
select select "1994"
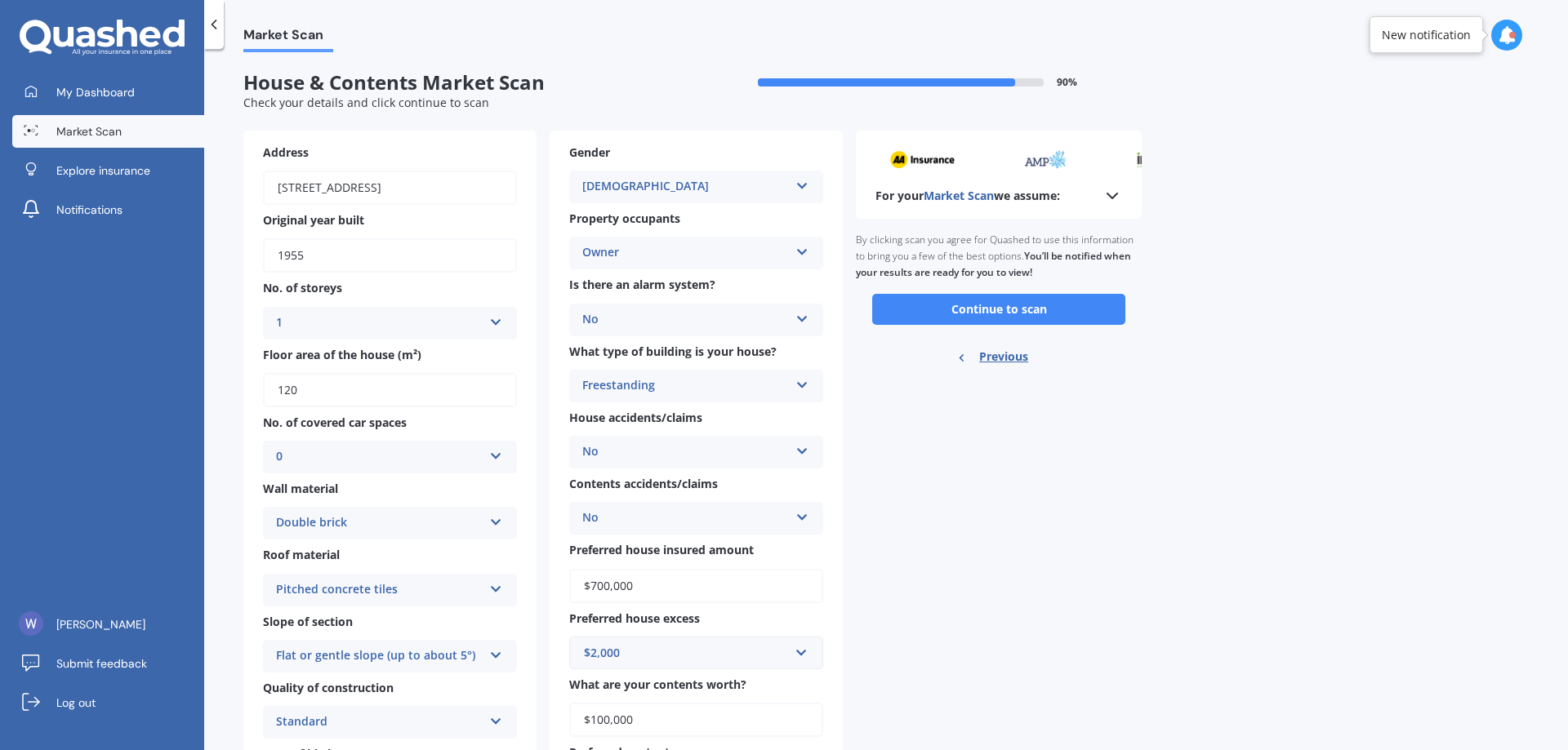
scroll to position [0, 0]
click at [1028, 303] on button "Continue to scan" at bounding box center [999, 310] width 253 height 31
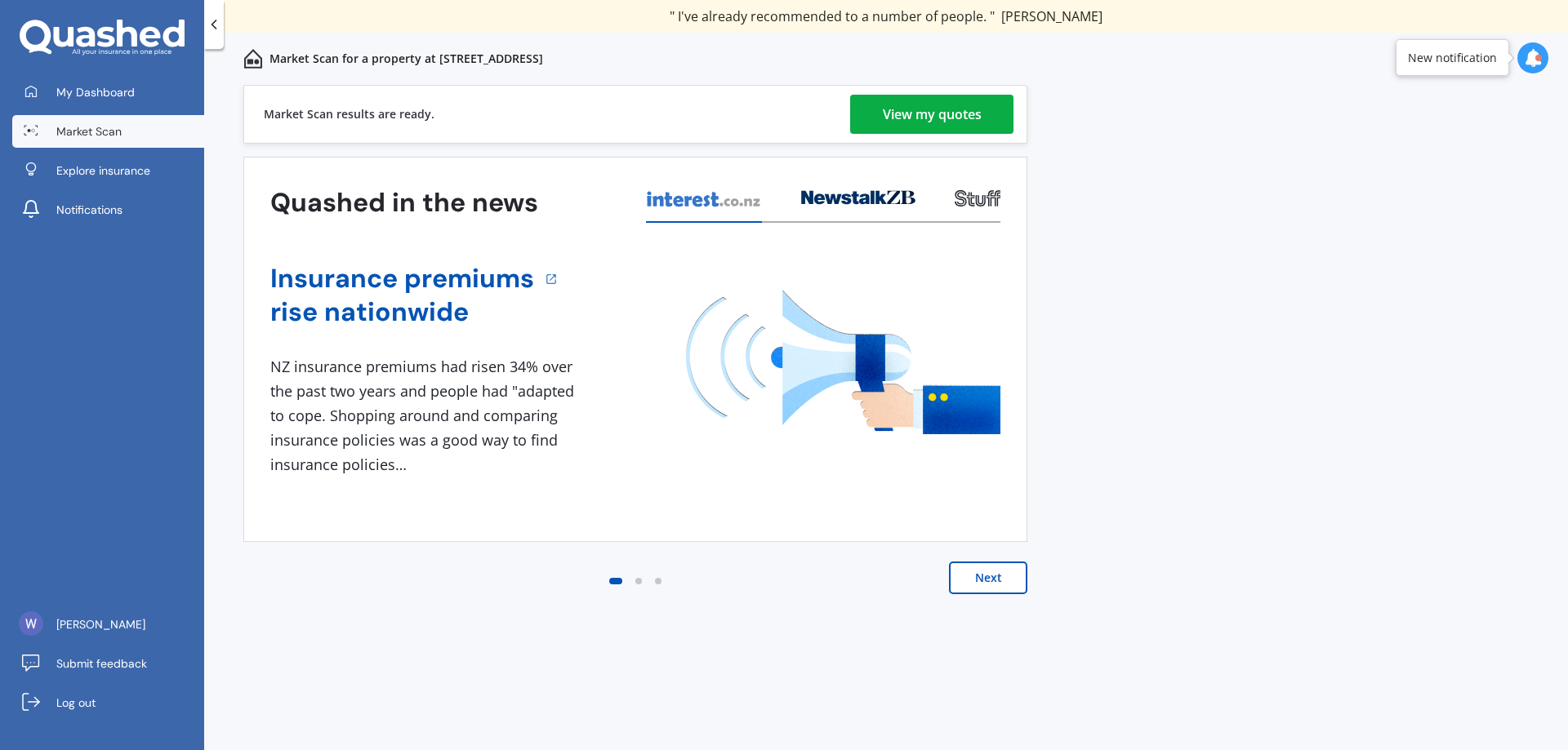
click at [958, 116] on div "View my quotes" at bounding box center [933, 115] width 99 height 39
